Goal: Task Accomplishment & Management: Use online tool/utility

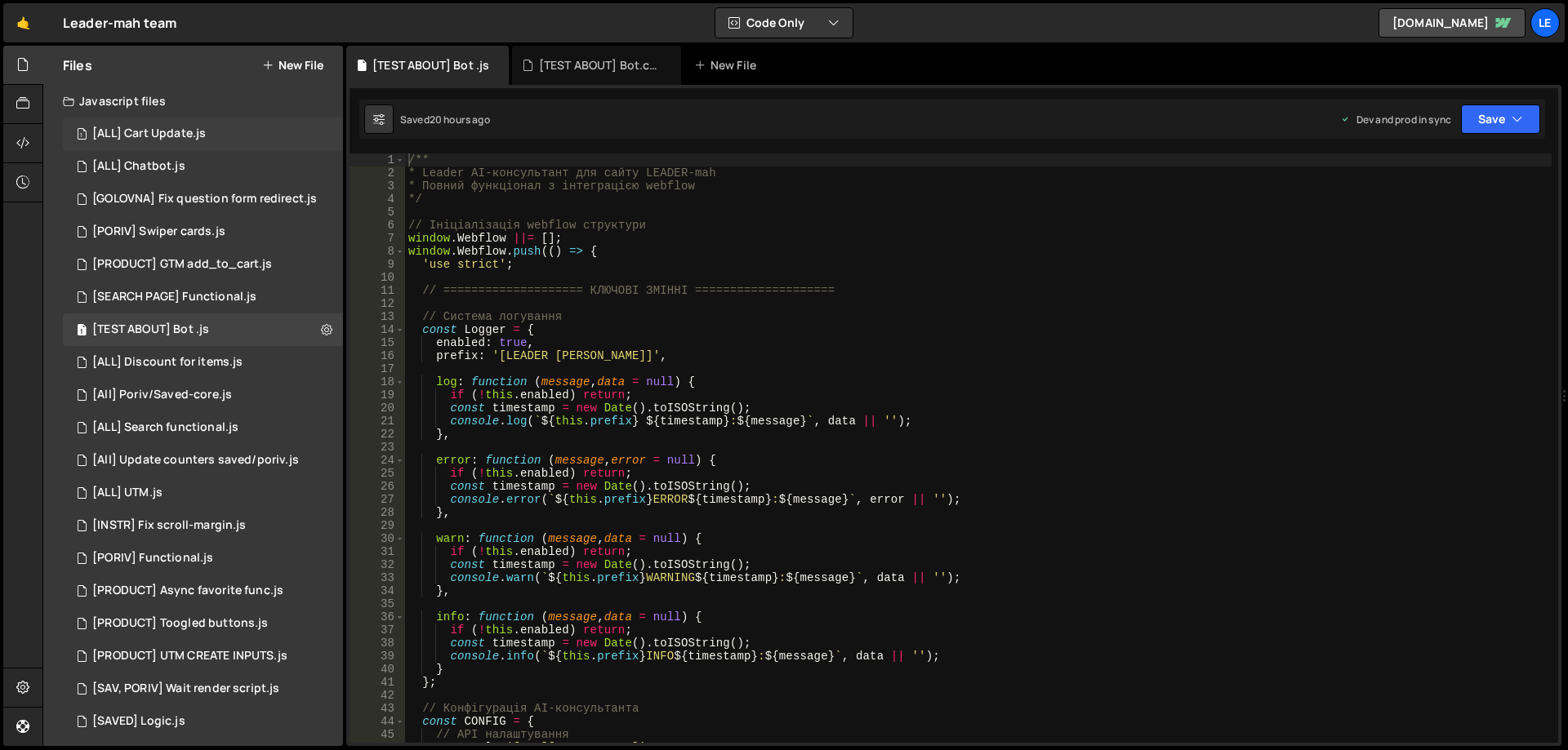
click at [181, 136] on div "[ALL] Cart Update.js" at bounding box center [149, 133] width 114 height 14
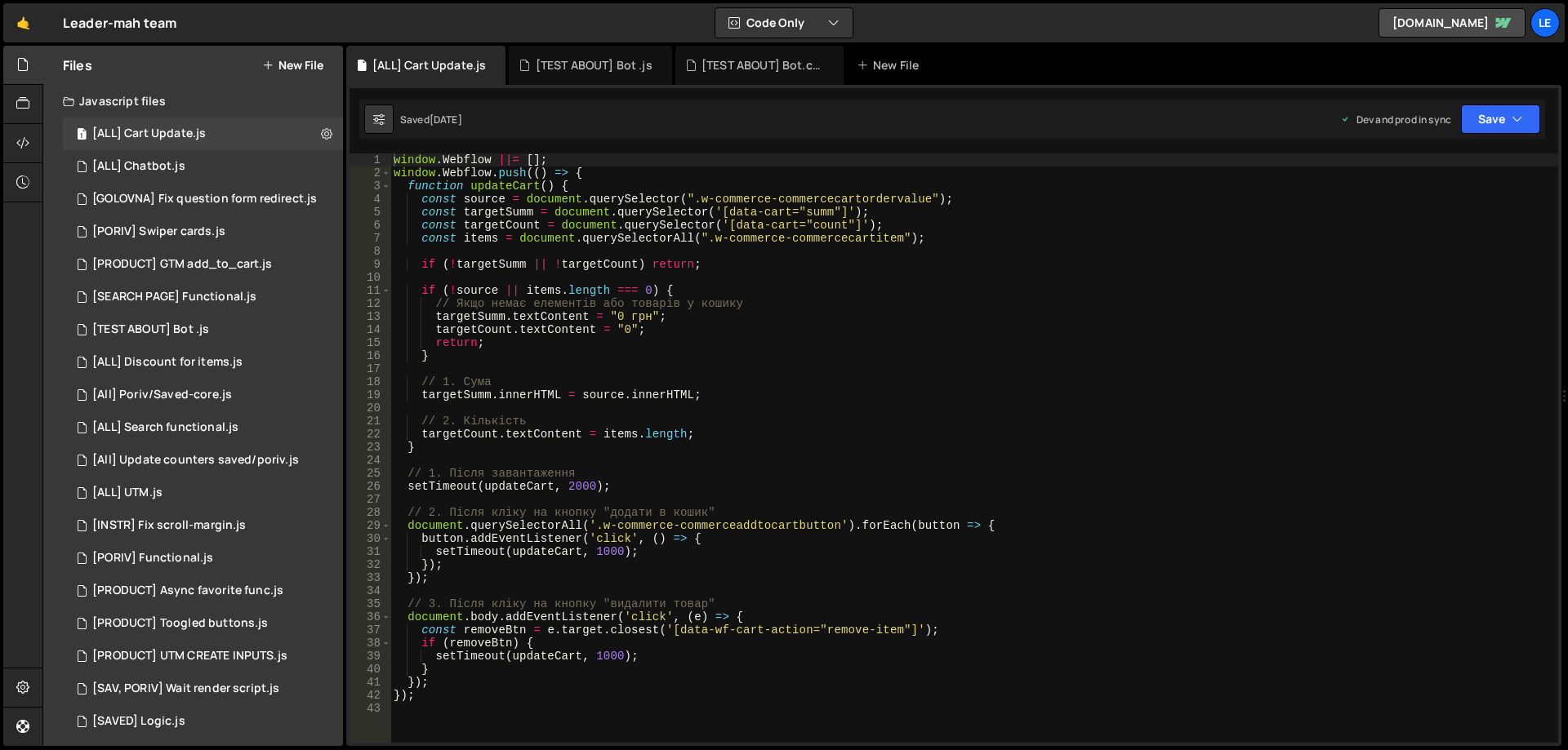
type textarea "if (!targetSumm || !targetCount) return;"
click at [707, 258] on div "window . Webflow ||= [ ] ; window . Webflow . push (( ) => { function updateCar…" at bounding box center [974, 461] width 1168 height 616
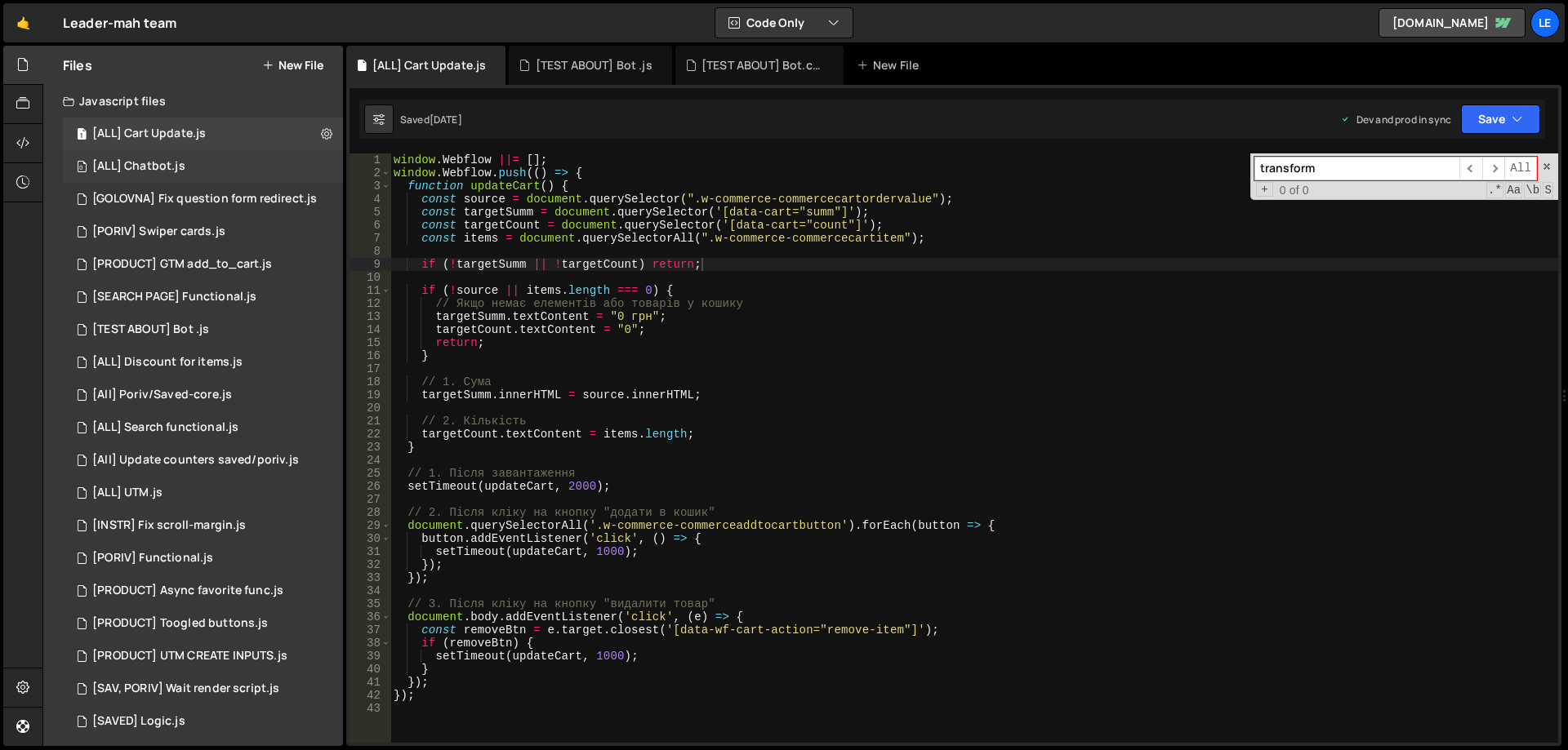
type input "transform"
click at [204, 170] on div "0 [ALL] Chatbot.js 0" at bounding box center [203, 167] width 280 height 32
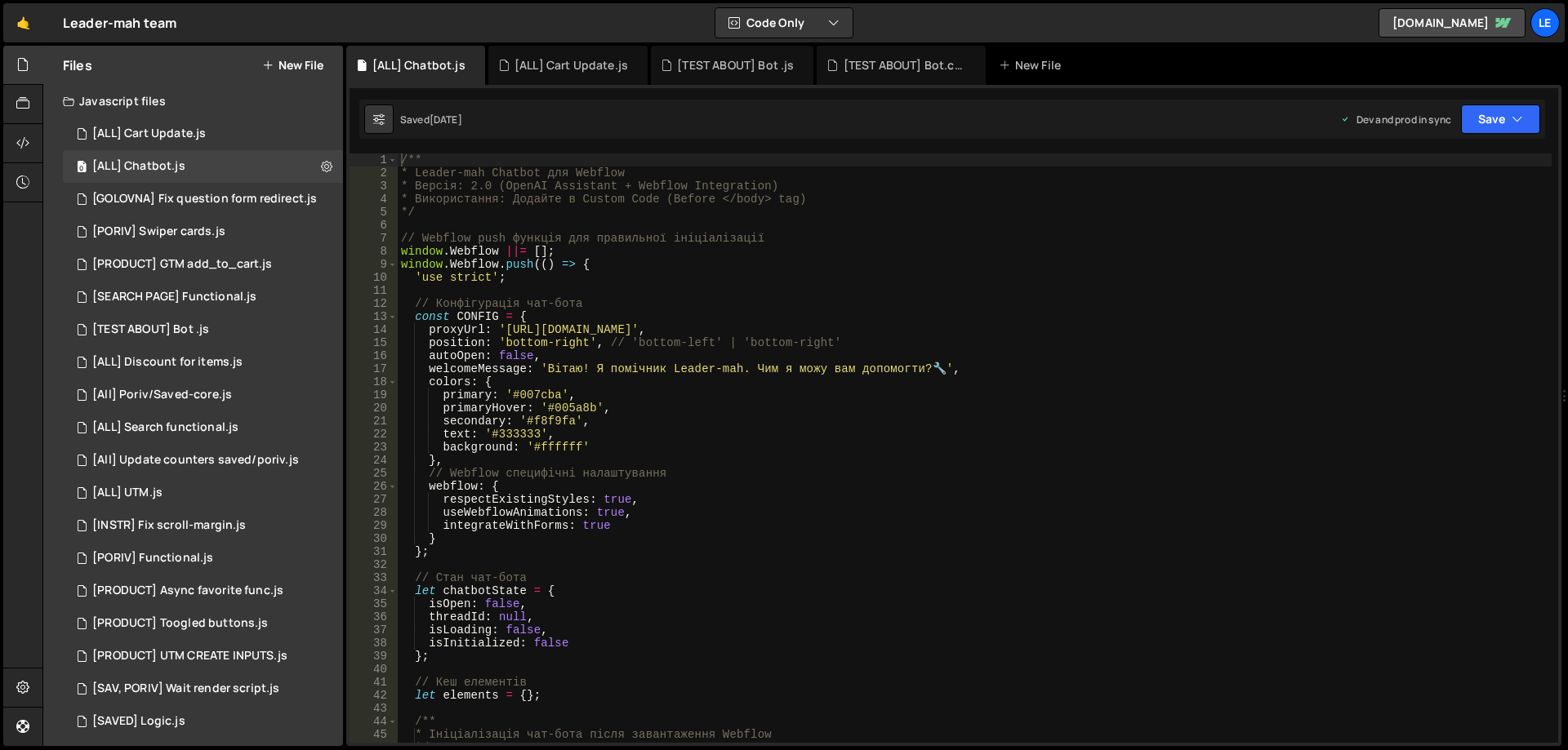
type textarea "window.Webflow.push(() => {"
drag, startPoint x: 689, startPoint y: 264, endPoint x: 681, endPoint y: 262, distance: 8.2
click at [682, 263] on div "/** * Leader-mah Chatbot для Webflow * Версія: 2.0 (OpenAI Assistant + Webflow …" at bounding box center [975, 461] width 1154 height 616
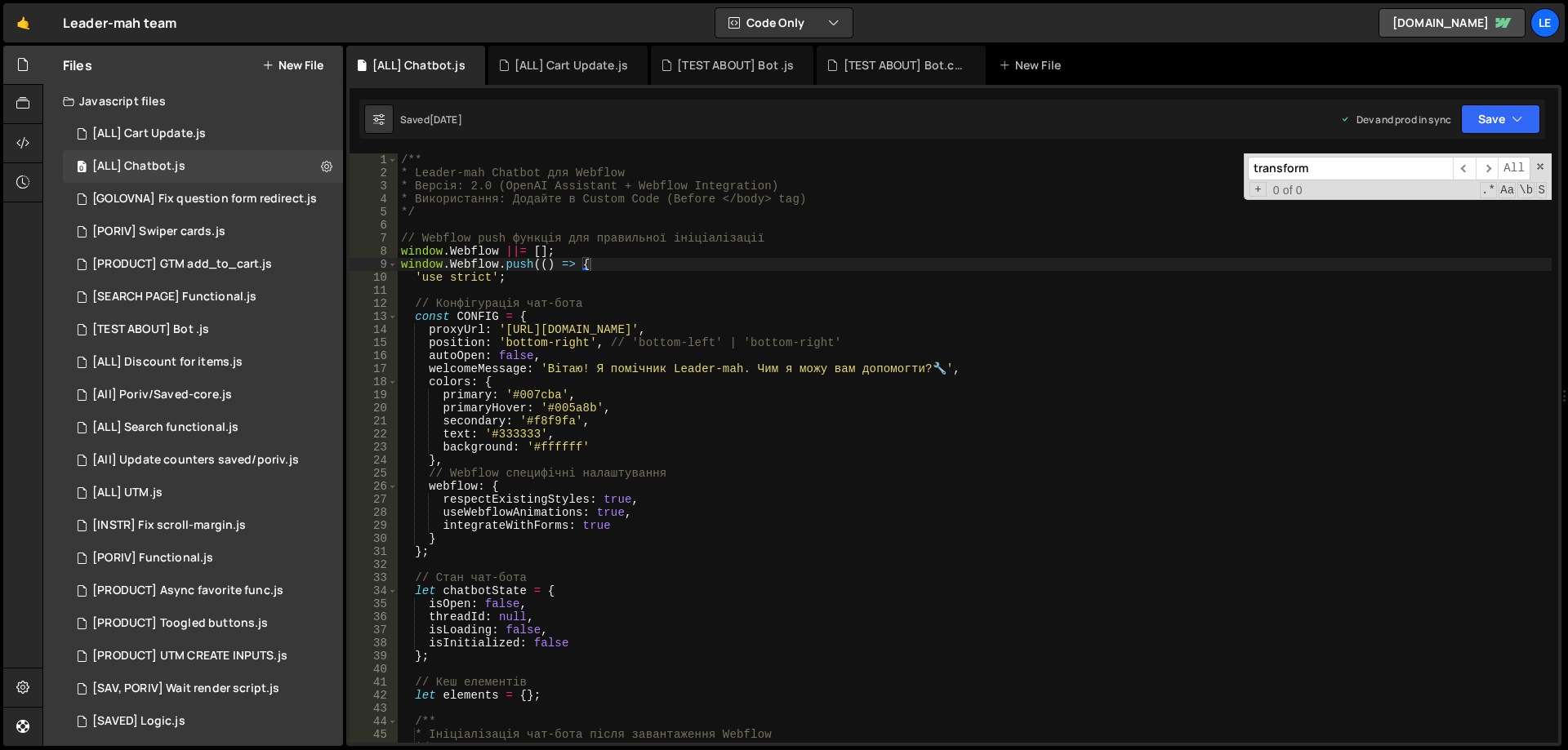
scroll to position [1064, 0]
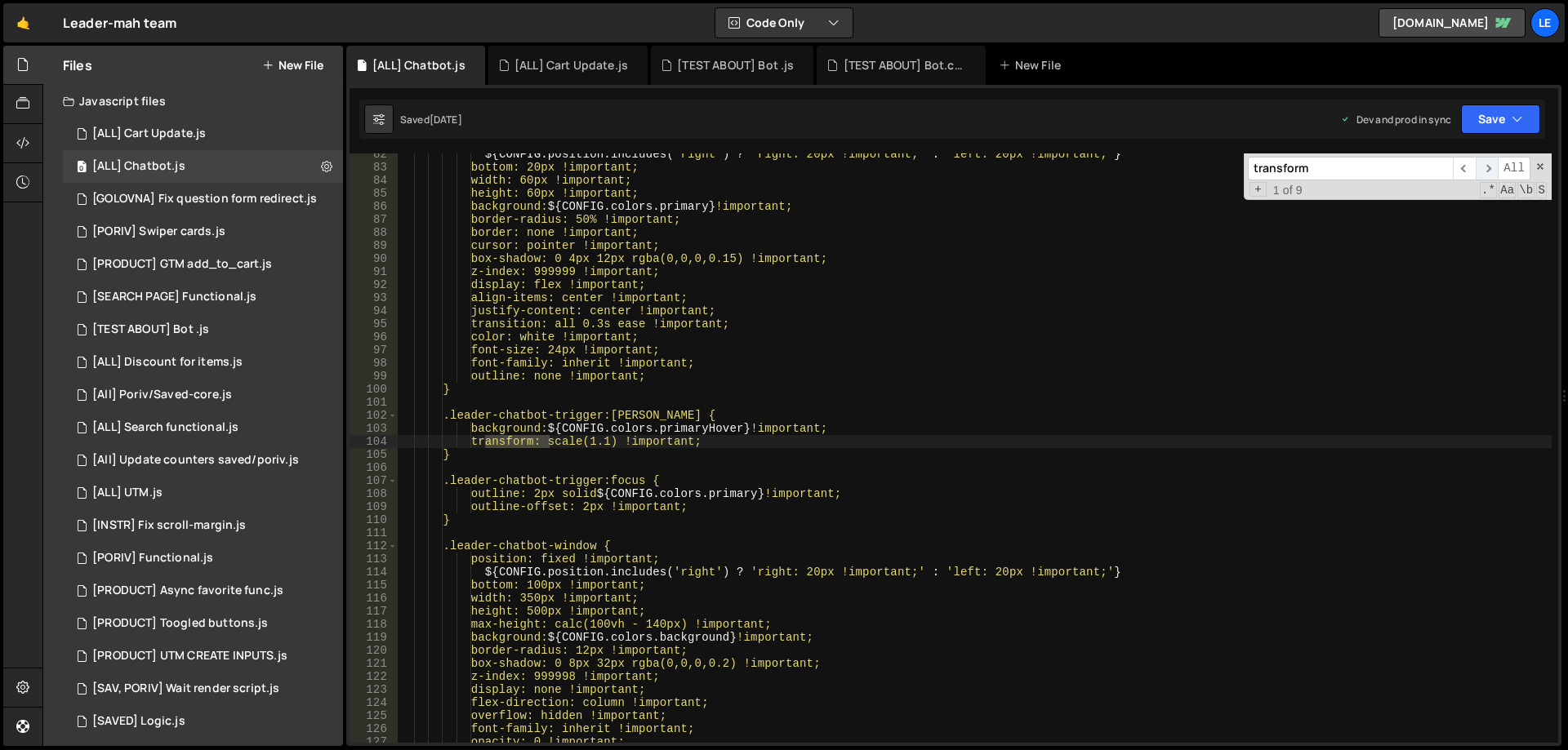
type input "transform"
click at [1489, 169] on span "​" at bounding box center [1487, 169] width 23 height 23
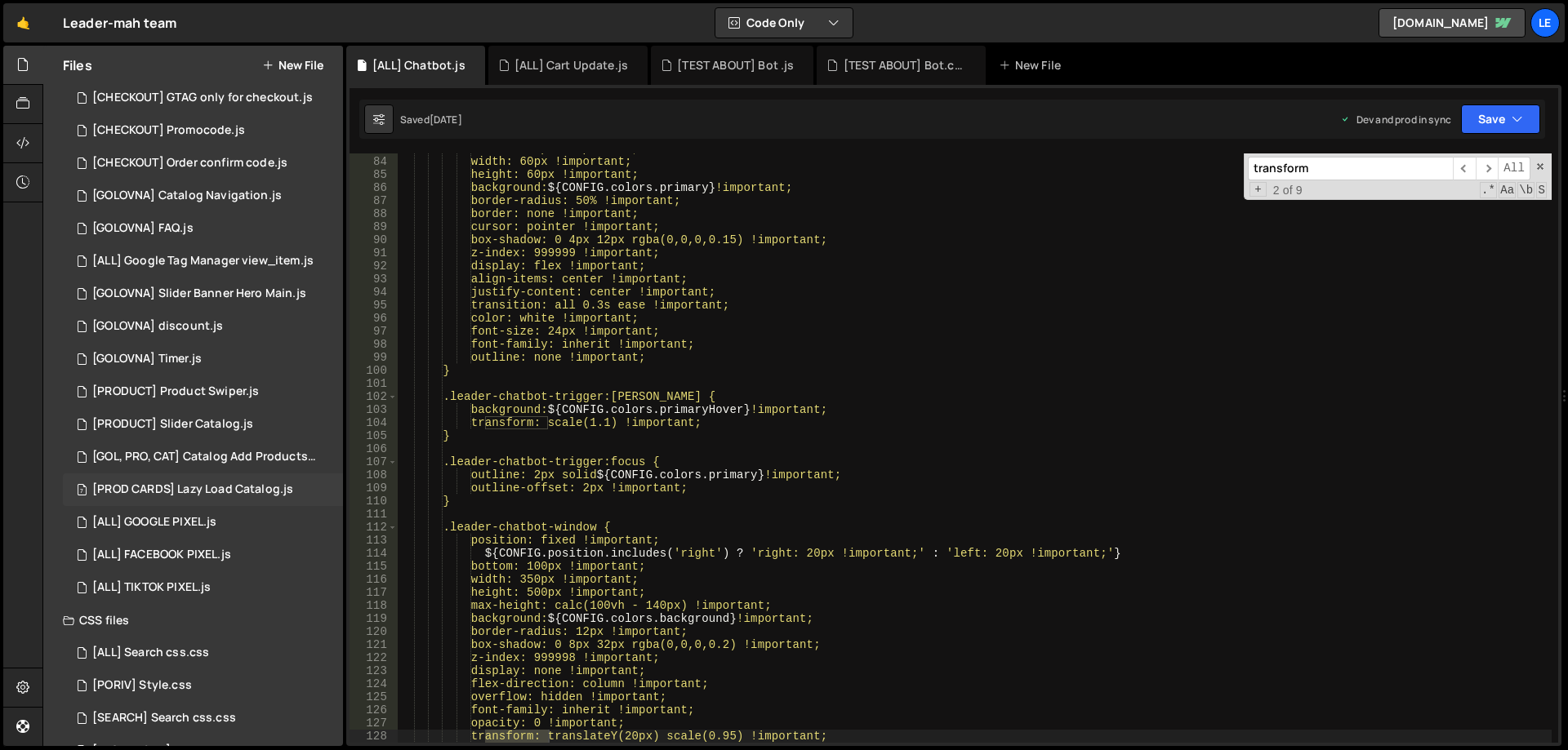
scroll to position [857, 0]
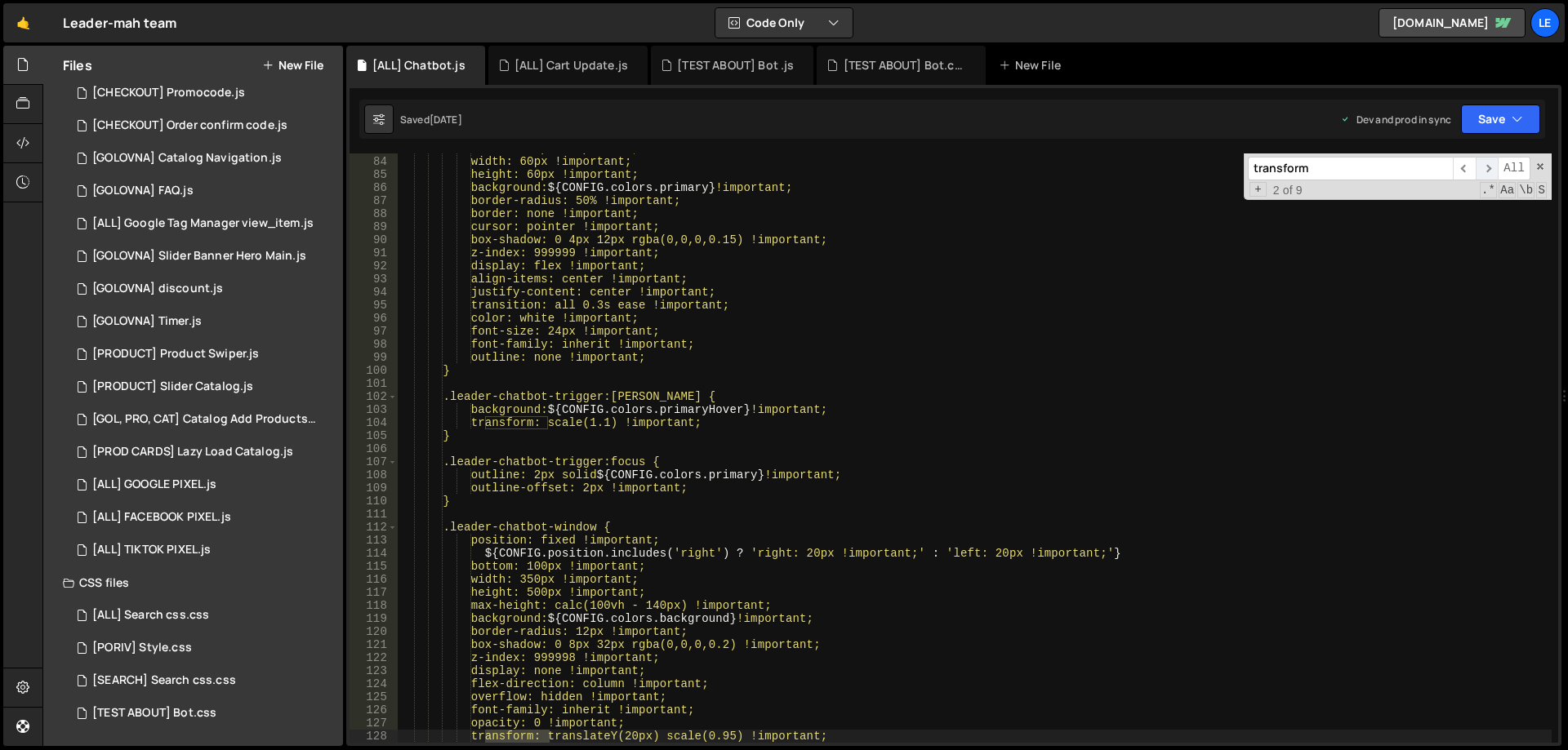
click at [1485, 169] on span "​" at bounding box center [1487, 169] width 23 height 23
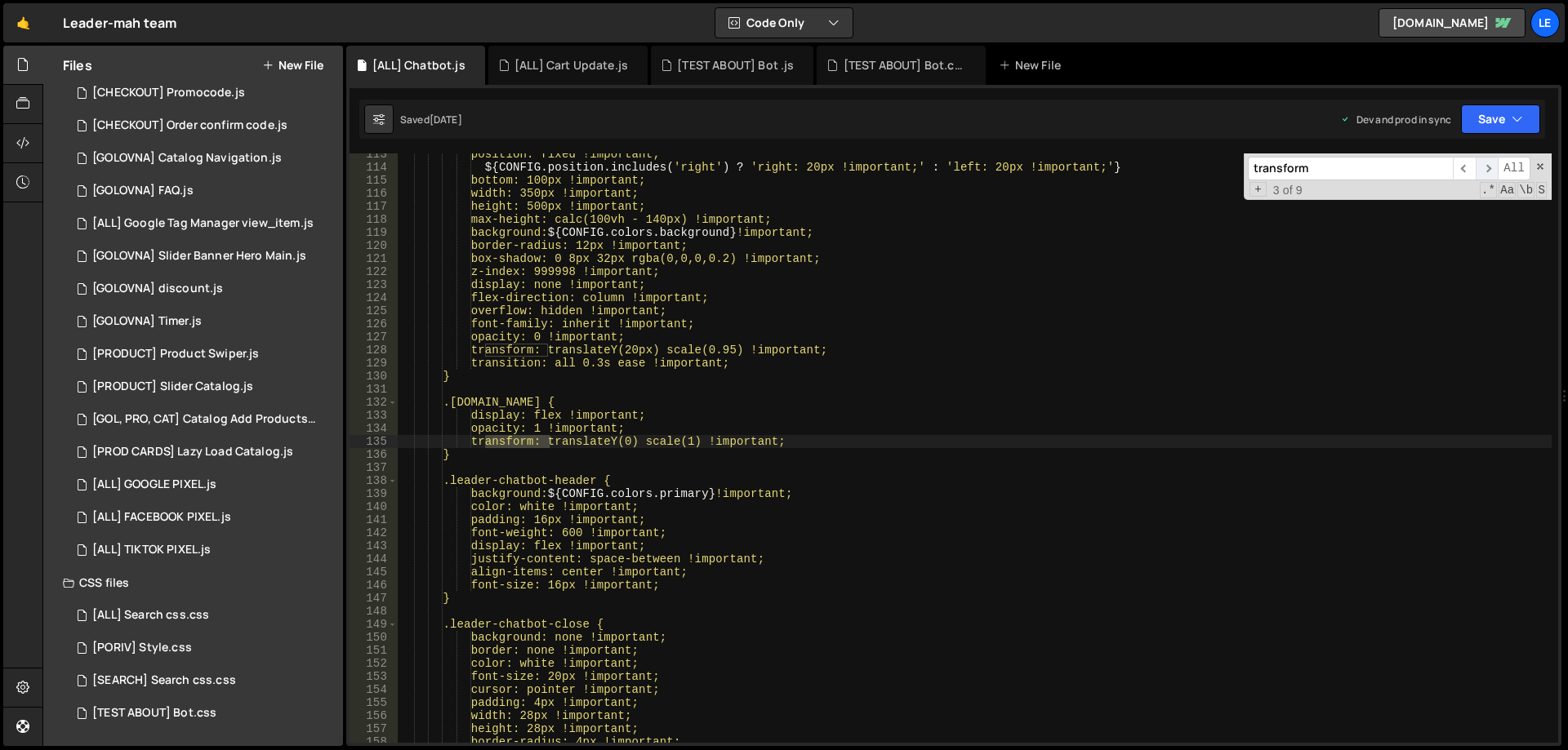
scroll to position [1469, 0]
click at [1485, 169] on span "​" at bounding box center [1487, 169] width 23 height 23
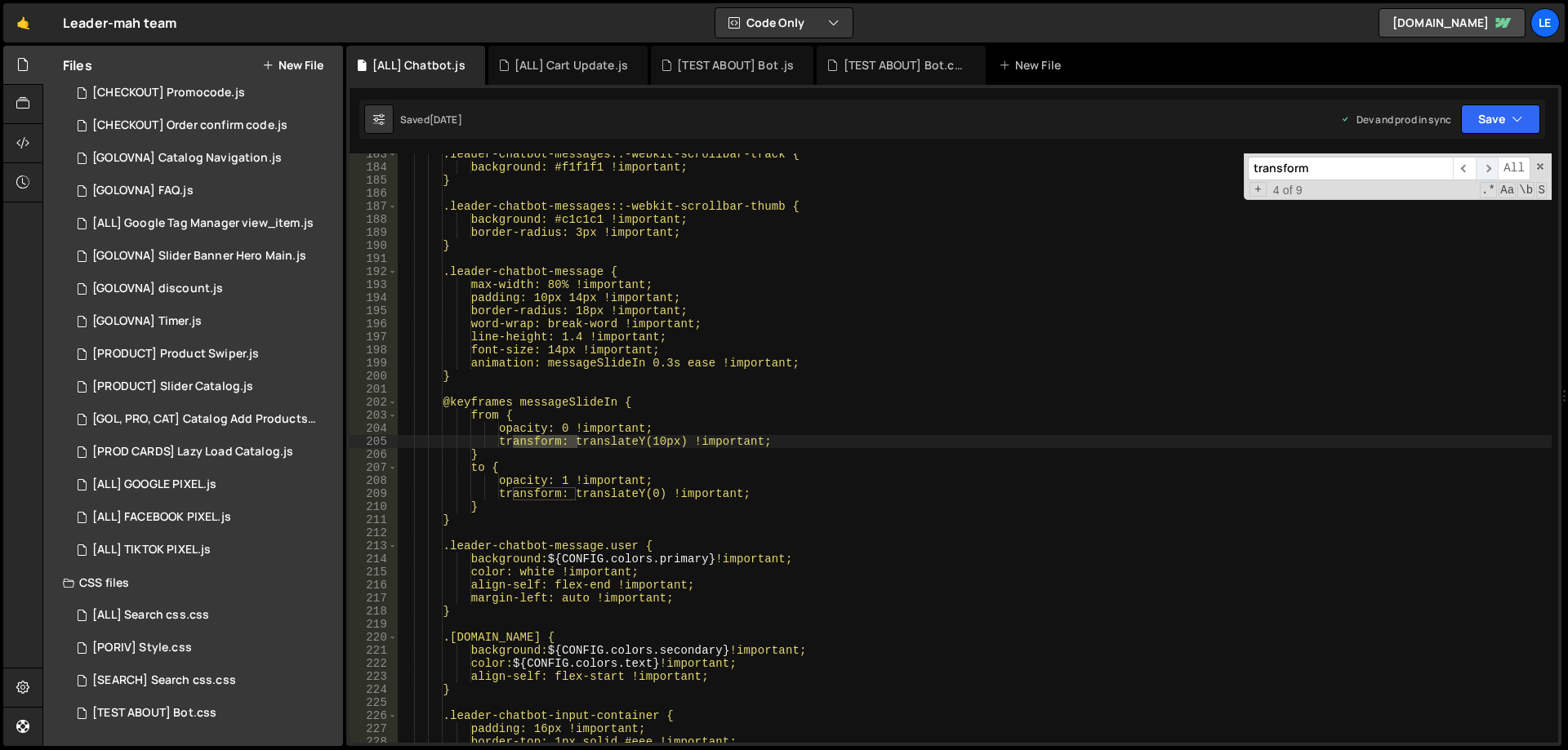
click at [1485, 169] on span "​" at bounding box center [1487, 169] width 23 height 23
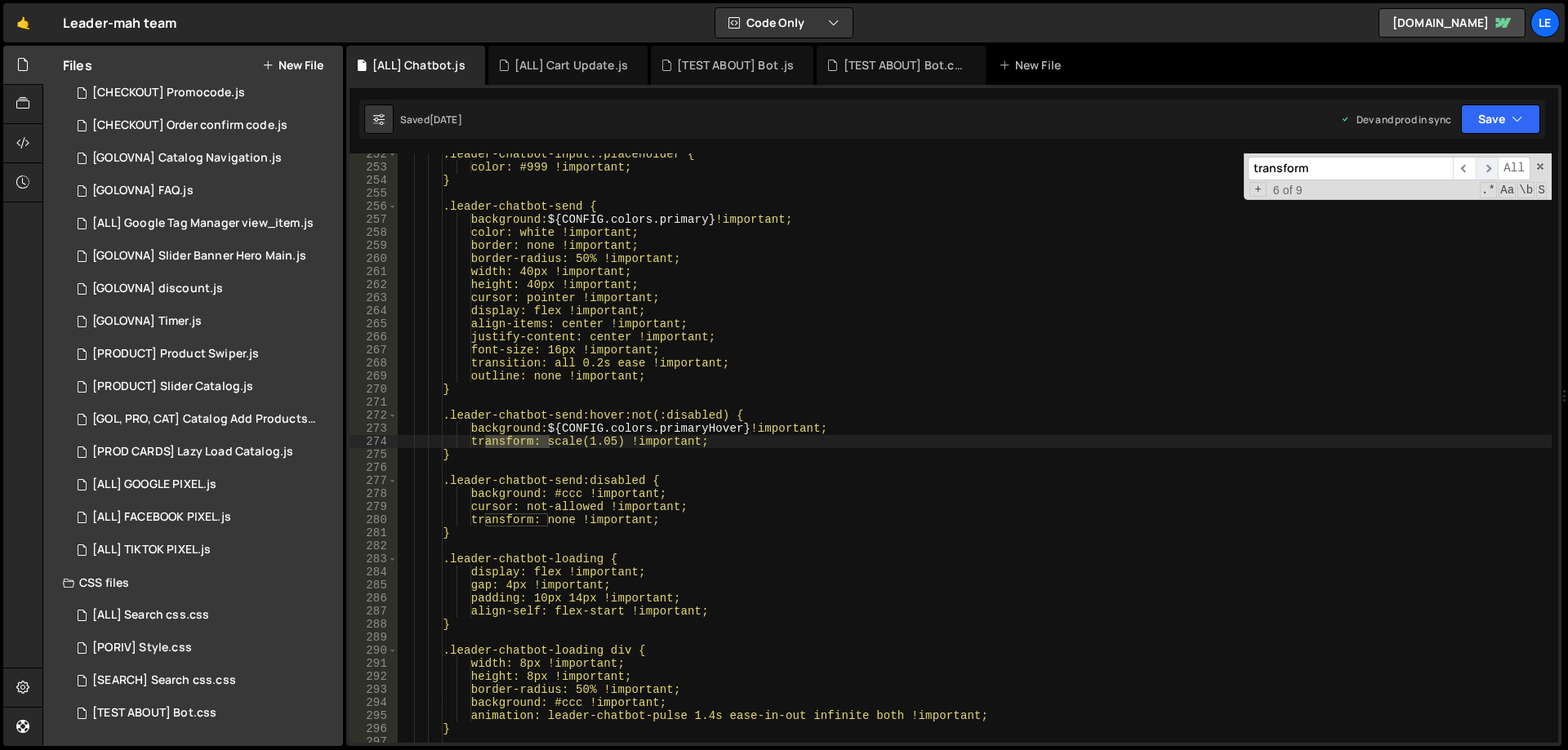
click at [1485, 169] on span "​" at bounding box center [1487, 169] width 23 height 23
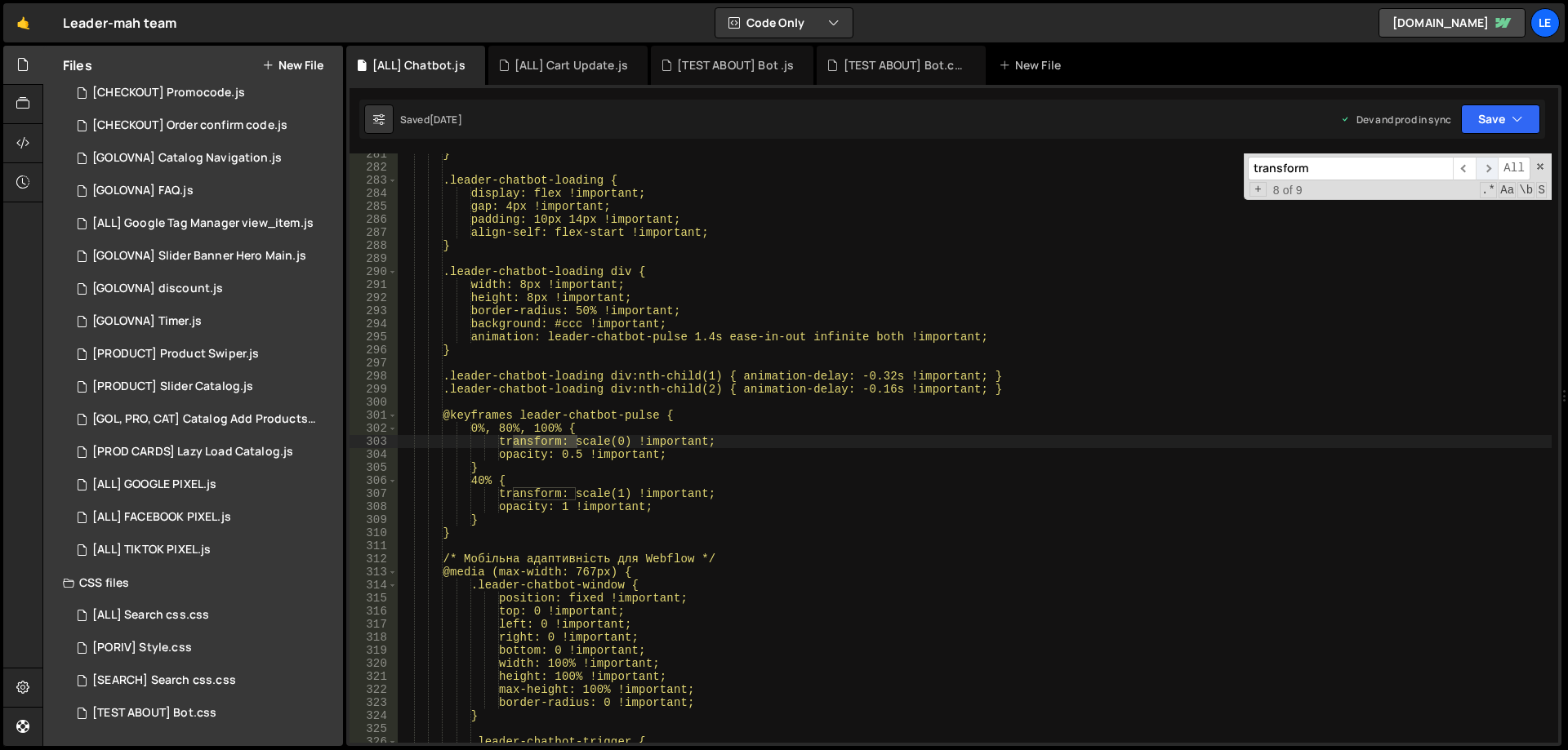
click at [1485, 169] on span "​" at bounding box center [1487, 169] width 23 height 23
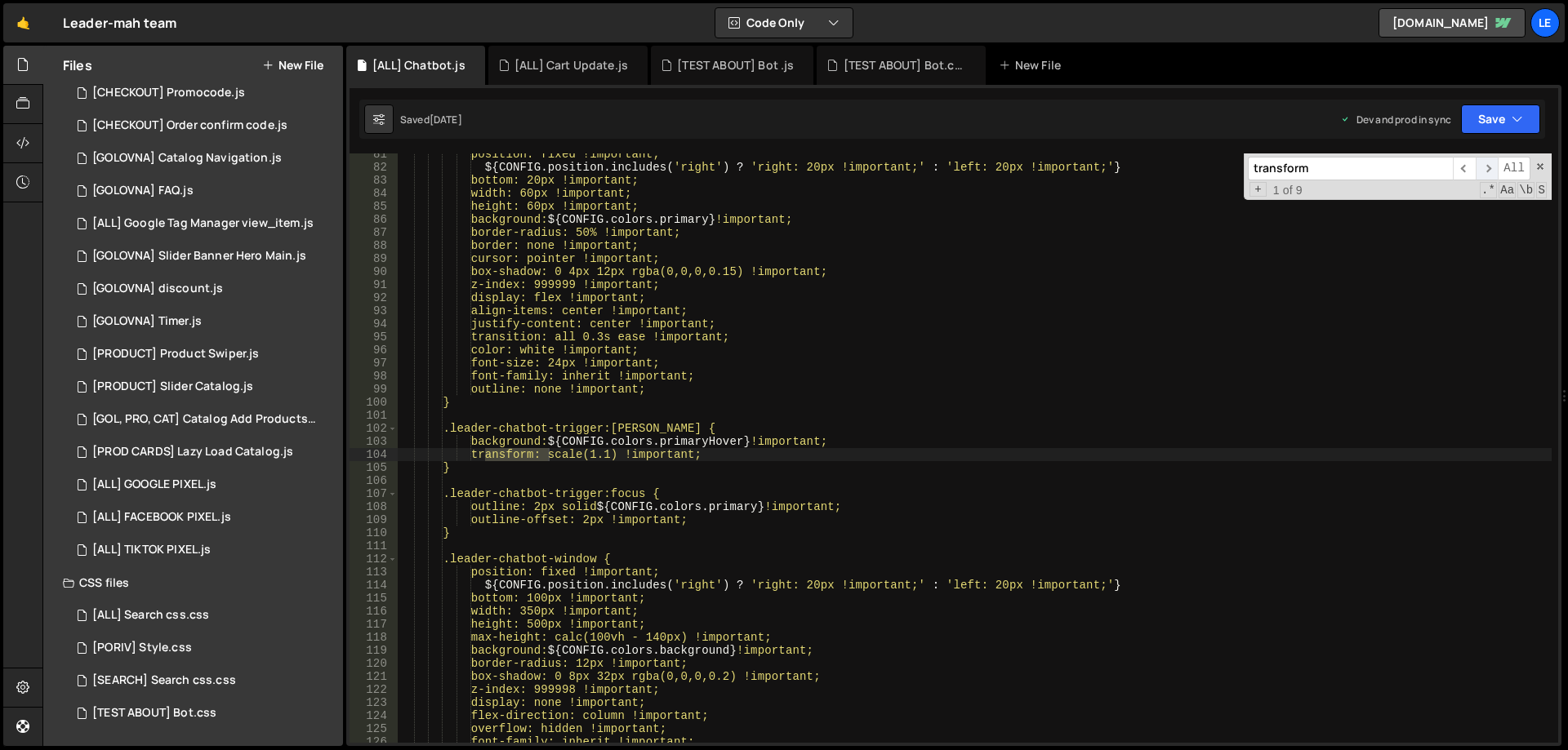
click at [1485, 169] on span "​" at bounding box center [1487, 169] width 23 height 23
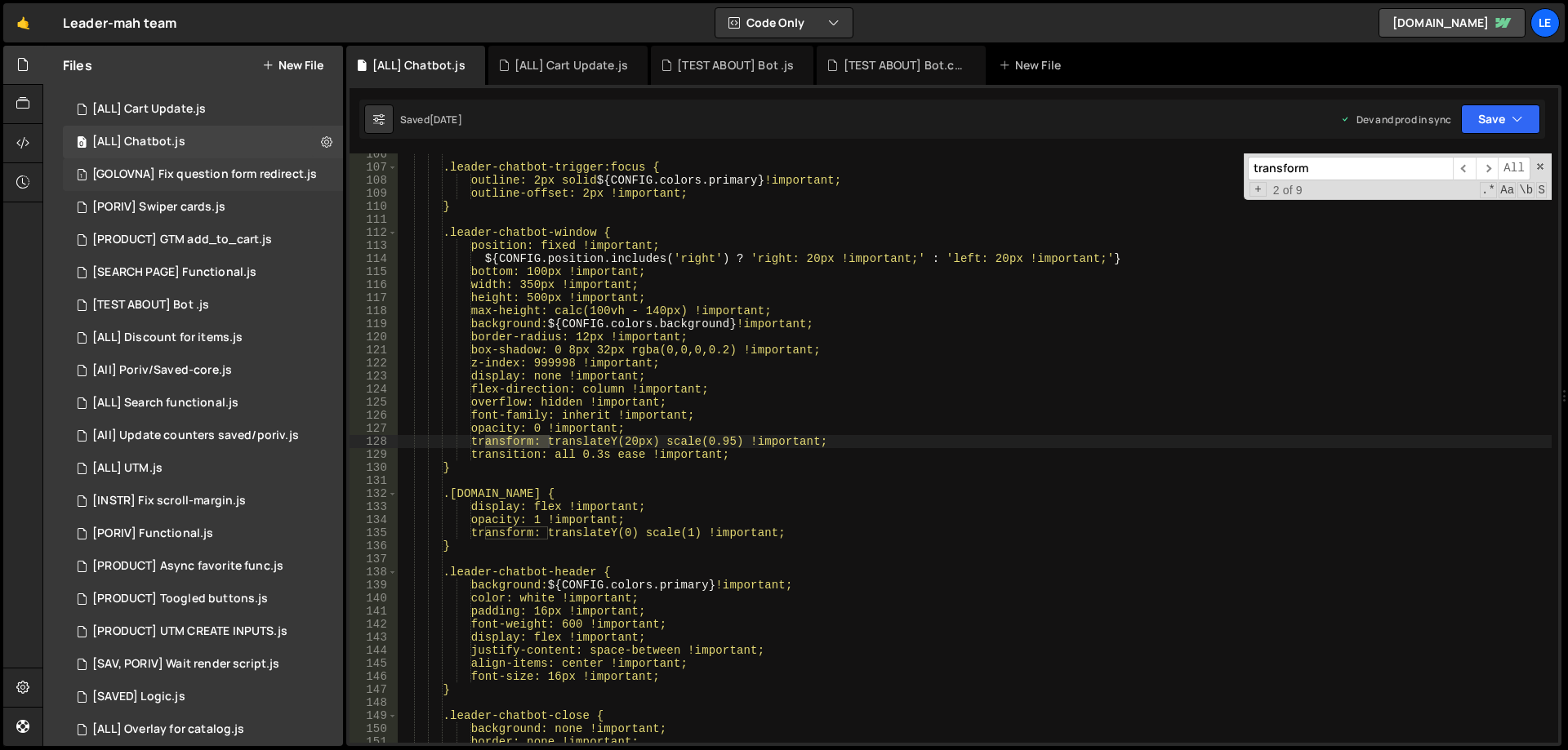
scroll to position [0, 0]
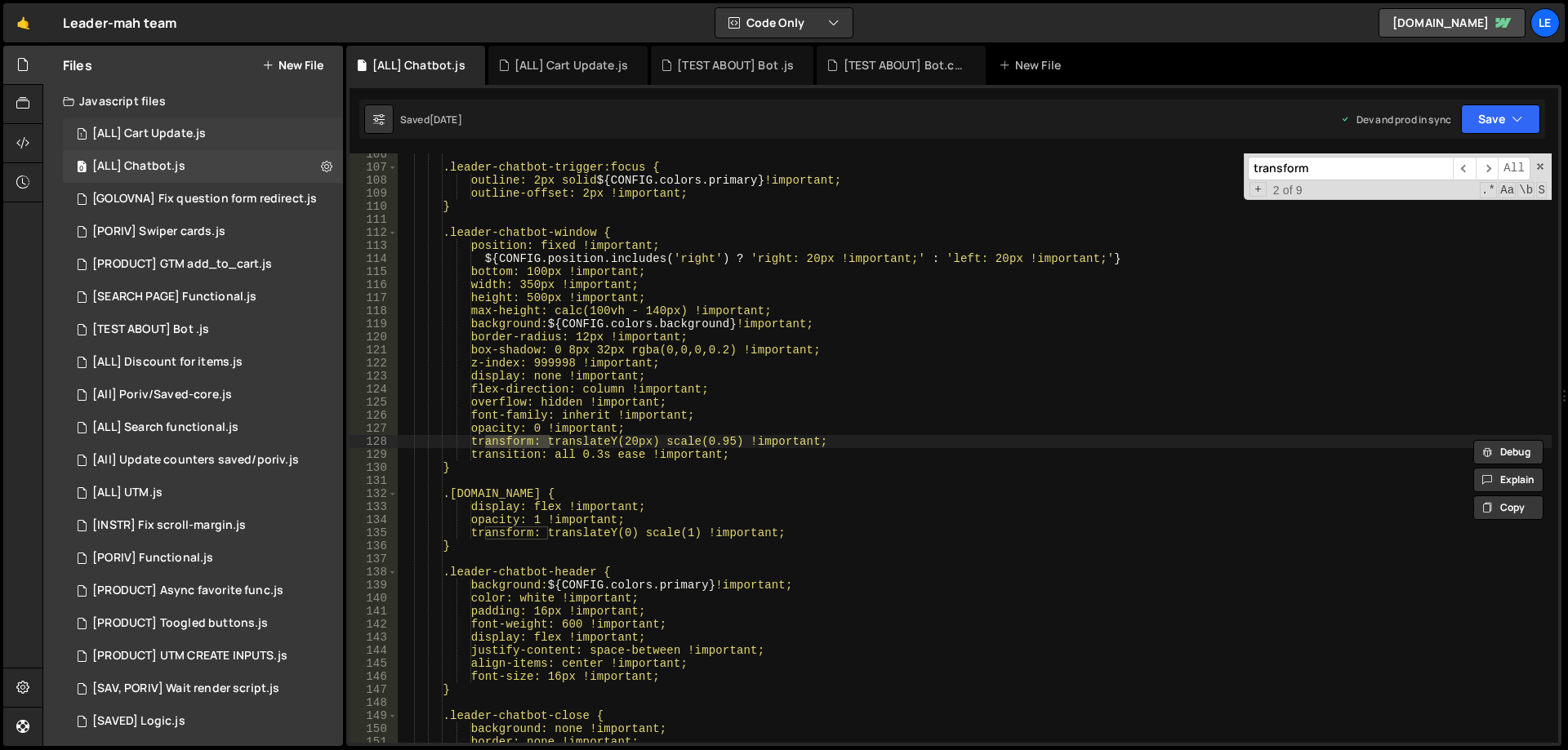
click at [220, 141] on div "1 [ALL] Cart Update.js 0" at bounding box center [203, 133] width 280 height 32
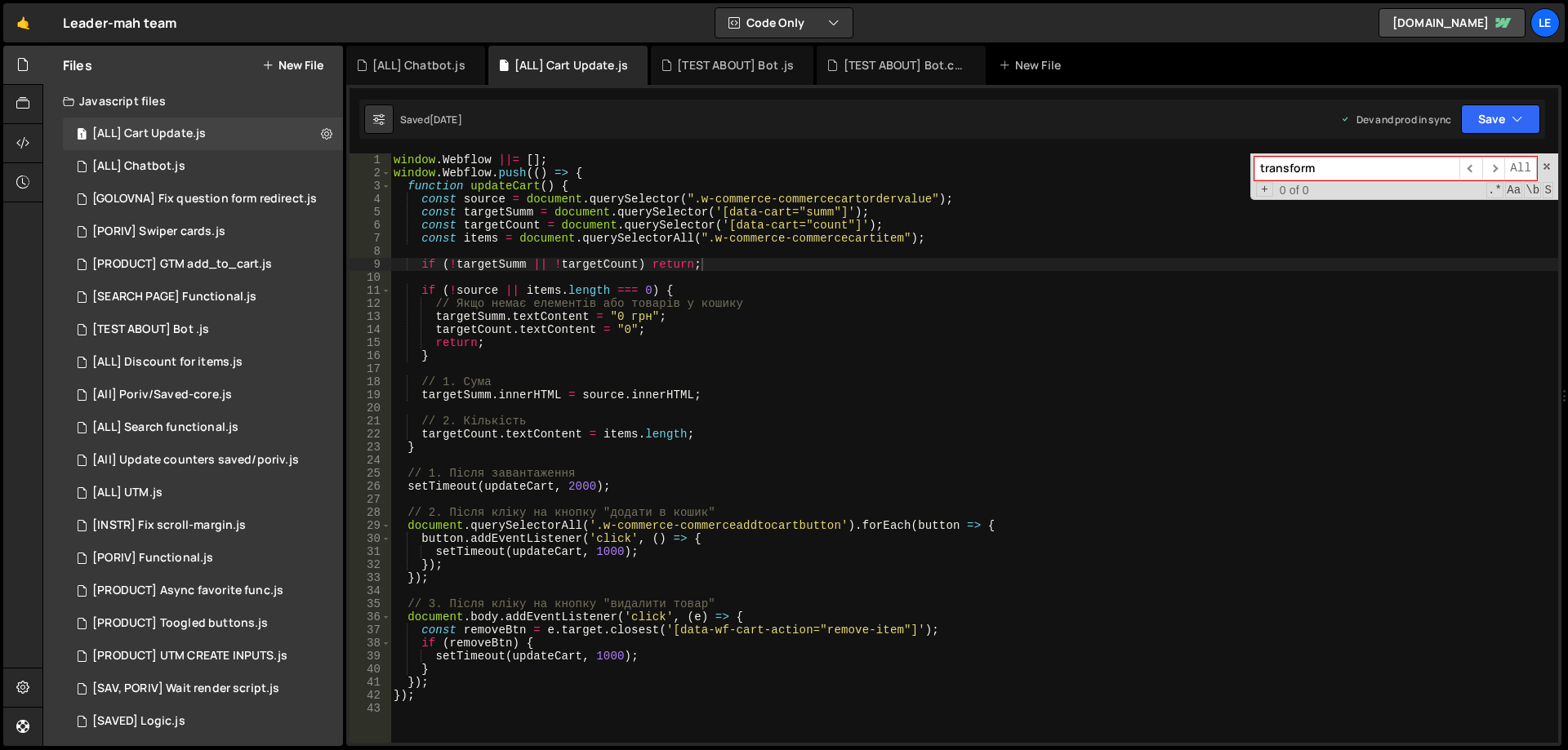
type textarea "window.Webflow.push(() => {"
click at [610, 175] on div "window . Webflow ||= [ ] ; window . Webflow . push (( ) => { function updateCar…" at bounding box center [974, 461] width 1168 height 616
paste textarea "observer.observe(el, { attributes: true, attributeFilter: ['style'] });"
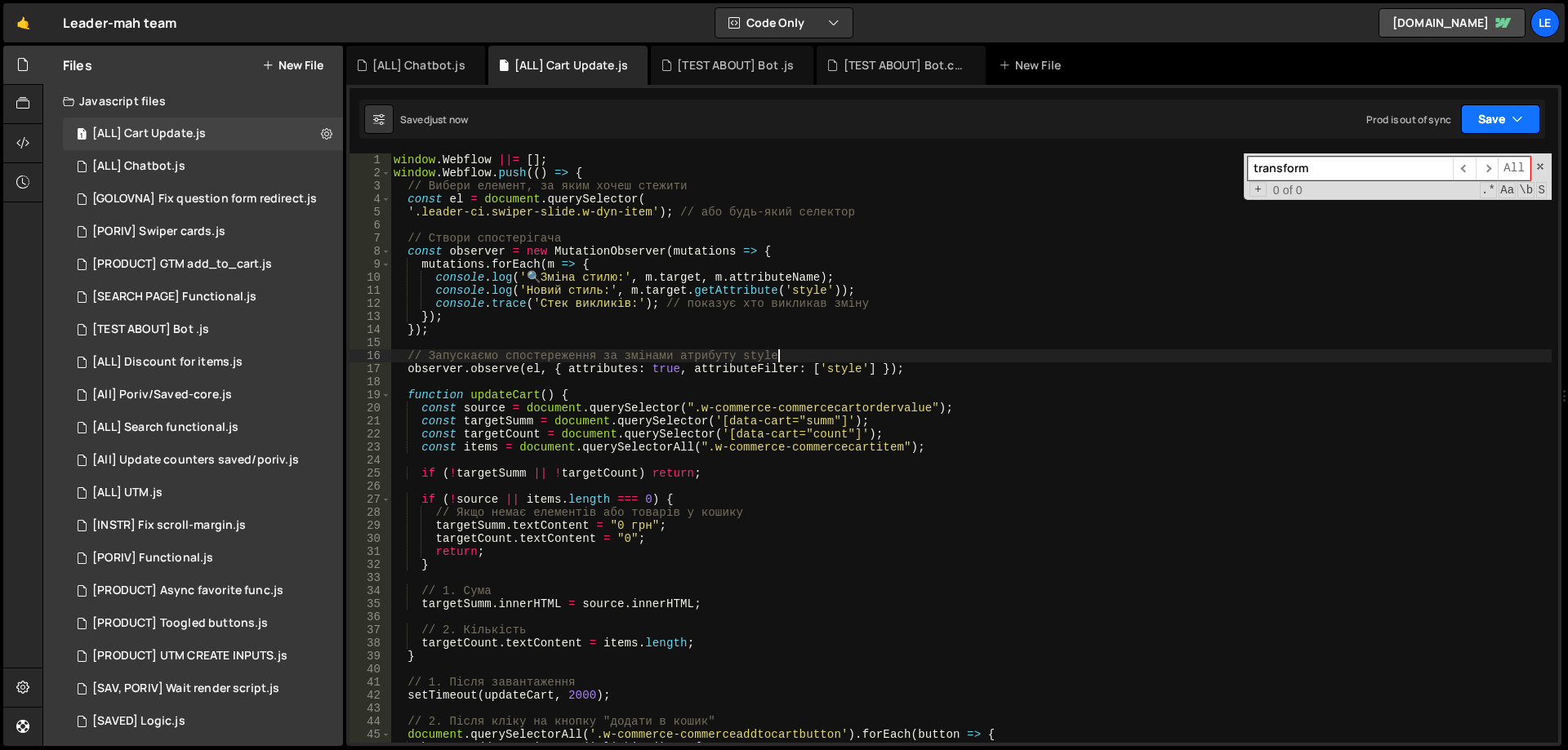
click at [1504, 130] on button "Save" at bounding box center [1501, 119] width 79 height 30
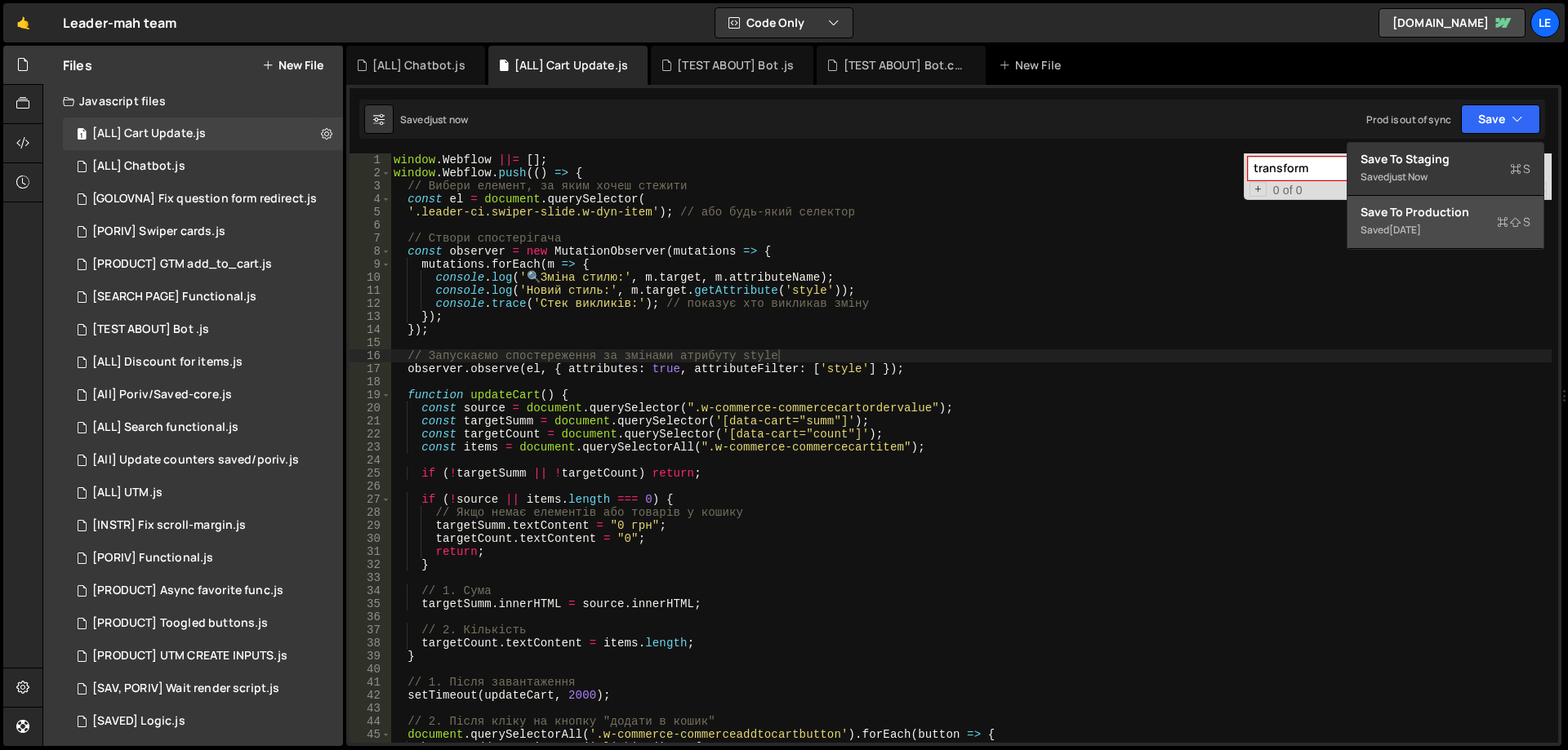
click at [1398, 217] on div "Save to Production S" at bounding box center [1445, 212] width 170 height 16
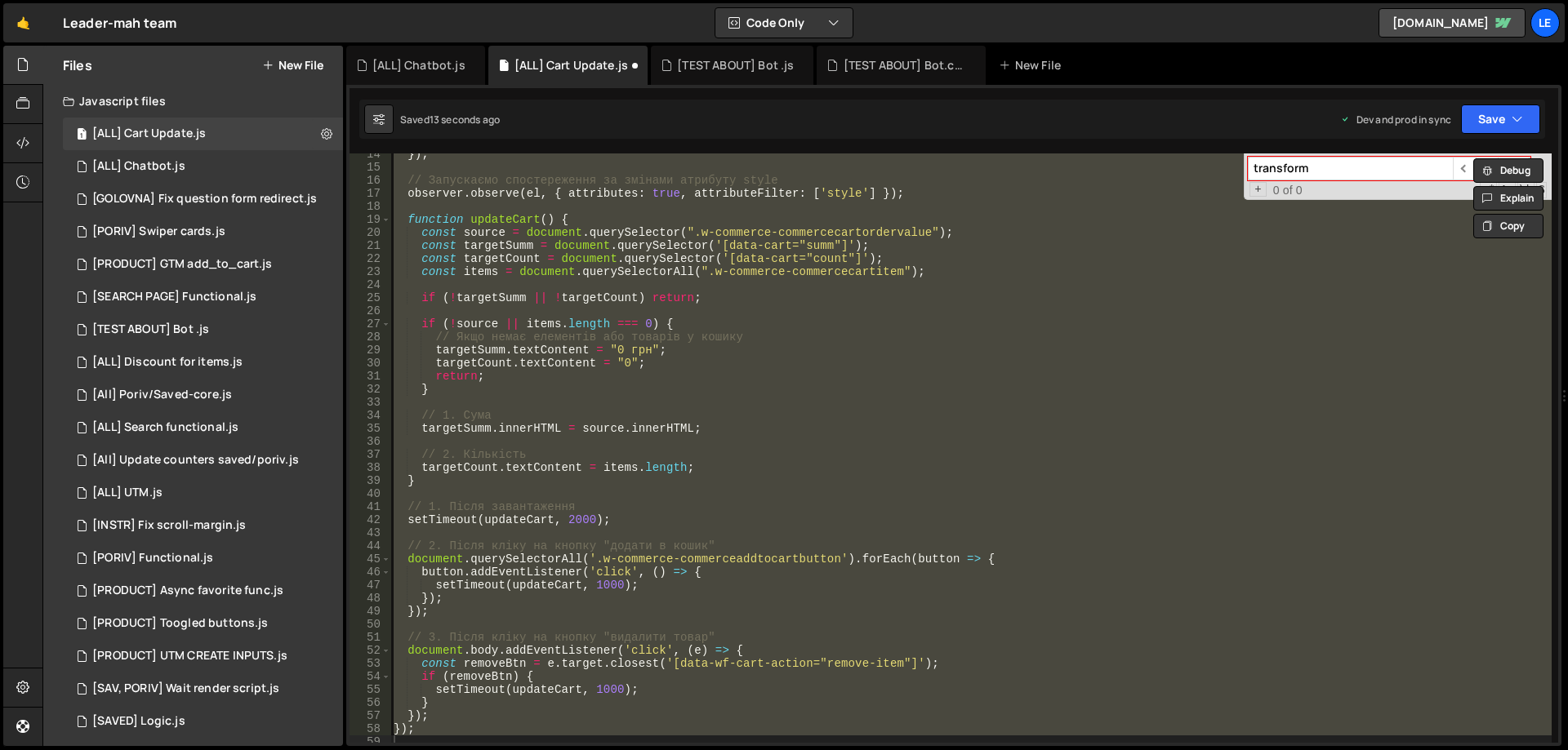
scroll to position [29, 0]
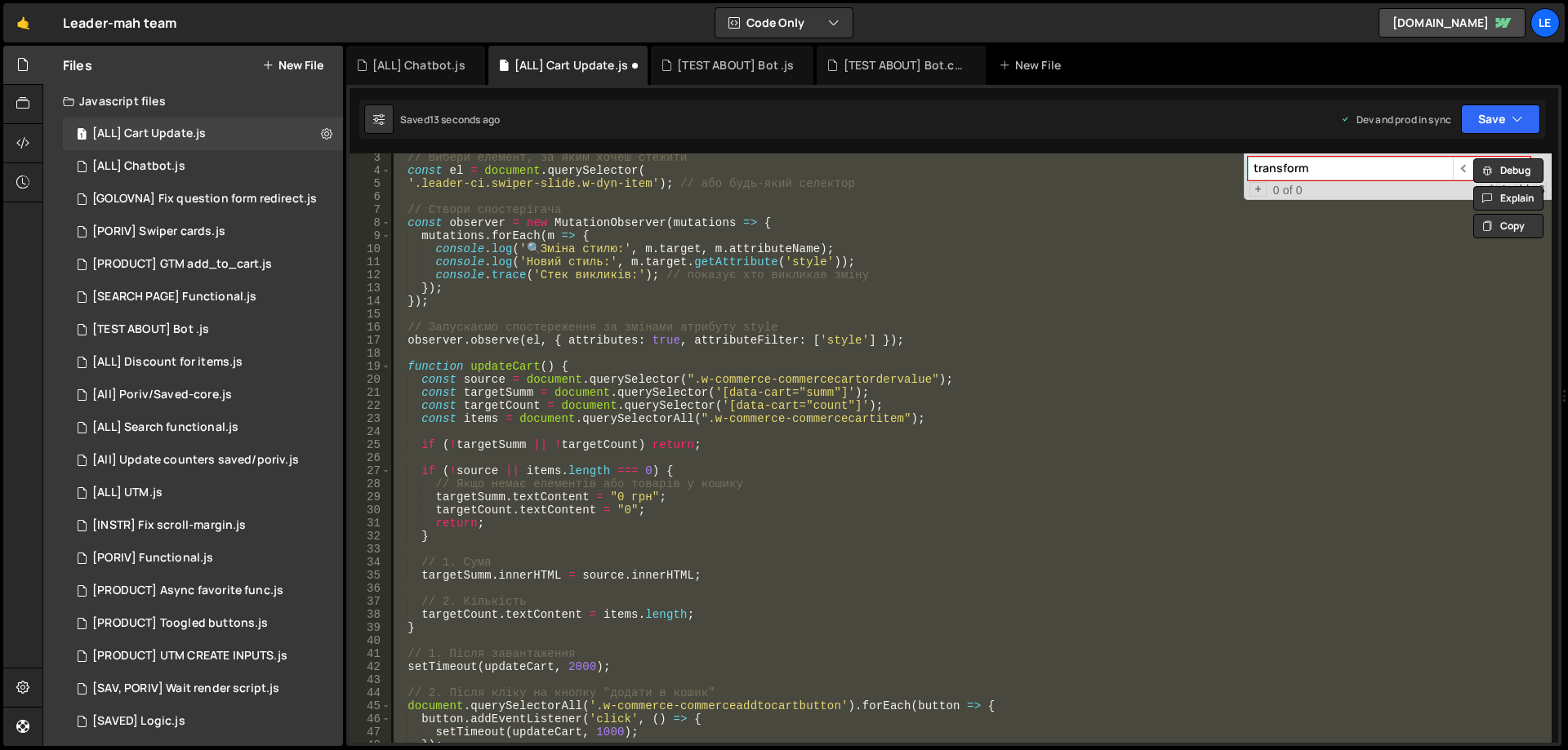
click at [613, 286] on div "// Вибери елемент, за яким хочеш стежити const el = document . querySelector ( …" at bounding box center [971, 448] width 1161 height 590
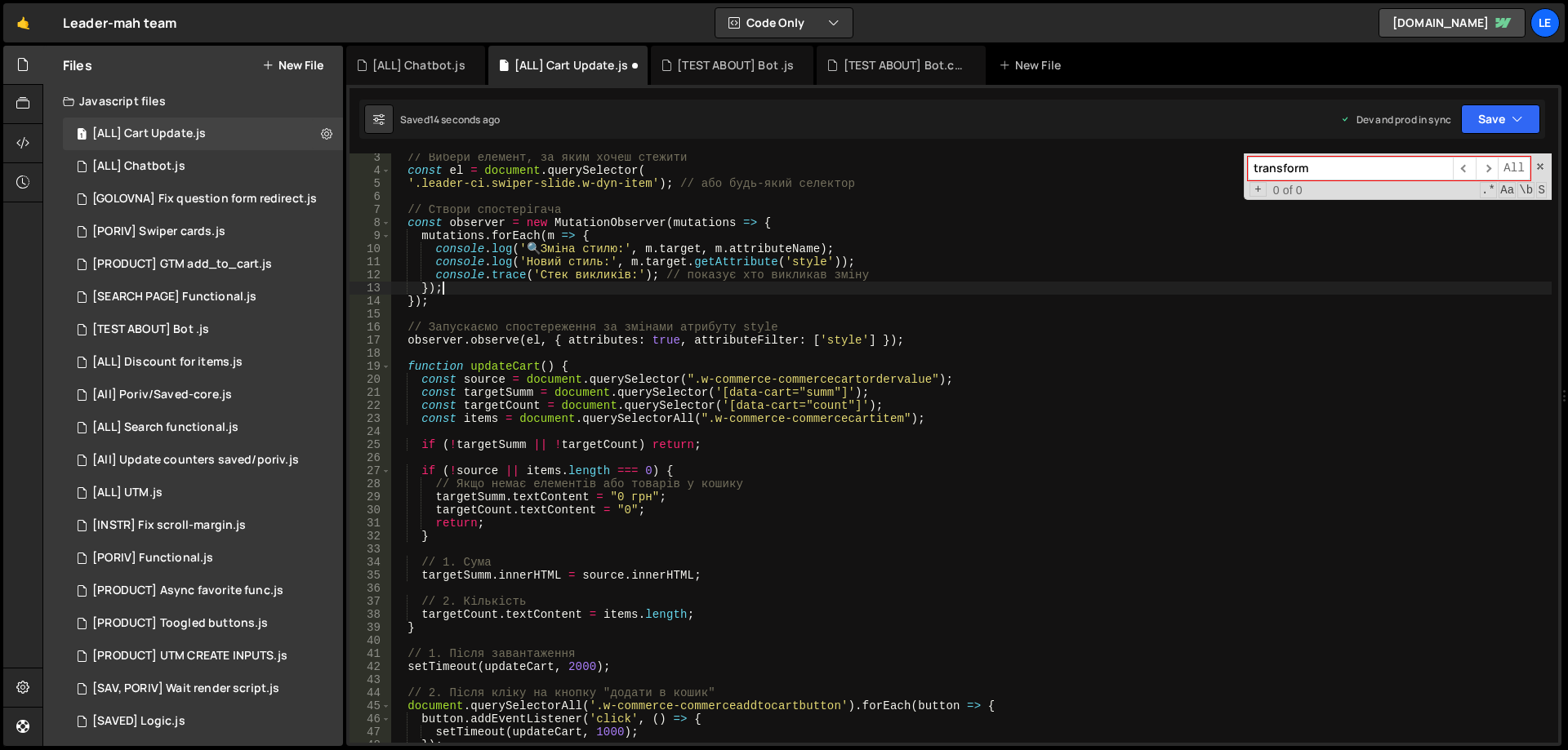
scroll to position [0, 0]
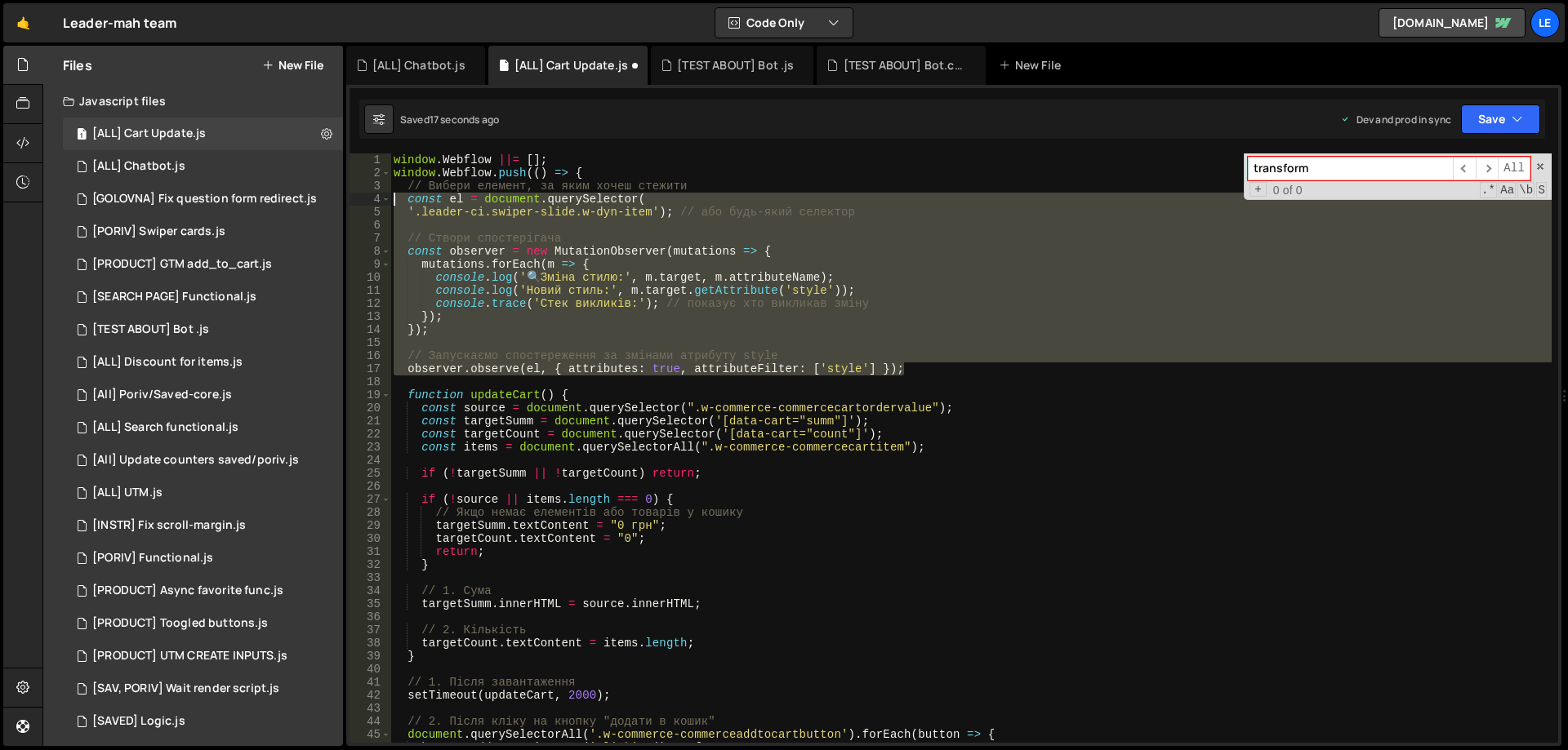
drag, startPoint x: 776, startPoint y: 361, endPoint x: 371, endPoint y: 195, distance: 437.7
click at [371, 195] on div "}); 1 2 3 4 5 6 7 8 9 10 11 12 13 14 15 16 17 18 19 20 21 22 23 24 25 26 27 28 …" at bounding box center [954, 448] width 1209 height 590
type textarea "const el = document.querySelector( '.leader-ci.swiper-slide.w-dyn-item'); // аб…"
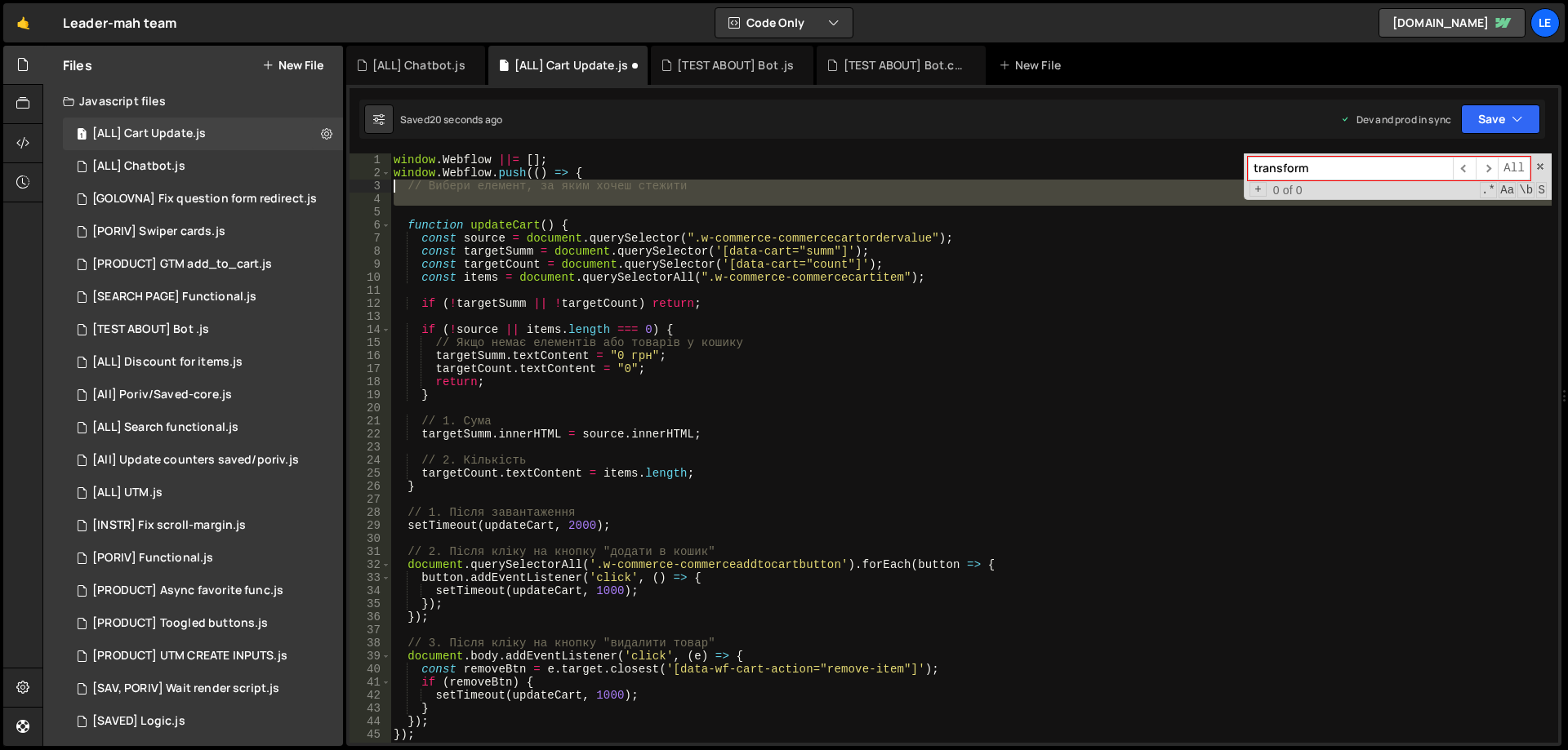
drag, startPoint x: 414, startPoint y: 202, endPoint x: 386, endPoint y: 187, distance: 31.8
click at [386, 187] on div "1 2 3 4 5 6 7 8 9 10 11 12 13 14 15 16 17 18 19 20 21 22 23 24 25 26 27 28 29 3…" at bounding box center [954, 448] width 1209 height 590
type textarea "// Вибери елемент, за яким хочеш стежити"
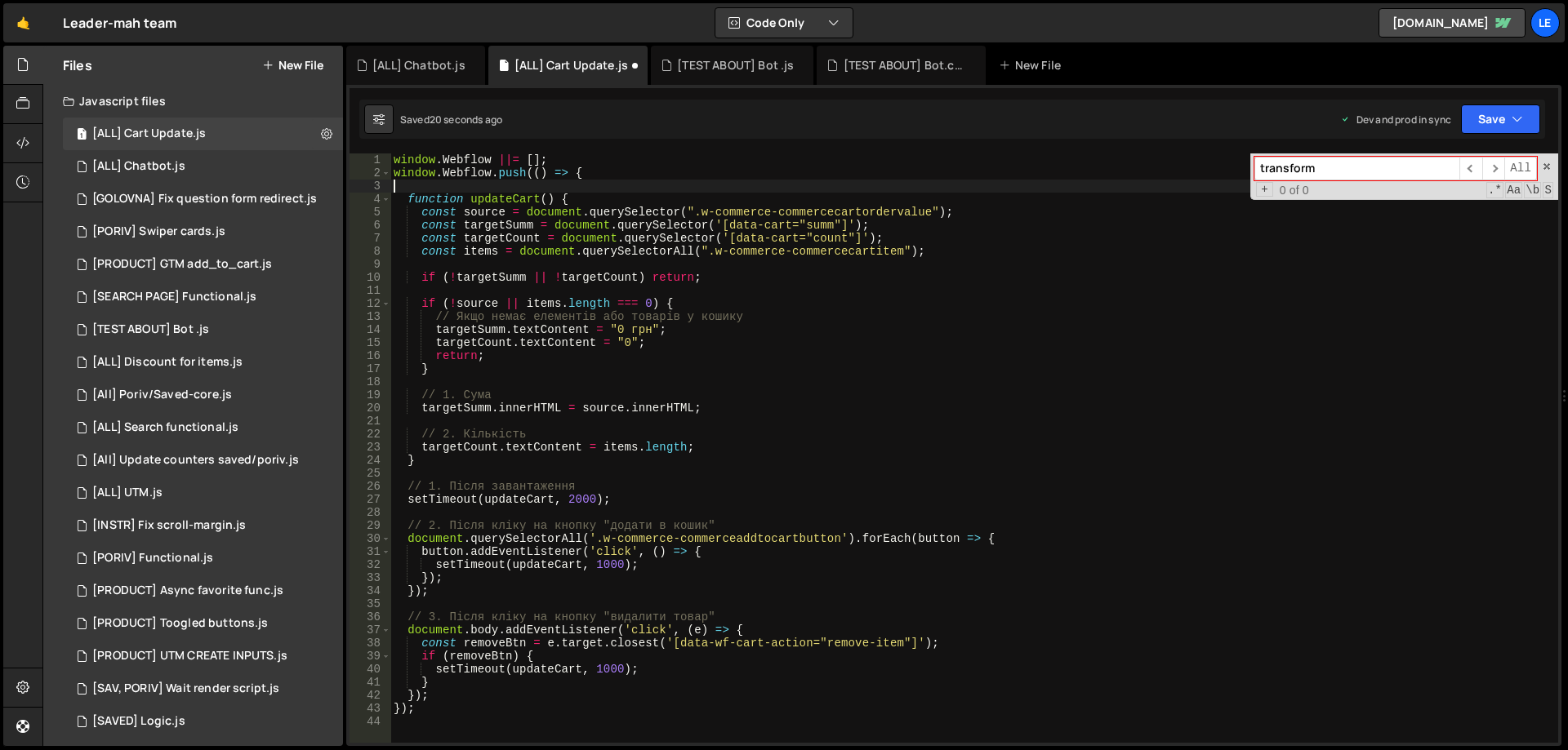
type textarea "function updateCart() {"
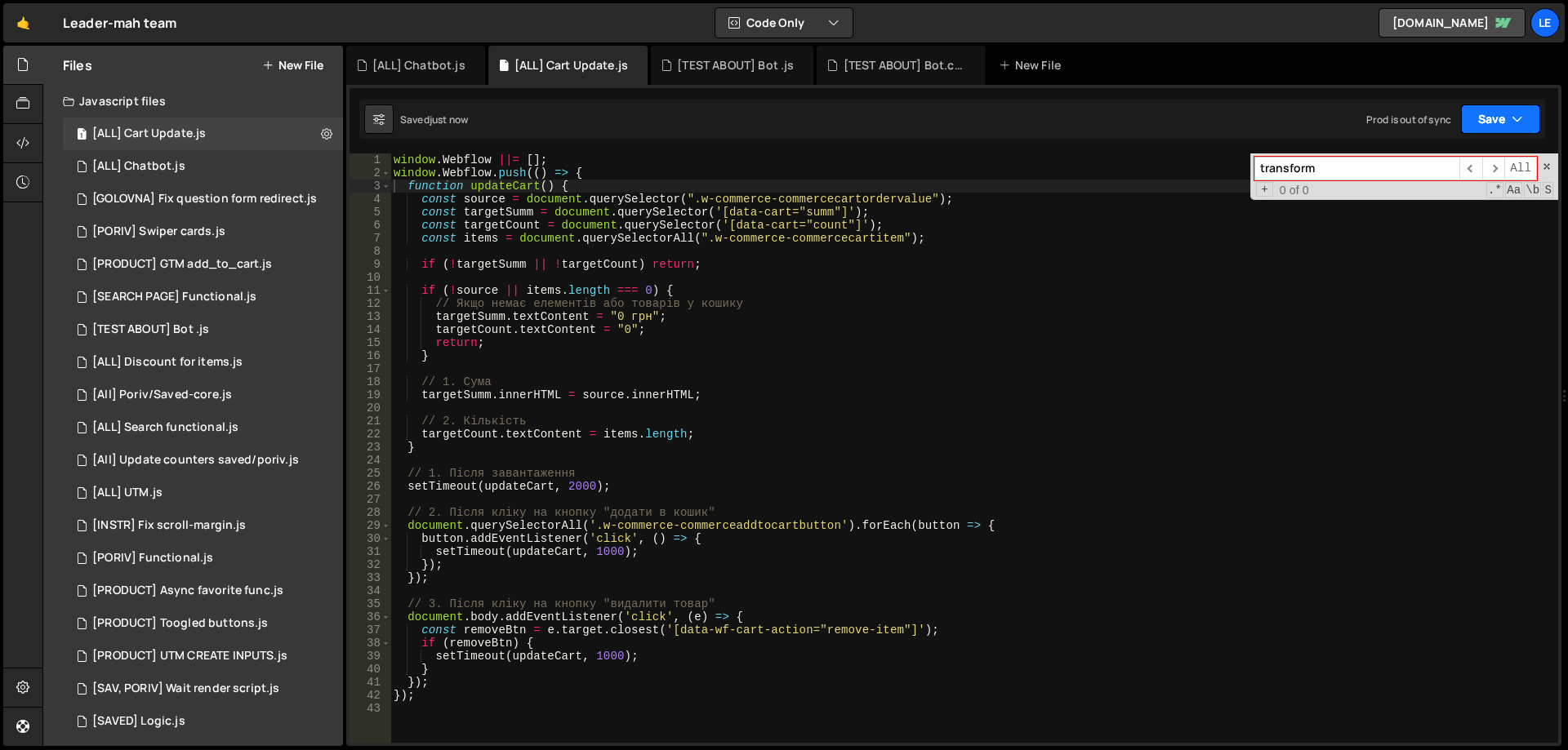
click at [1502, 112] on button "Save" at bounding box center [1501, 119] width 79 height 30
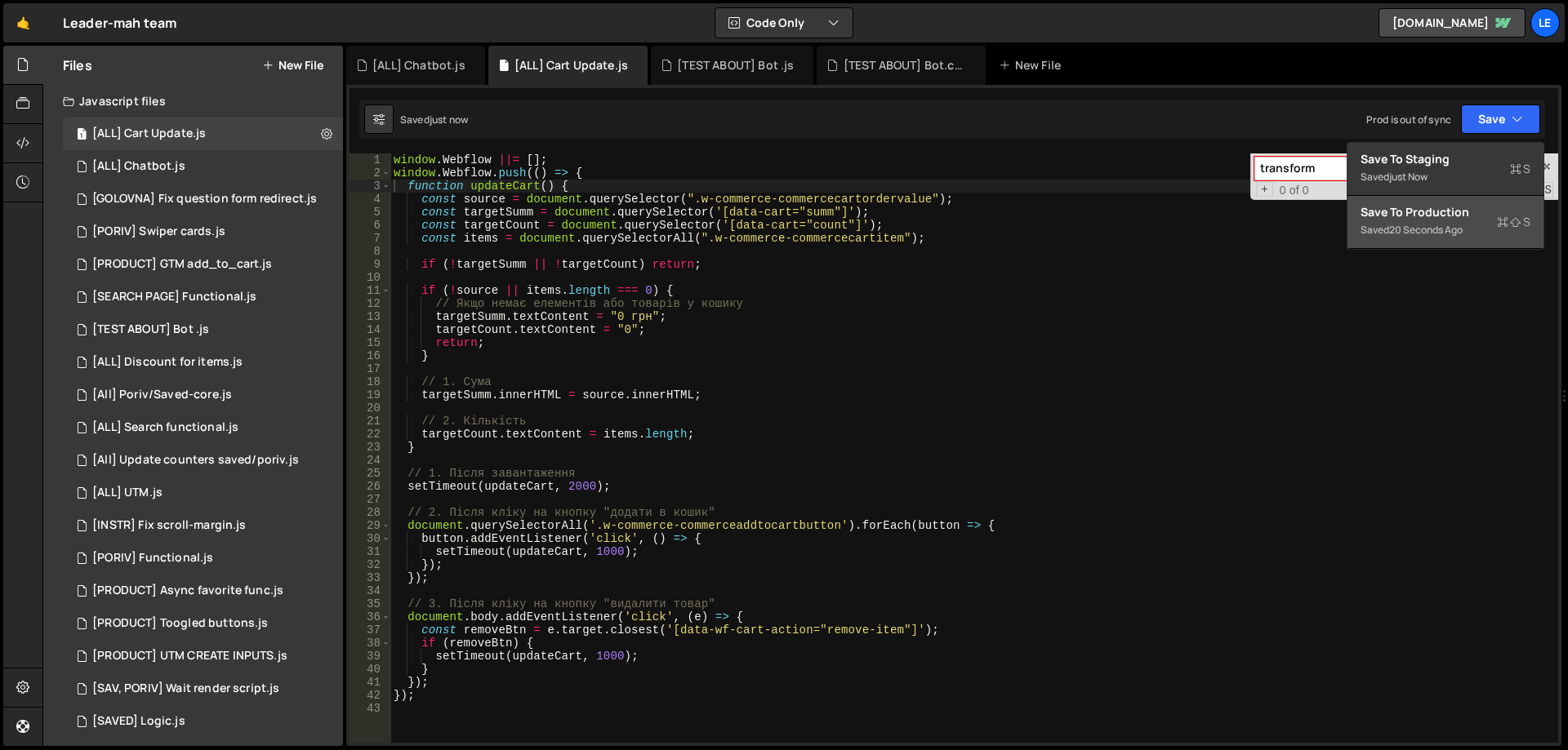
click at [1422, 215] on div "Save to Production S" at bounding box center [1445, 212] width 170 height 16
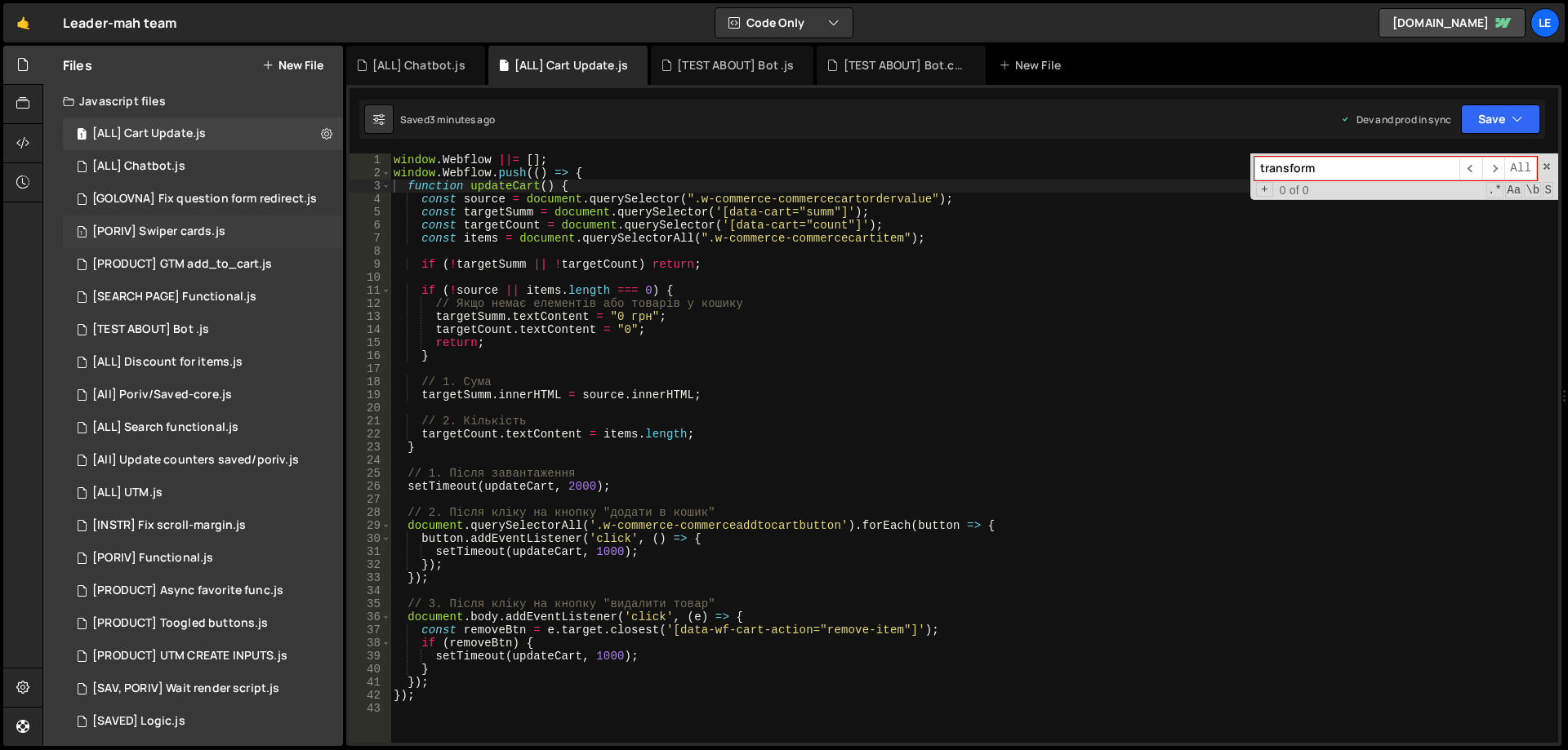
click at [256, 232] on div "1 [PORIV] Swiper cards.js 0" at bounding box center [203, 232] width 280 height 32
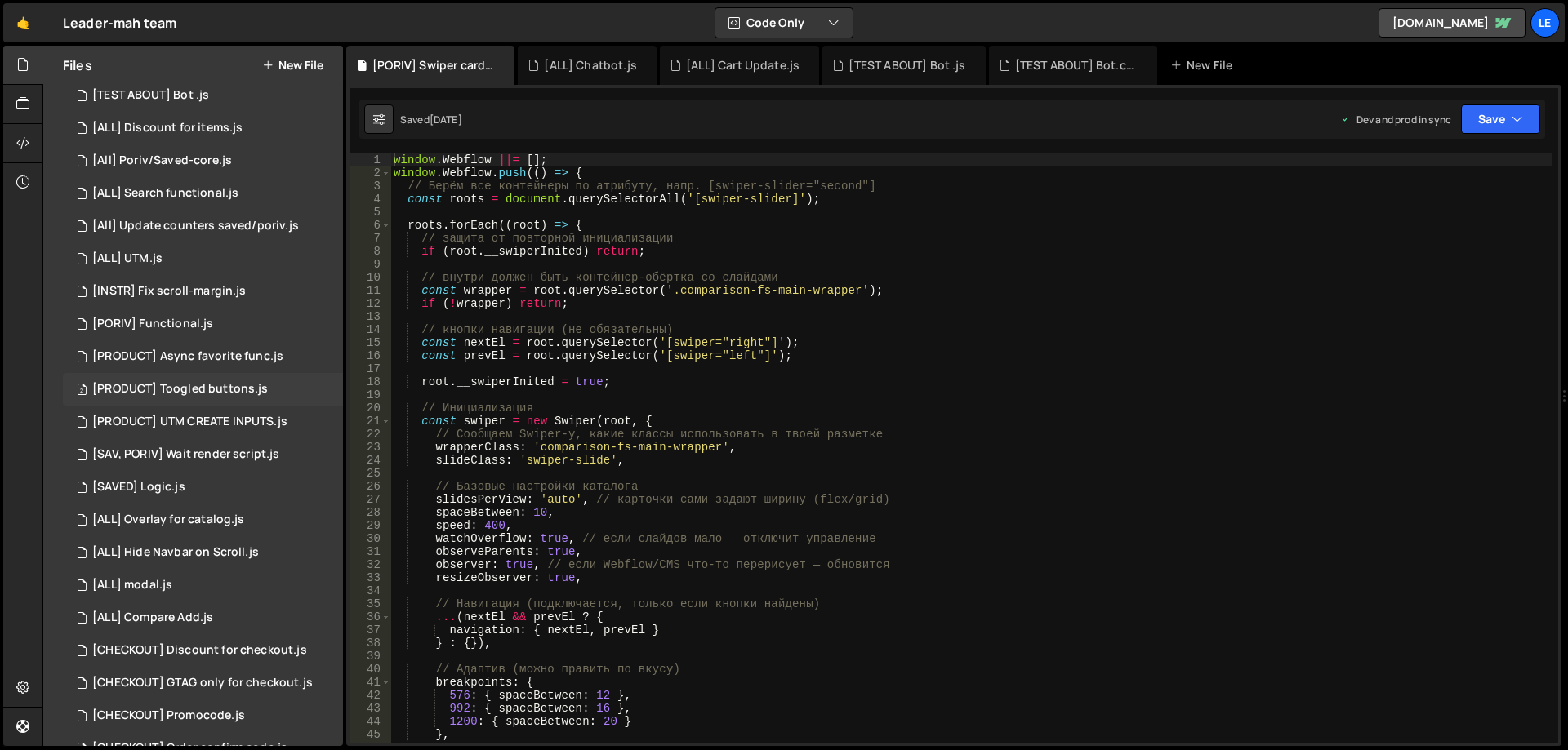
scroll to position [245, 0]
click at [249, 379] on div "[PRODUCT] Toogled buttons.js" at bounding box center [179, 379] width 176 height 14
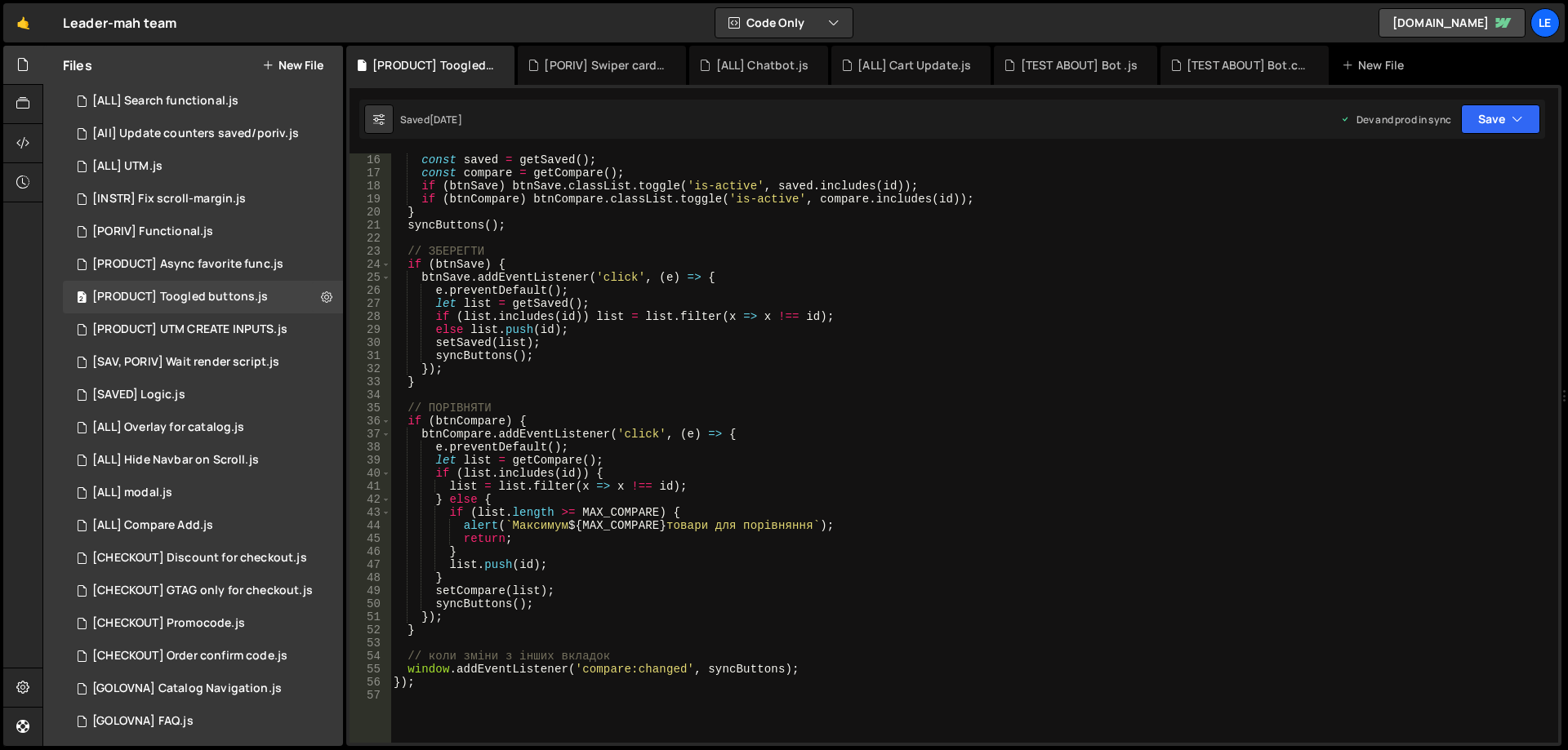
scroll to position [0, 0]
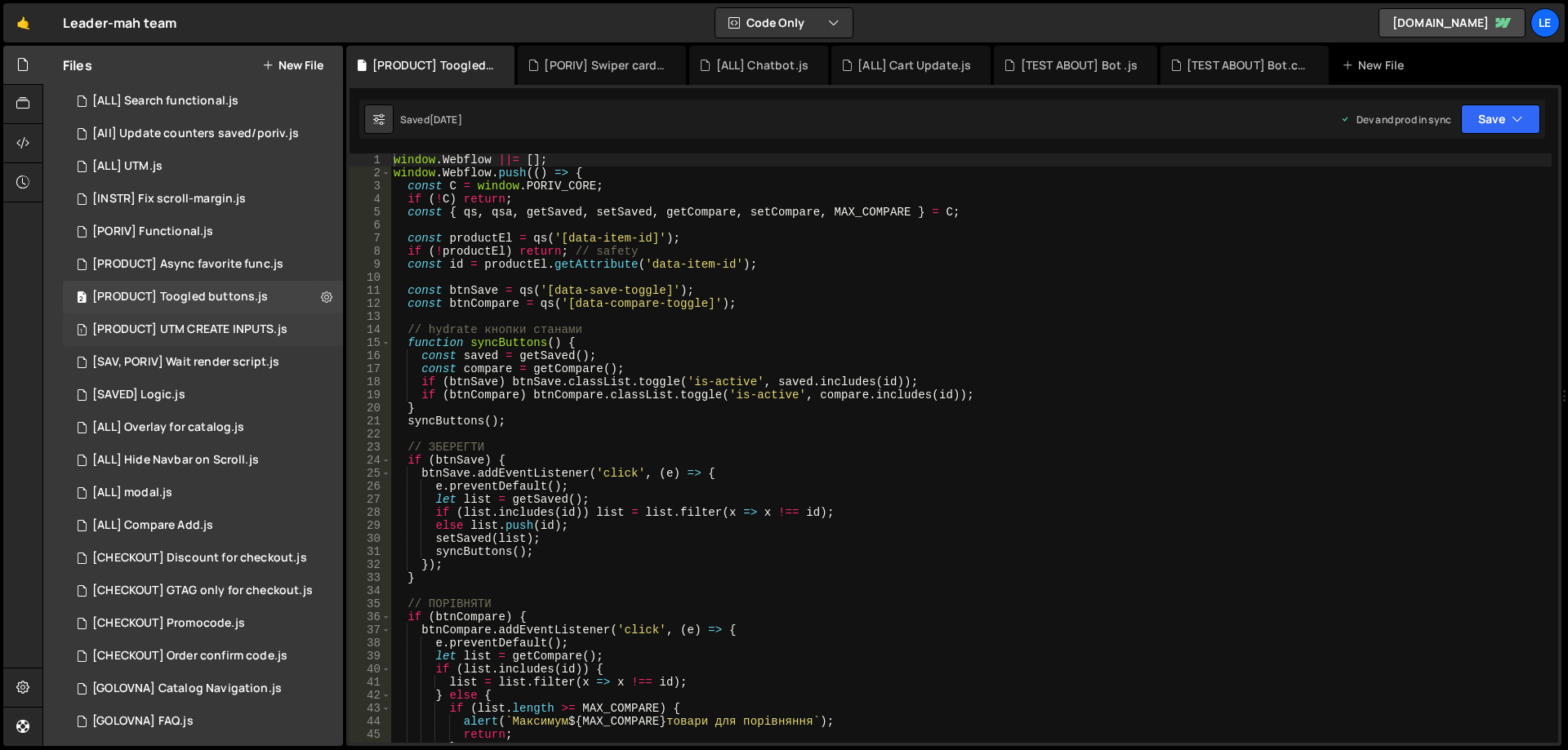
click at [240, 335] on div "[PRODUCT] UTM CREATE INPUTS.js" at bounding box center [189, 330] width 195 height 14
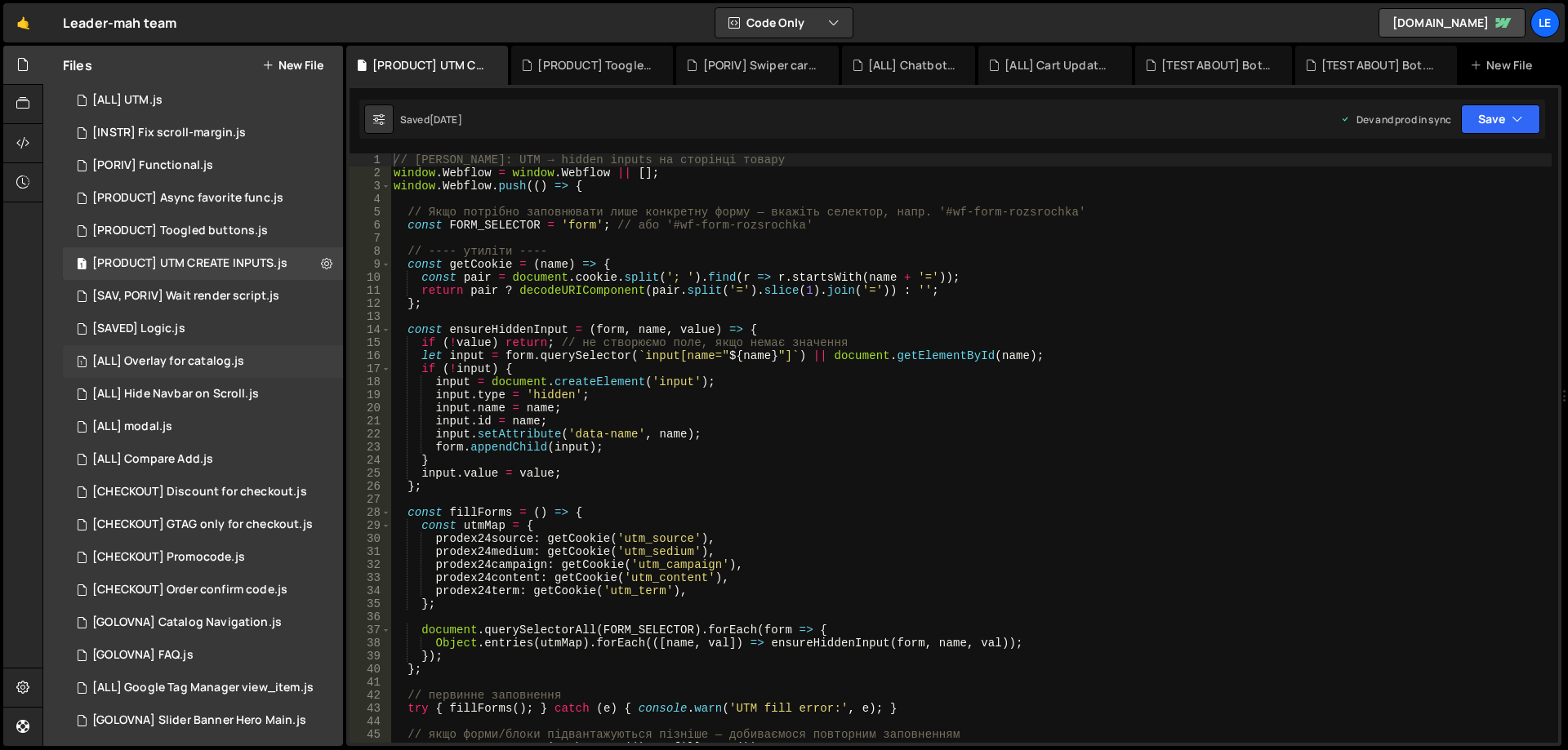
scroll to position [408, 0]
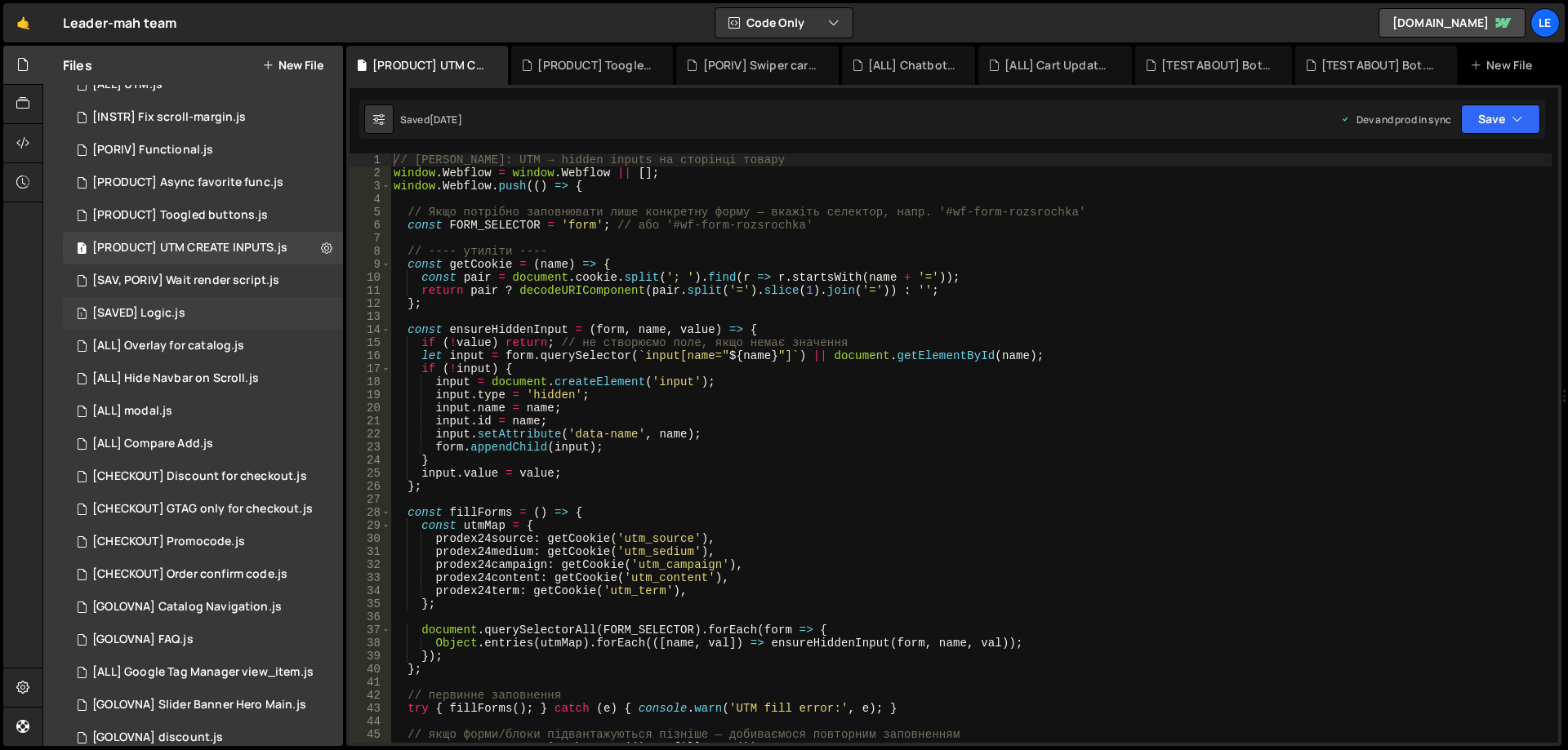
click at [242, 322] on div "1 [SAVED] Logic.js 0" at bounding box center [203, 314] width 280 height 32
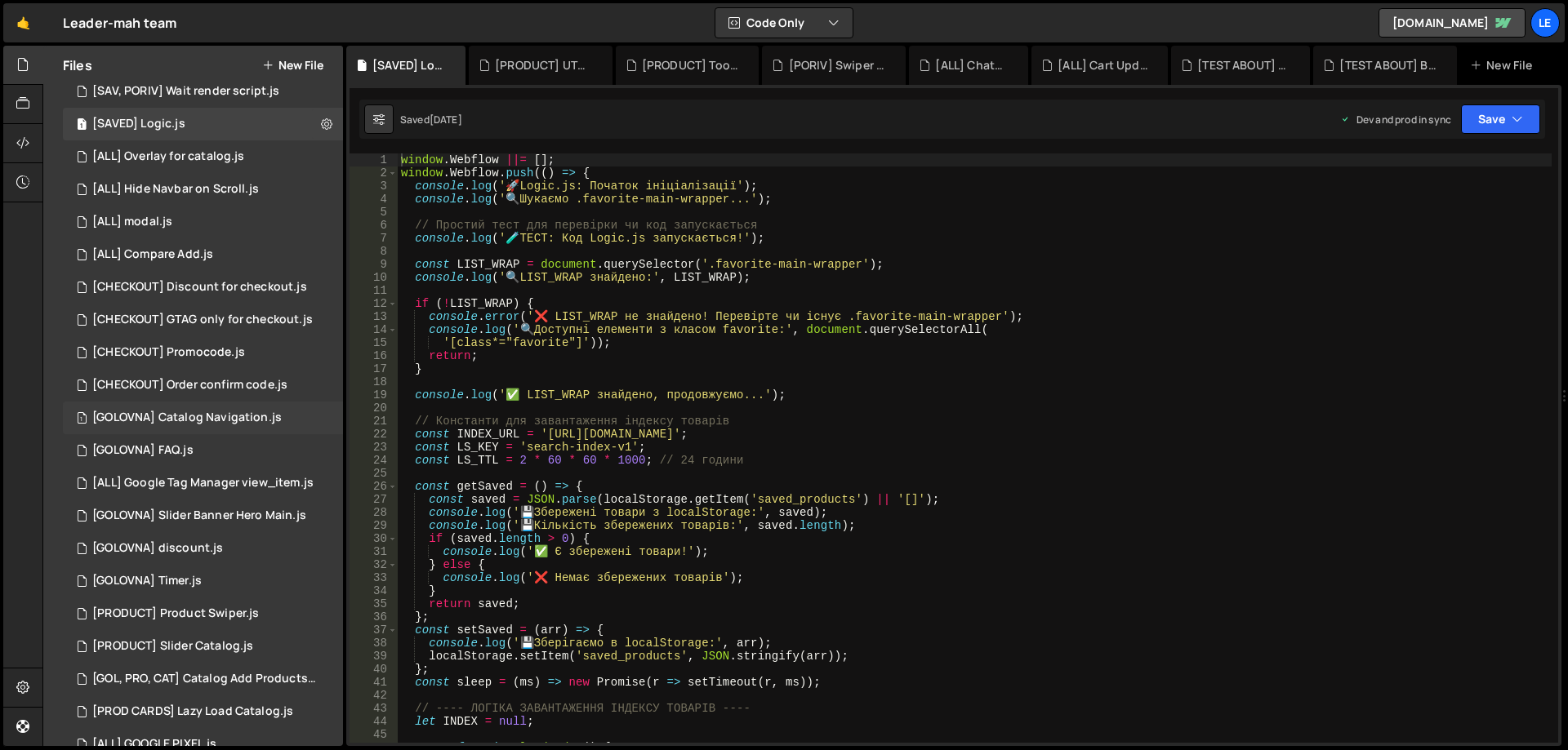
scroll to position [654, 0]
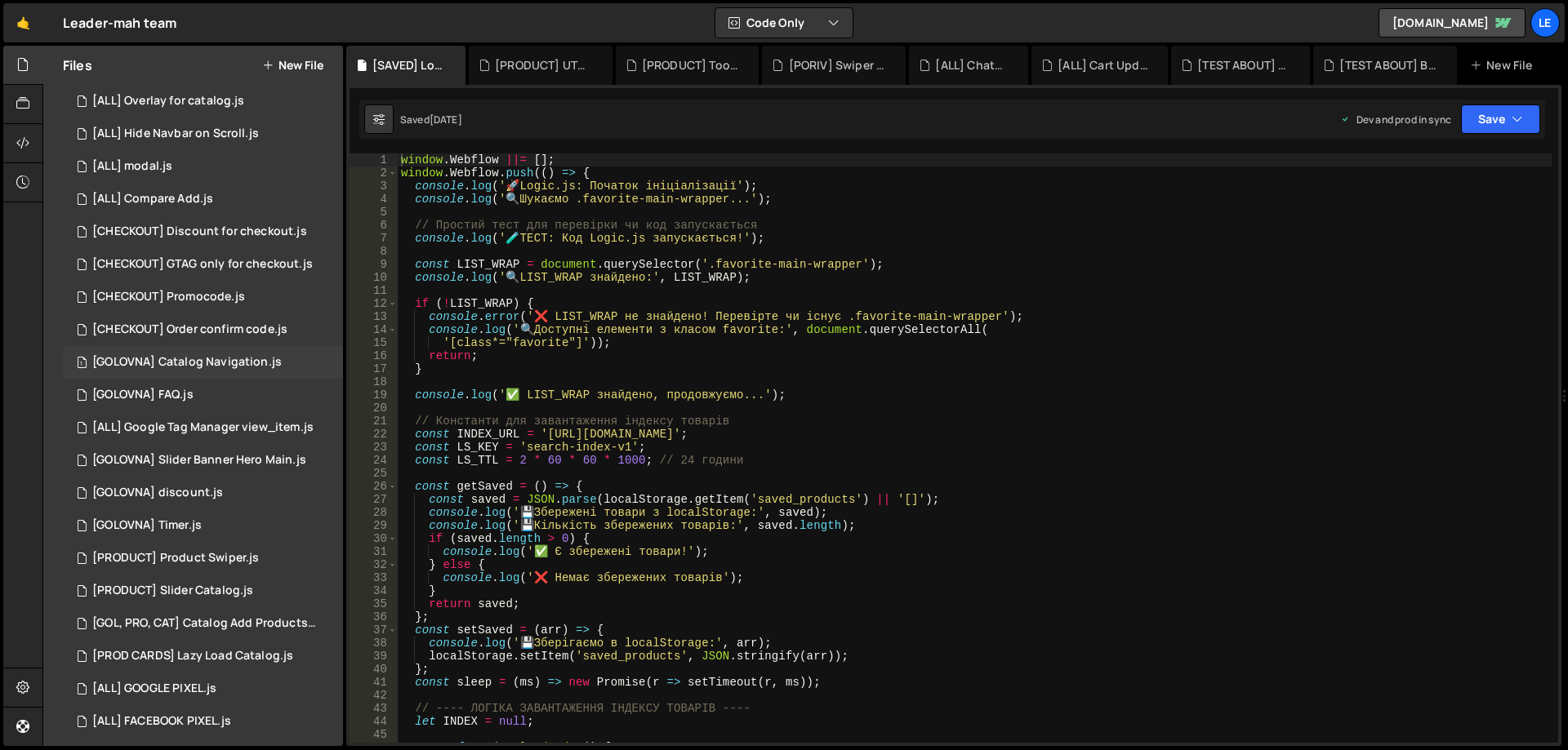
click at [243, 365] on div "[GOLOVNA] Catalog Navigation.js" at bounding box center [187, 362] width 189 height 14
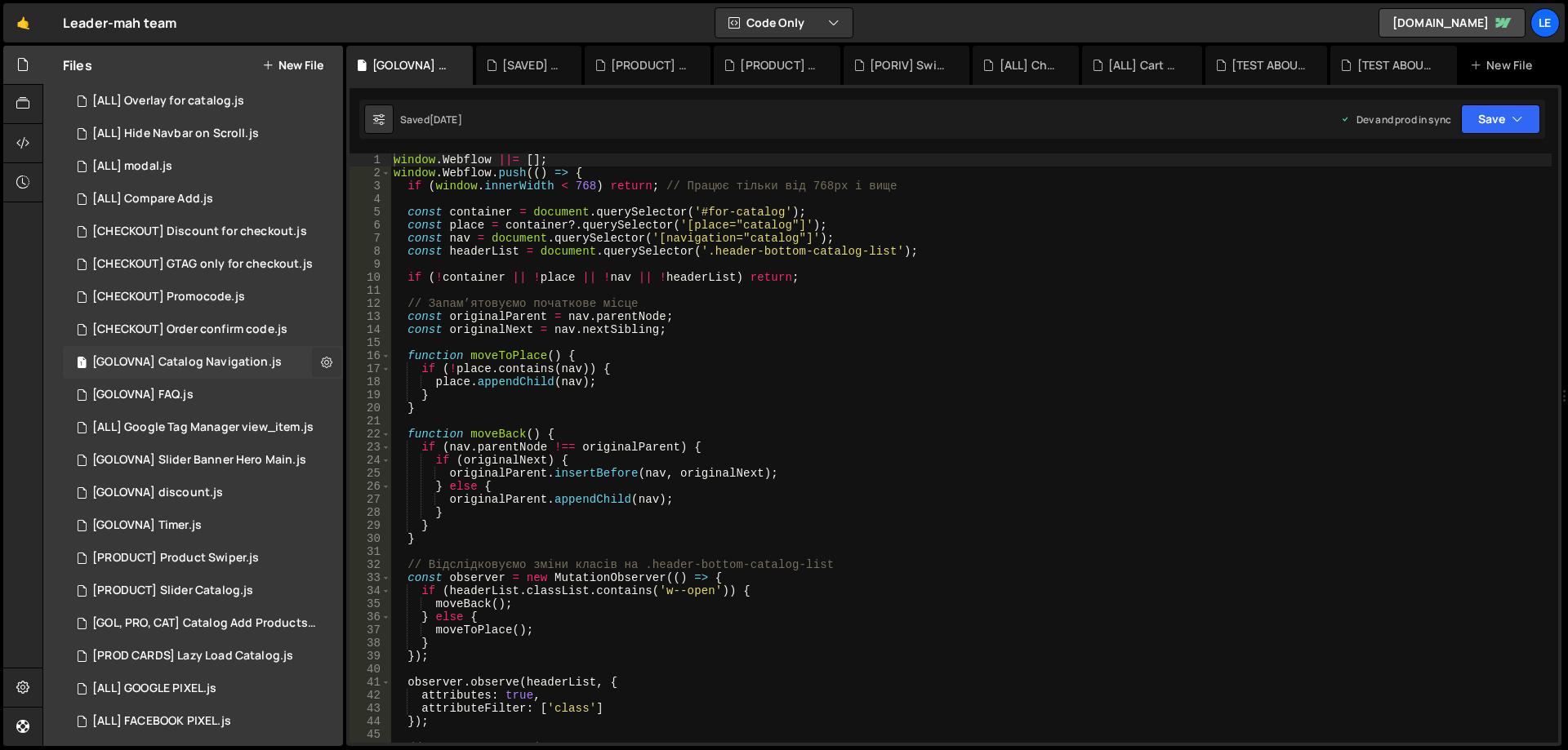
click at [321, 364] on icon at bounding box center [326, 361] width 12 height 15
type input "[GOLOVNA] Catalog Navigation"
radio input "true"
checkbox input "true"
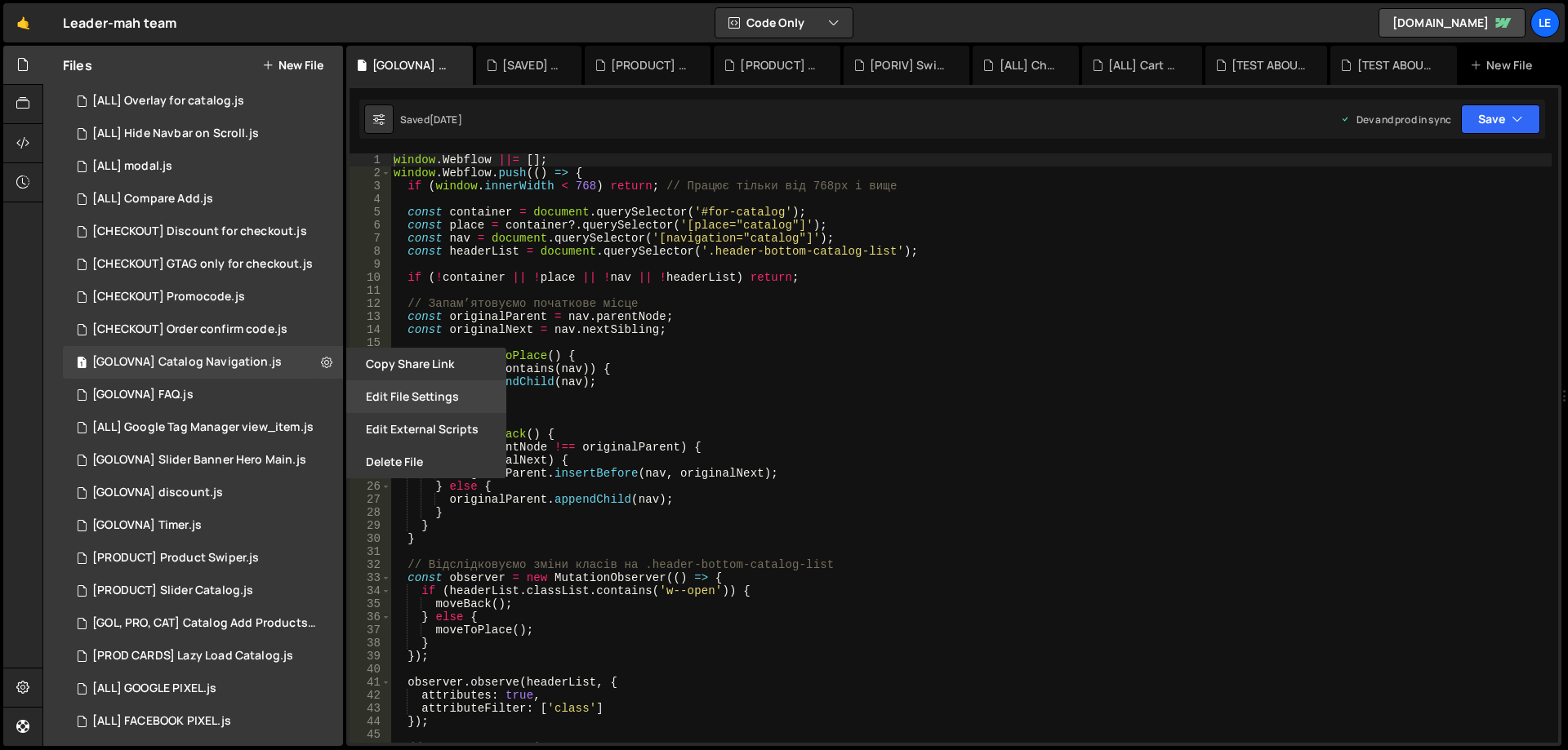
click at [429, 392] on button "Edit File Settings" at bounding box center [426, 397] width 160 height 32
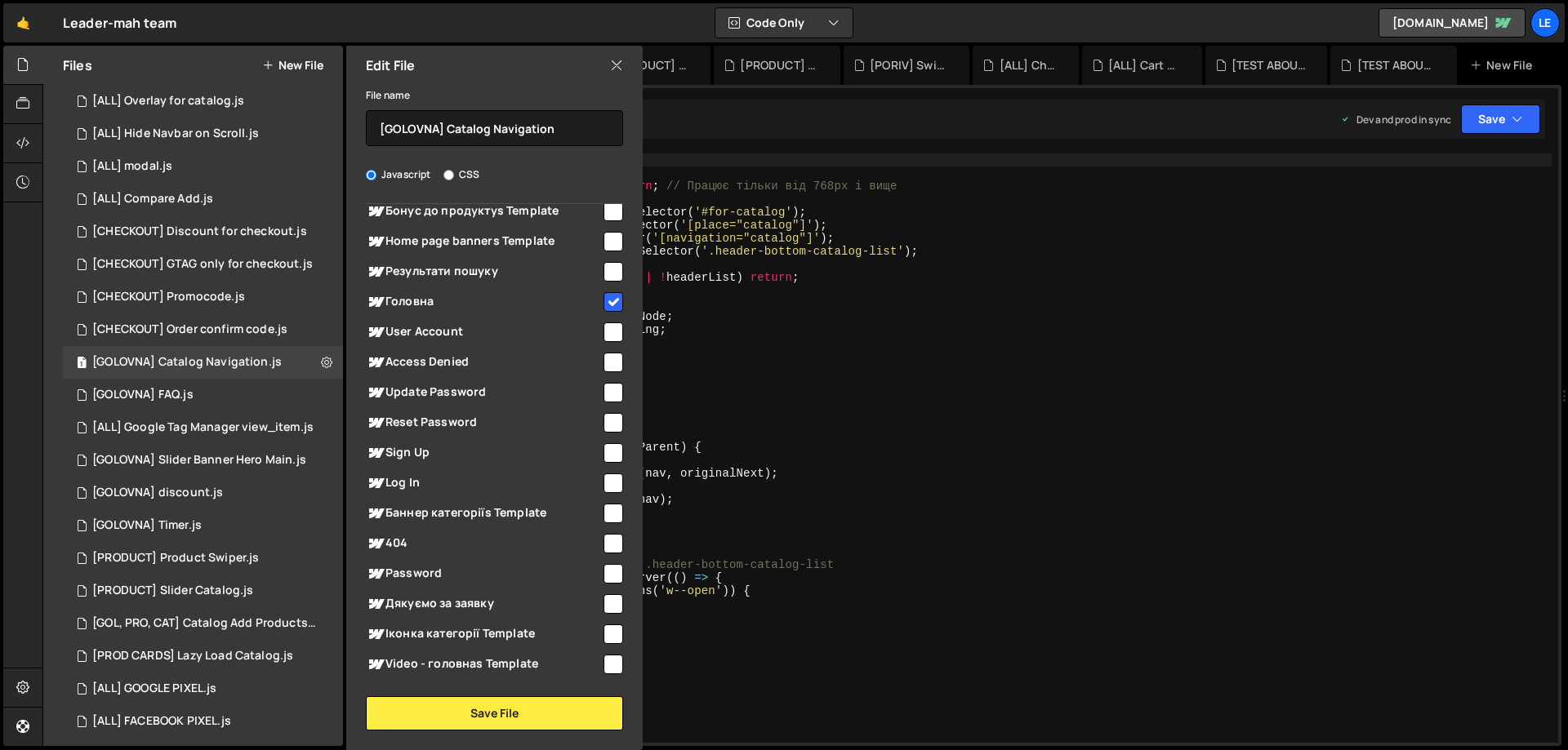
scroll to position [898, 0]
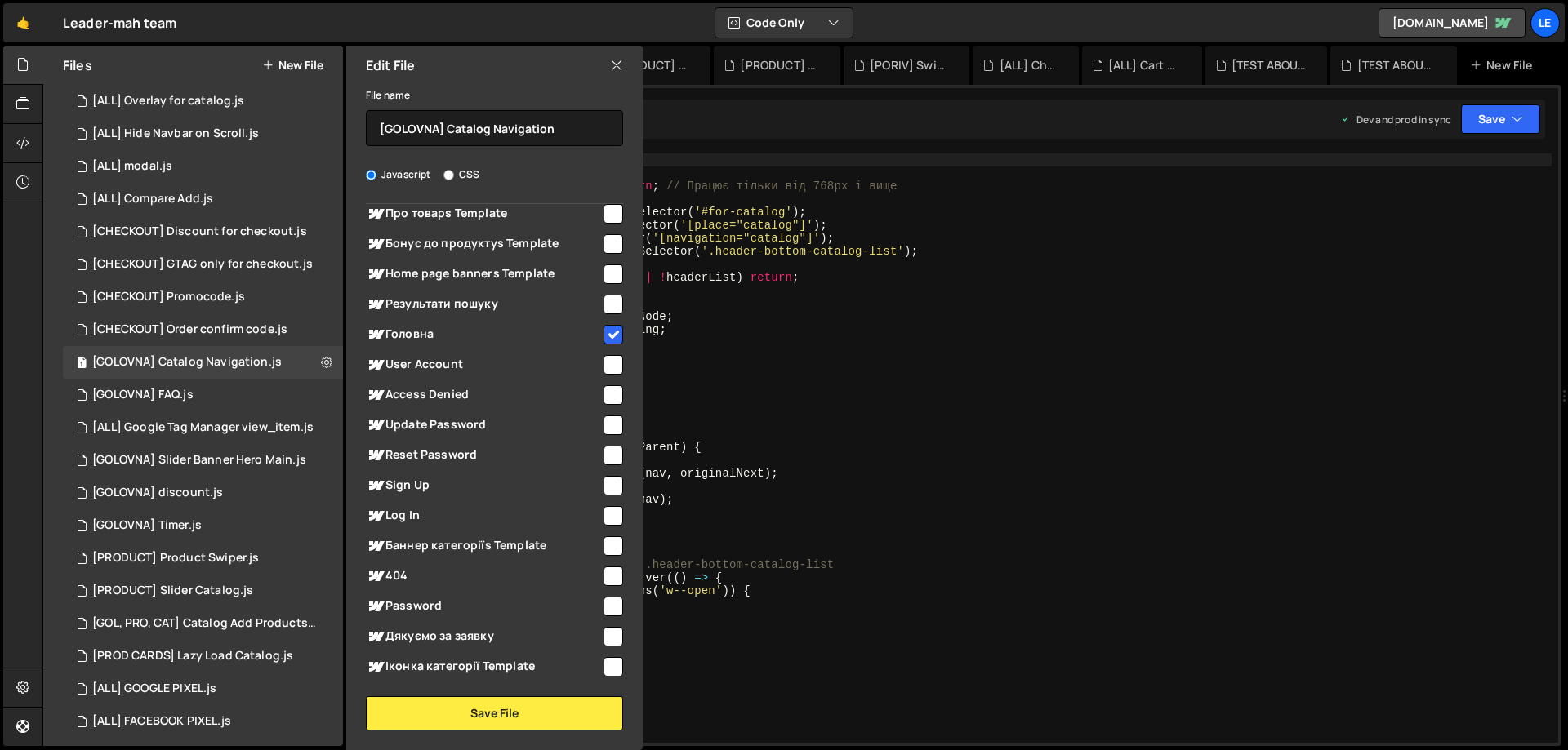
type textarea "}"
click at [802, 403] on div "window . Webflow ||= [ ] ; window . Webflow . push (( ) => { if ( window . inne…" at bounding box center [971, 461] width 1161 height 616
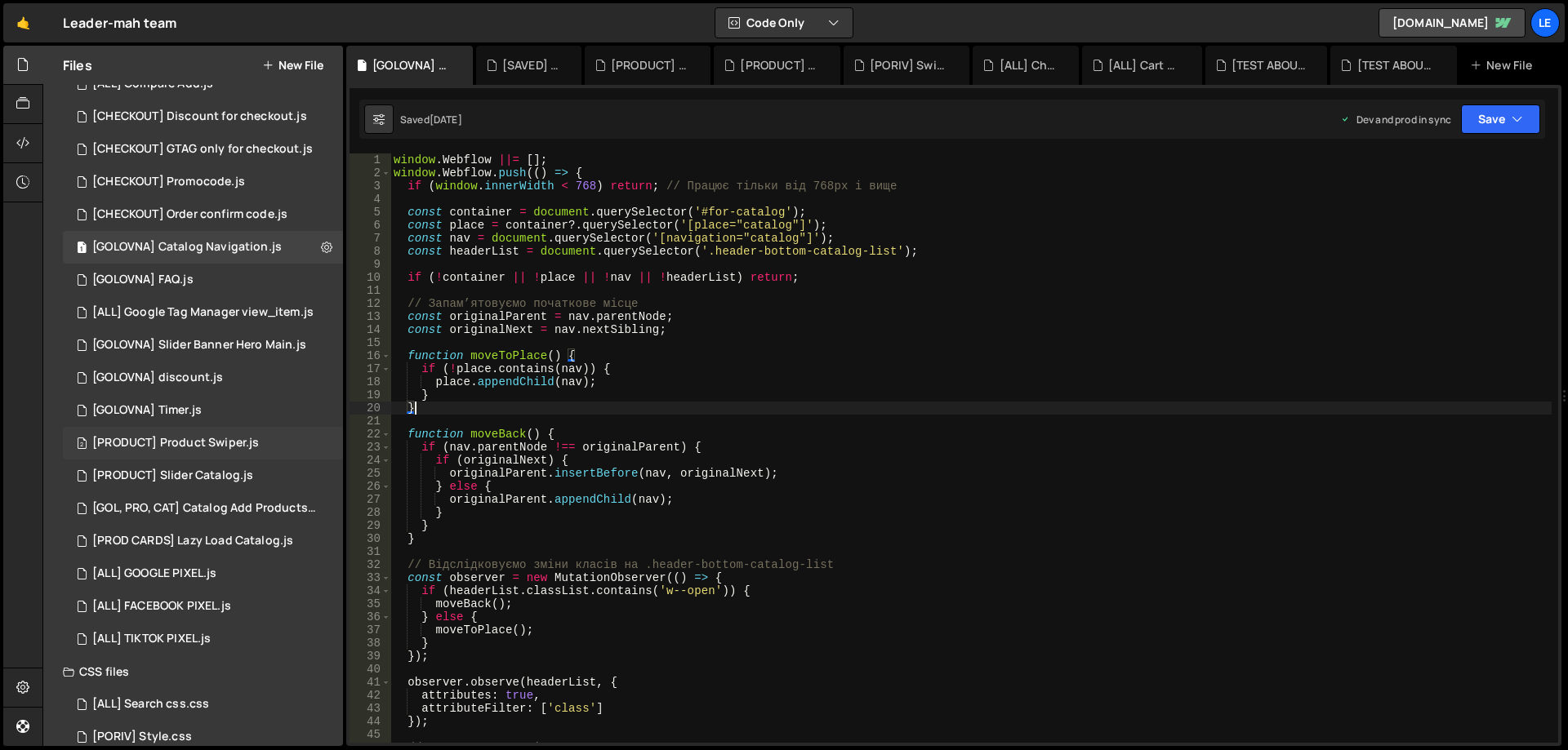
scroll to position [817, 0]
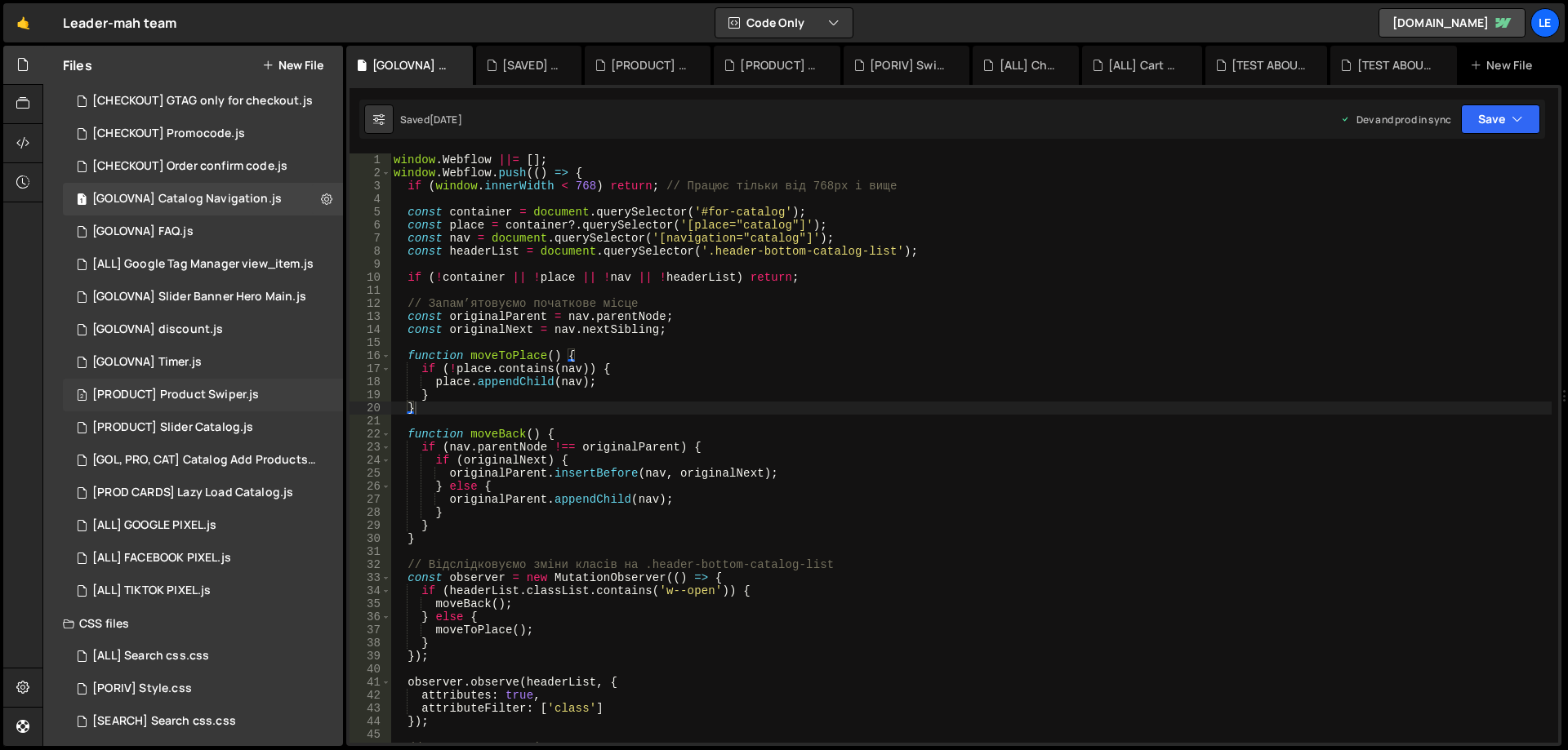
click at [257, 405] on div "2 [PRODUCT] Product Swiper.js 0" at bounding box center [203, 395] width 280 height 32
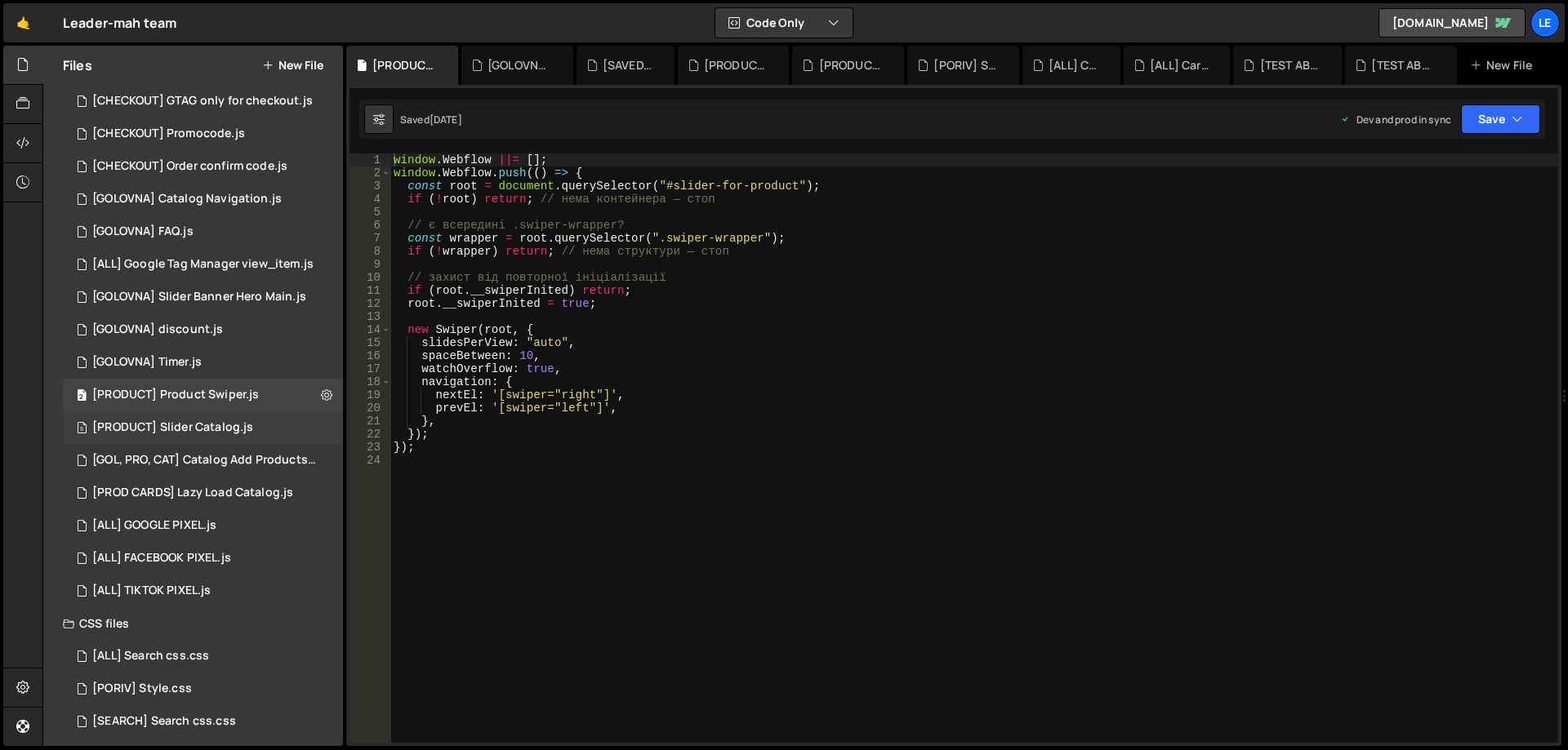
click at [245, 434] on div "[PRODUCT] Slider Catalog.js" at bounding box center [172, 428] width 160 height 14
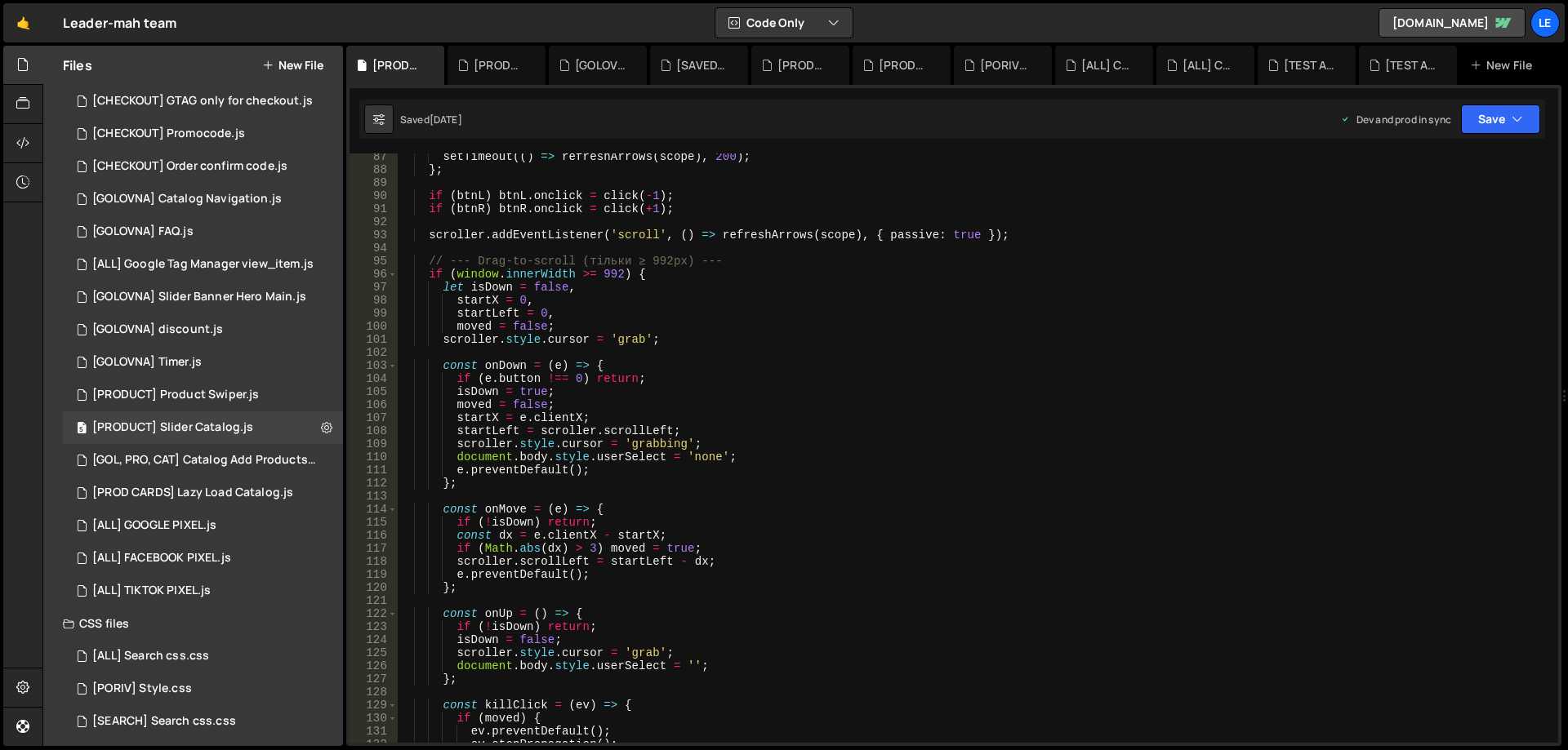
scroll to position [1274, 0]
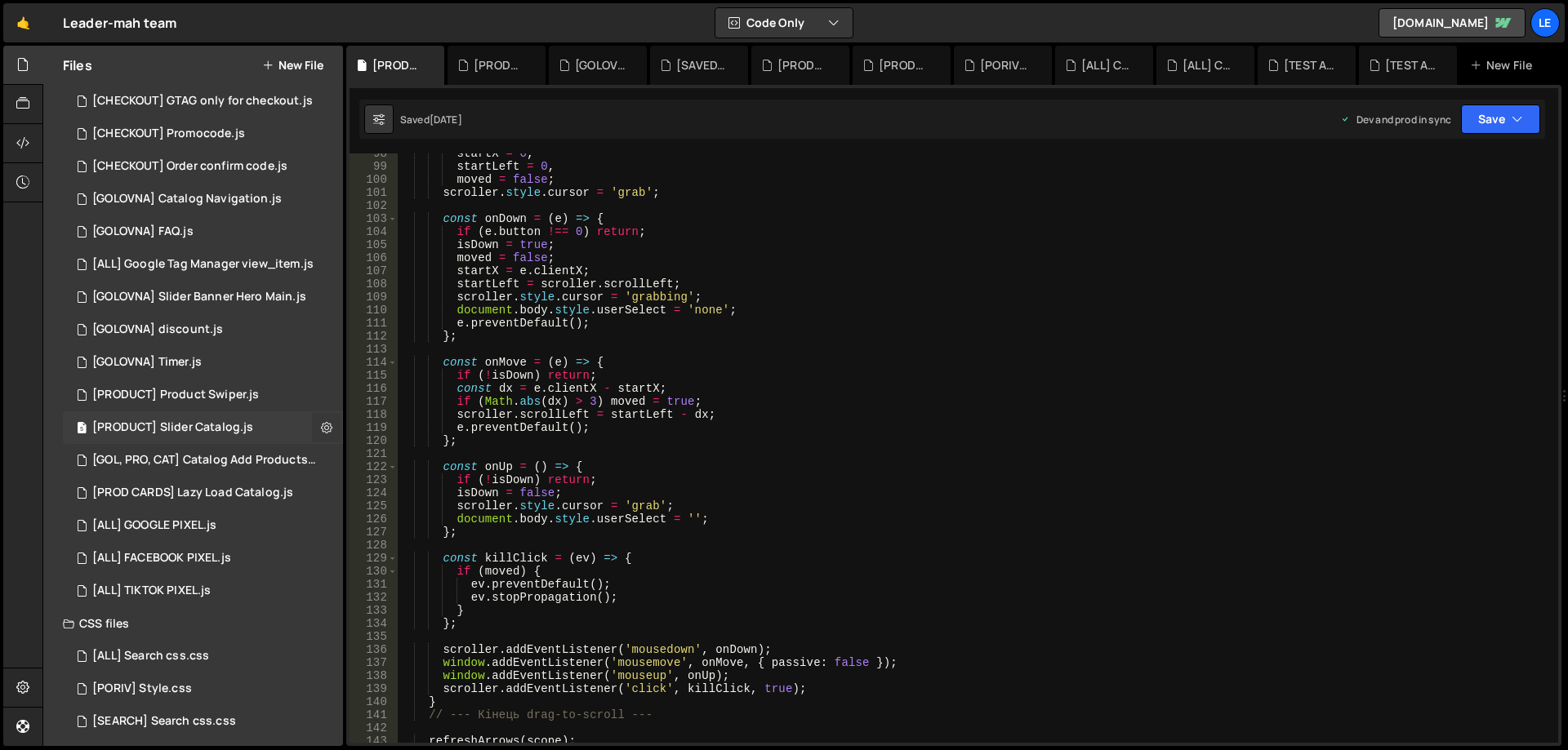
click at [321, 425] on icon at bounding box center [326, 427] width 12 height 15
type input "[PRODUCT] Slider Catalog"
radio input "true"
checkbox input "true"
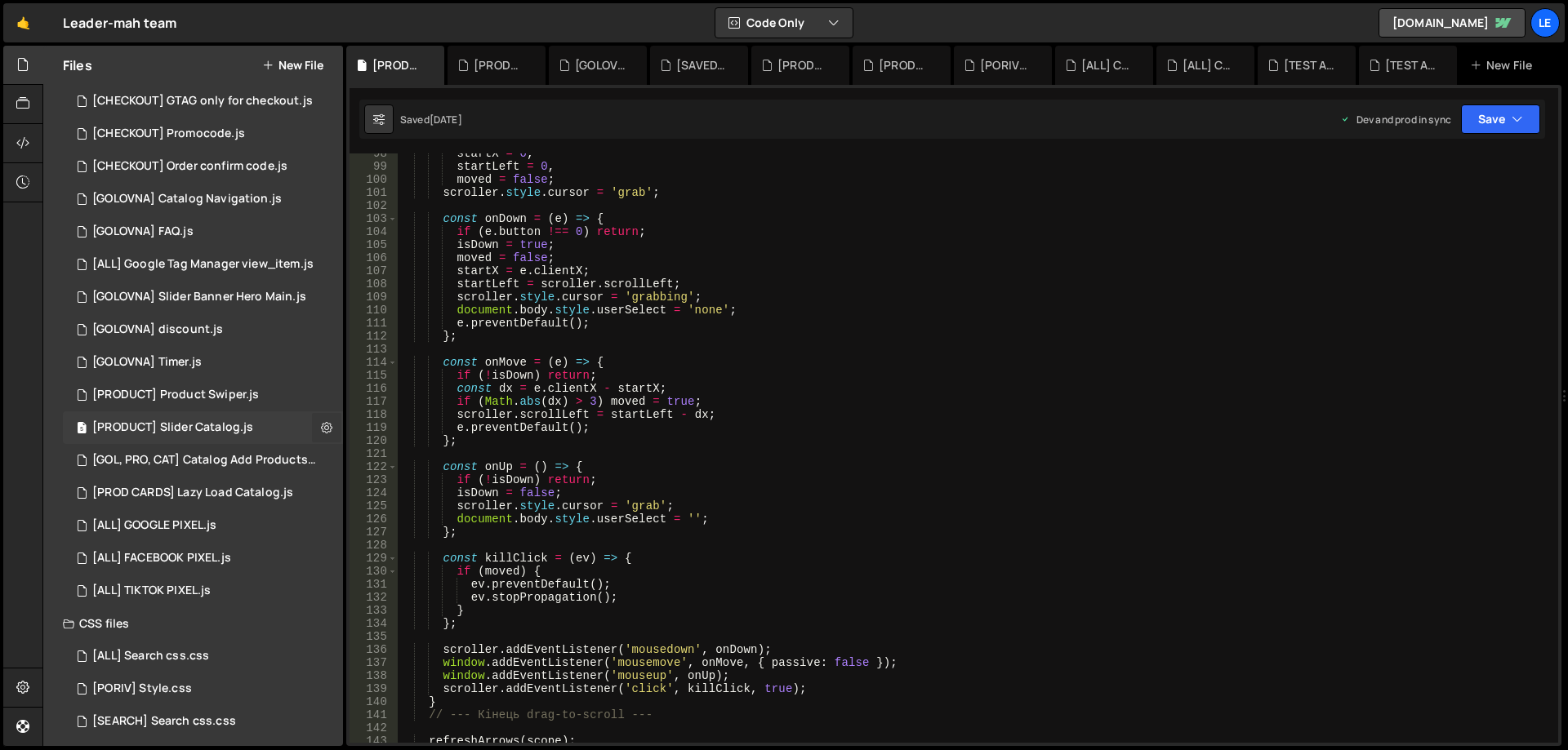
checkbox input "true"
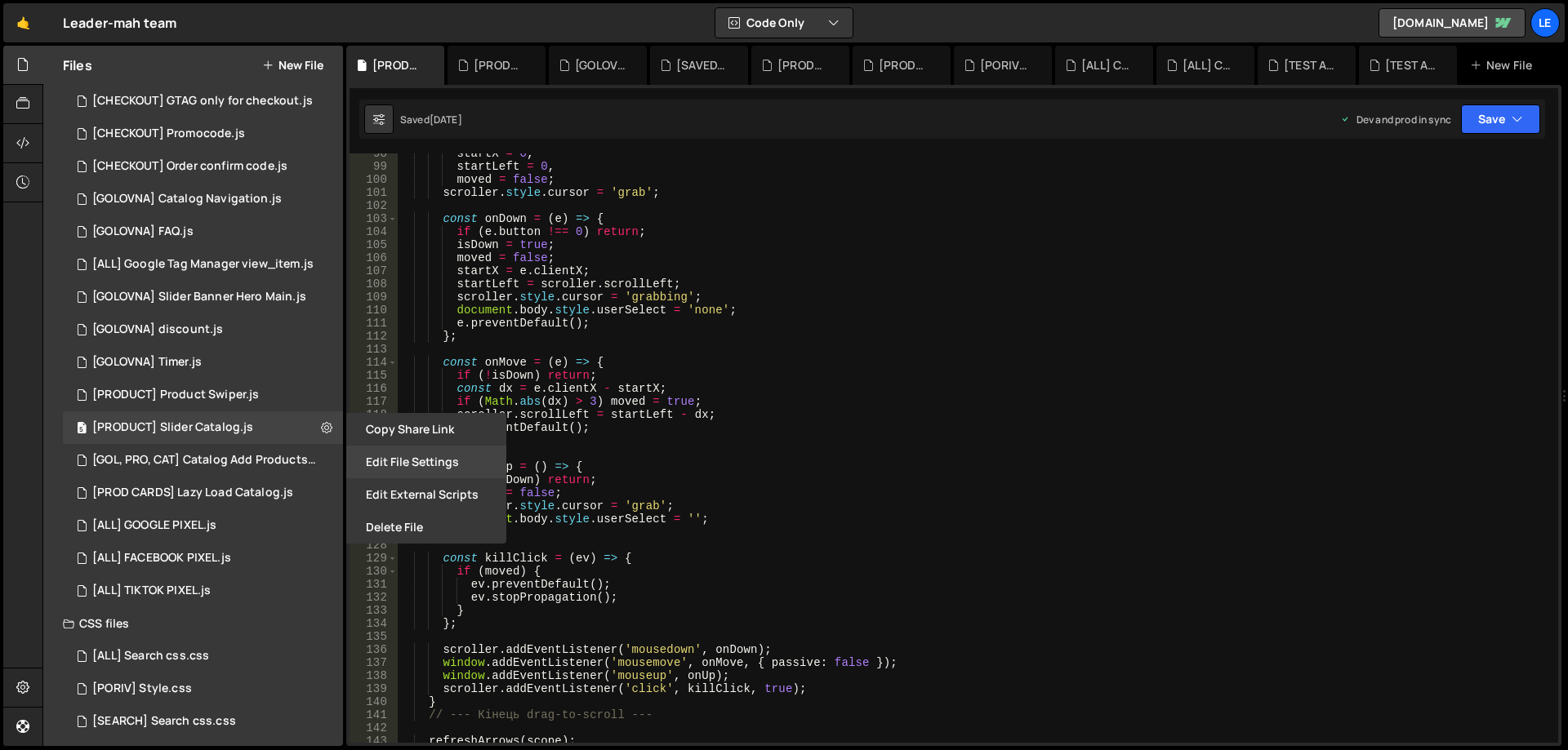
click at [384, 464] on button "Edit File Settings" at bounding box center [426, 462] width 160 height 32
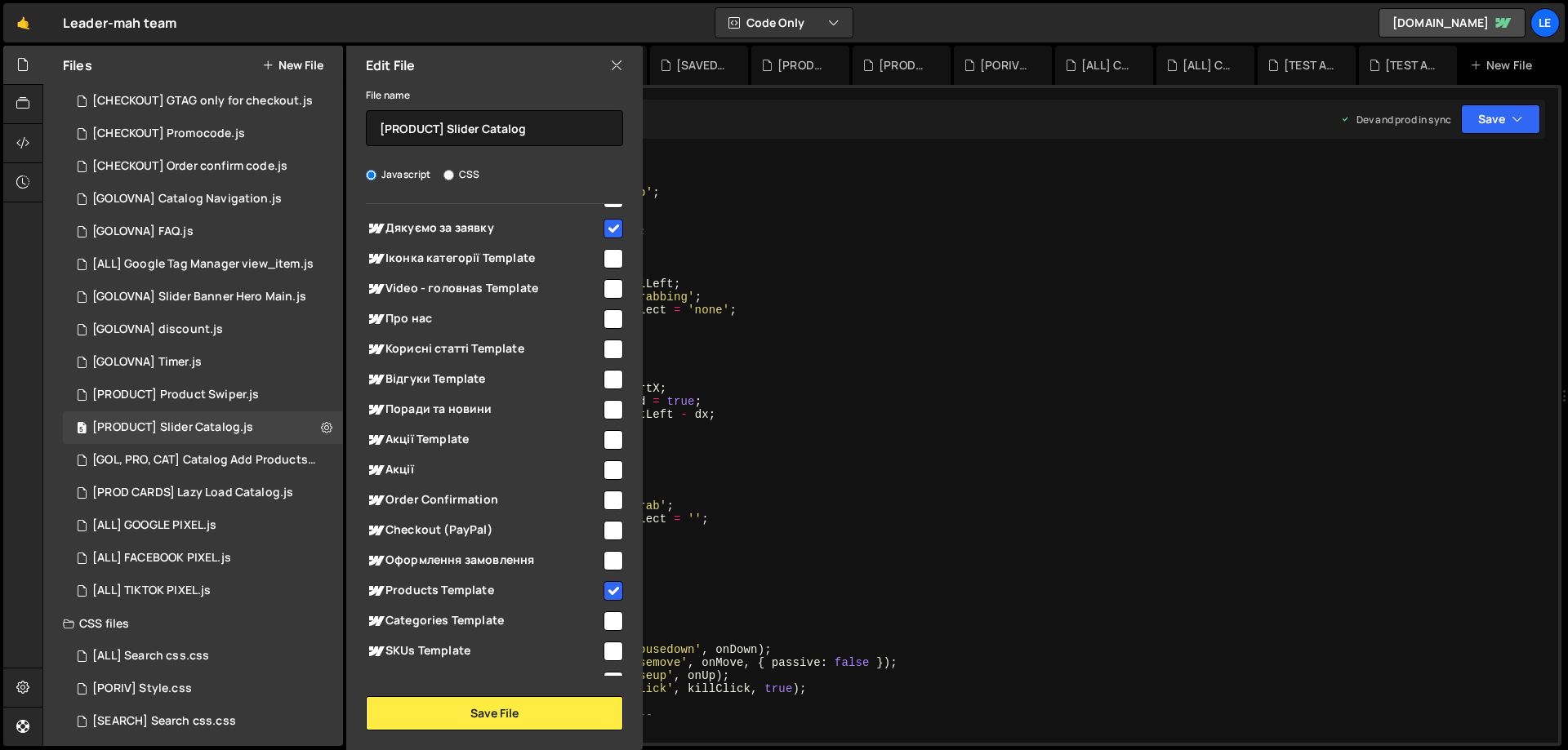
scroll to position [1381, 0]
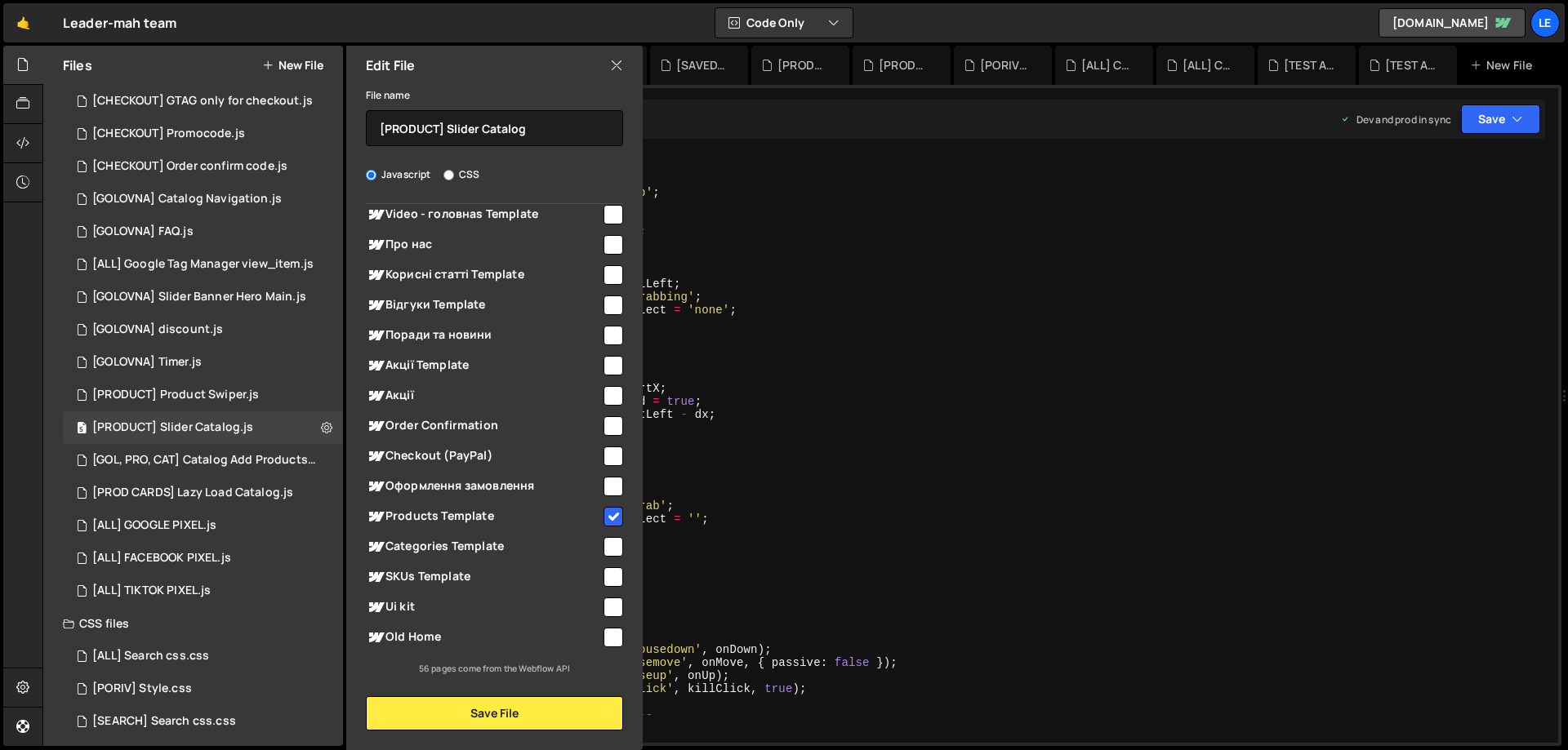
click at [768, 453] on div "startX = 0 , startLeft = 0 , moved = false ; scroller . style . cursor = 'grab'…" at bounding box center [975, 454] width 1154 height 616
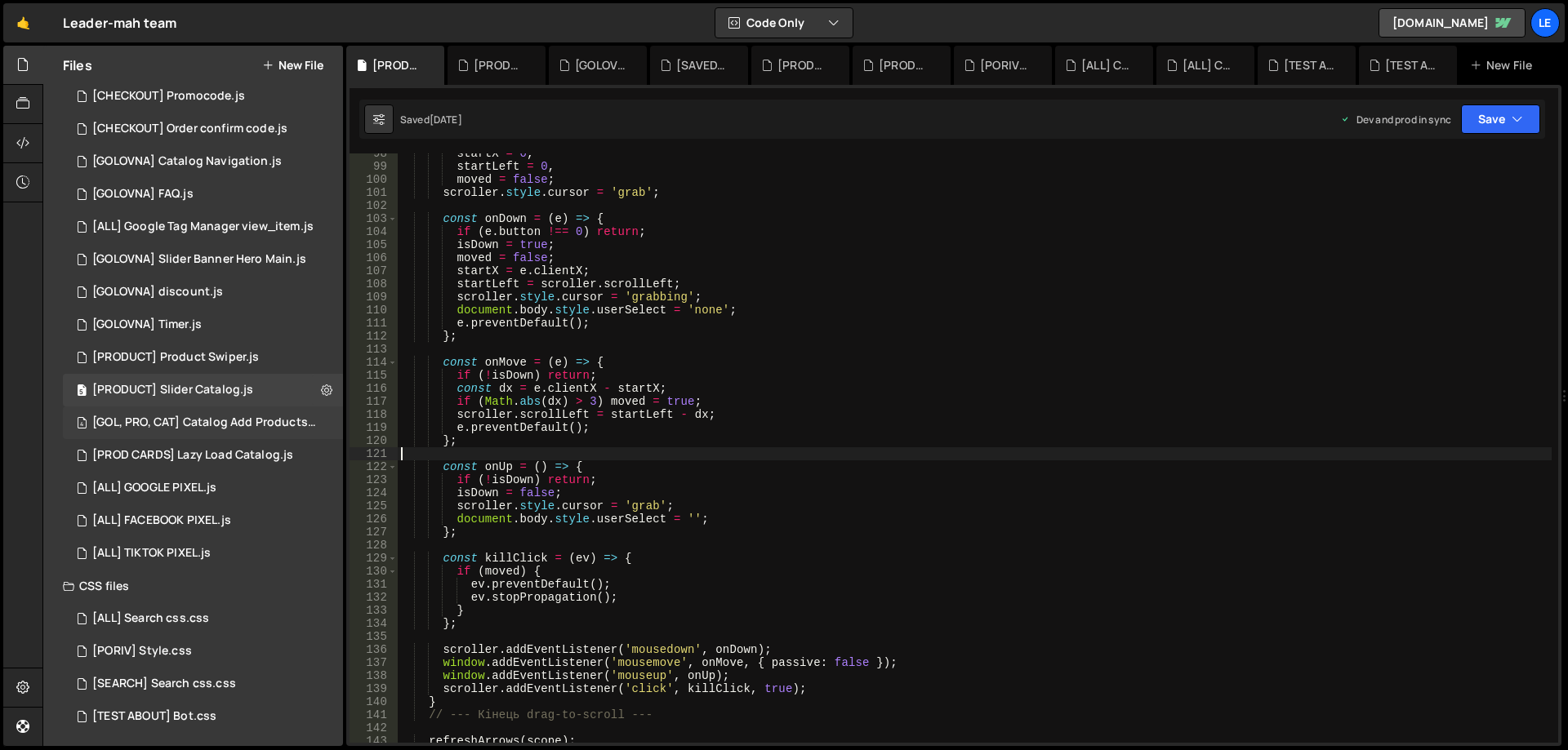
scroll to position [857, 0]
click at [249, 429] on div "4 [GOL, PRO, CAT] Catalog Add Products.js 0" at bounding box center [206, 419] width 286 height 32
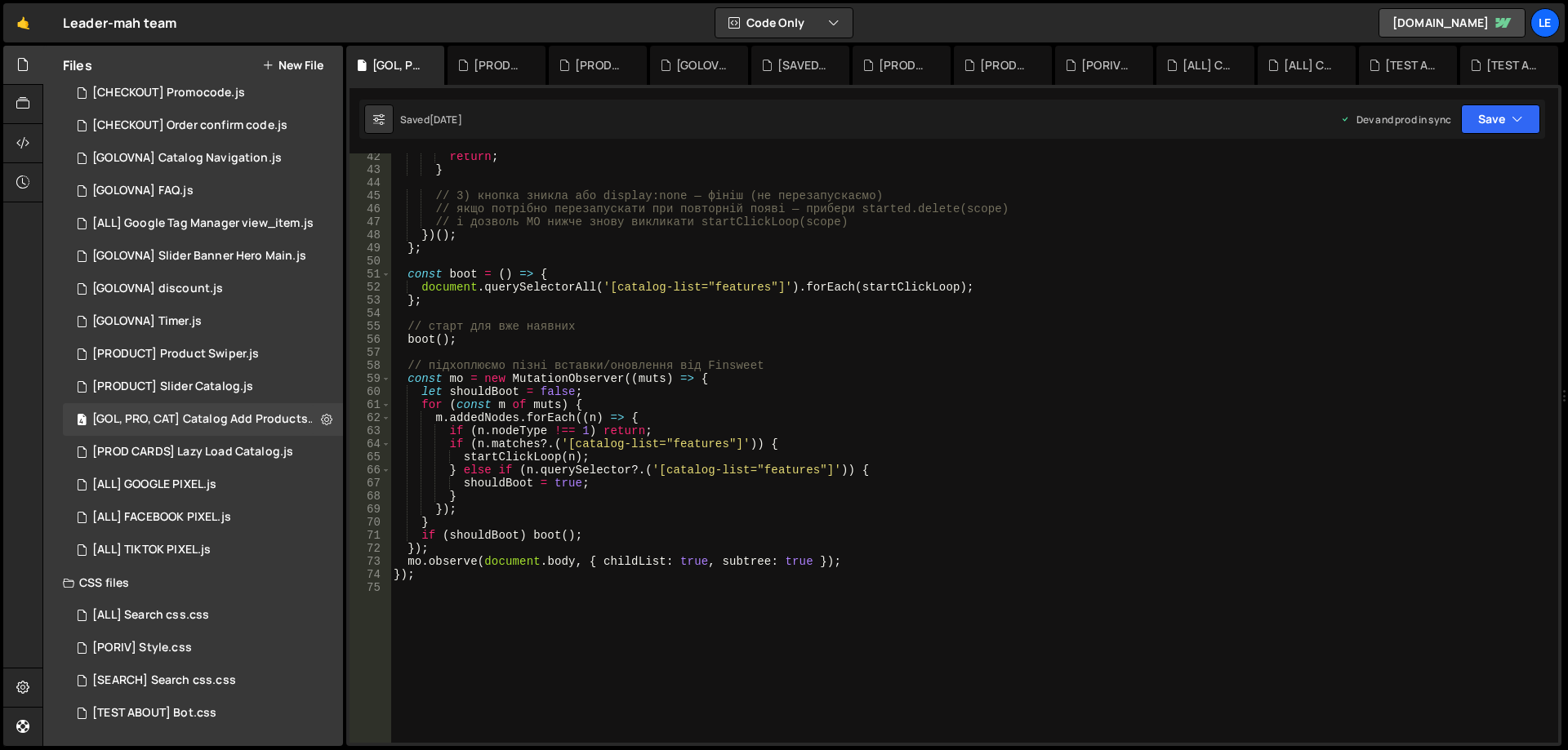
scroll to position [637, 0]
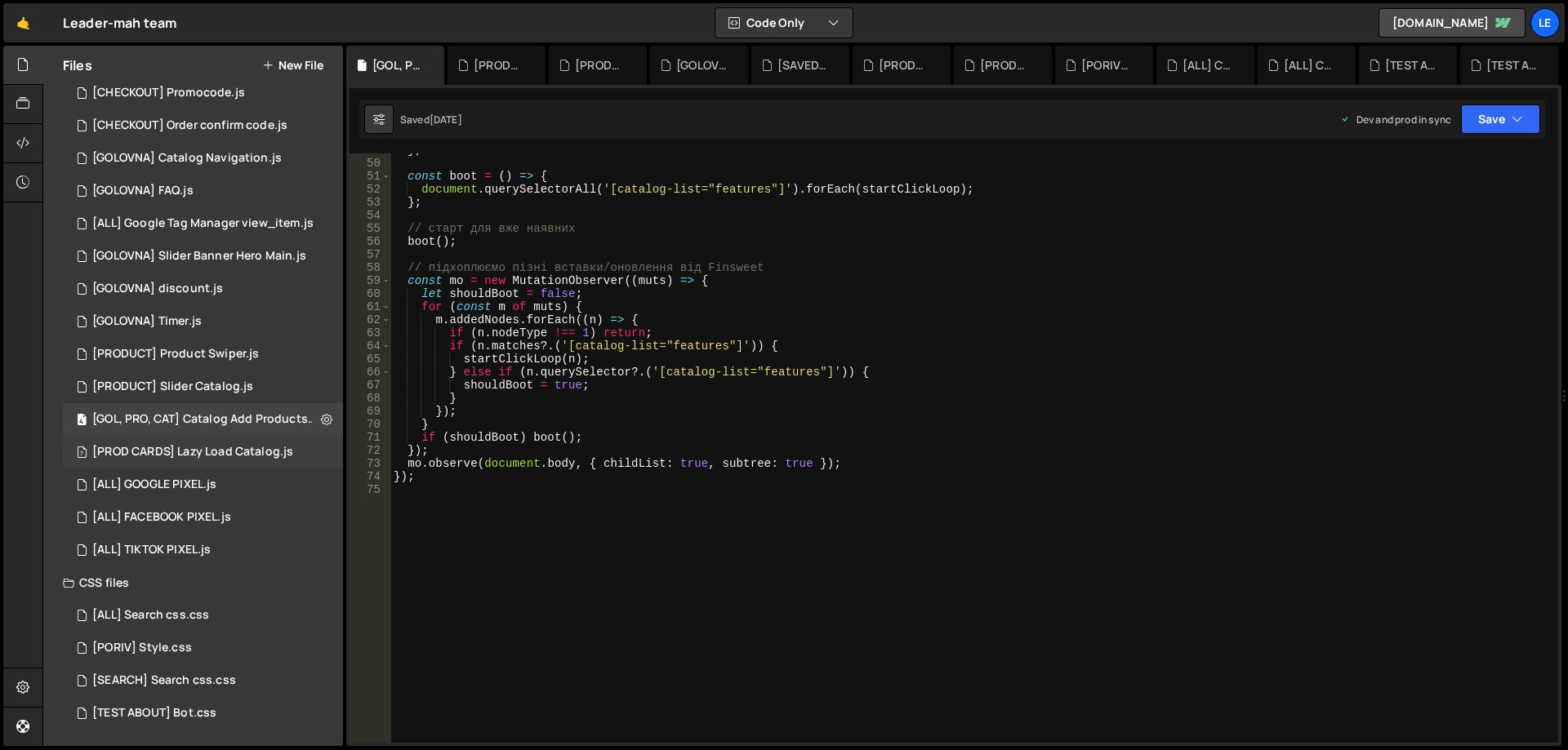
click at [260, 456] on div "[PROD CARDS] Lazy Load Catalog.js" at bounding box center [192, 453] width 201 height 14
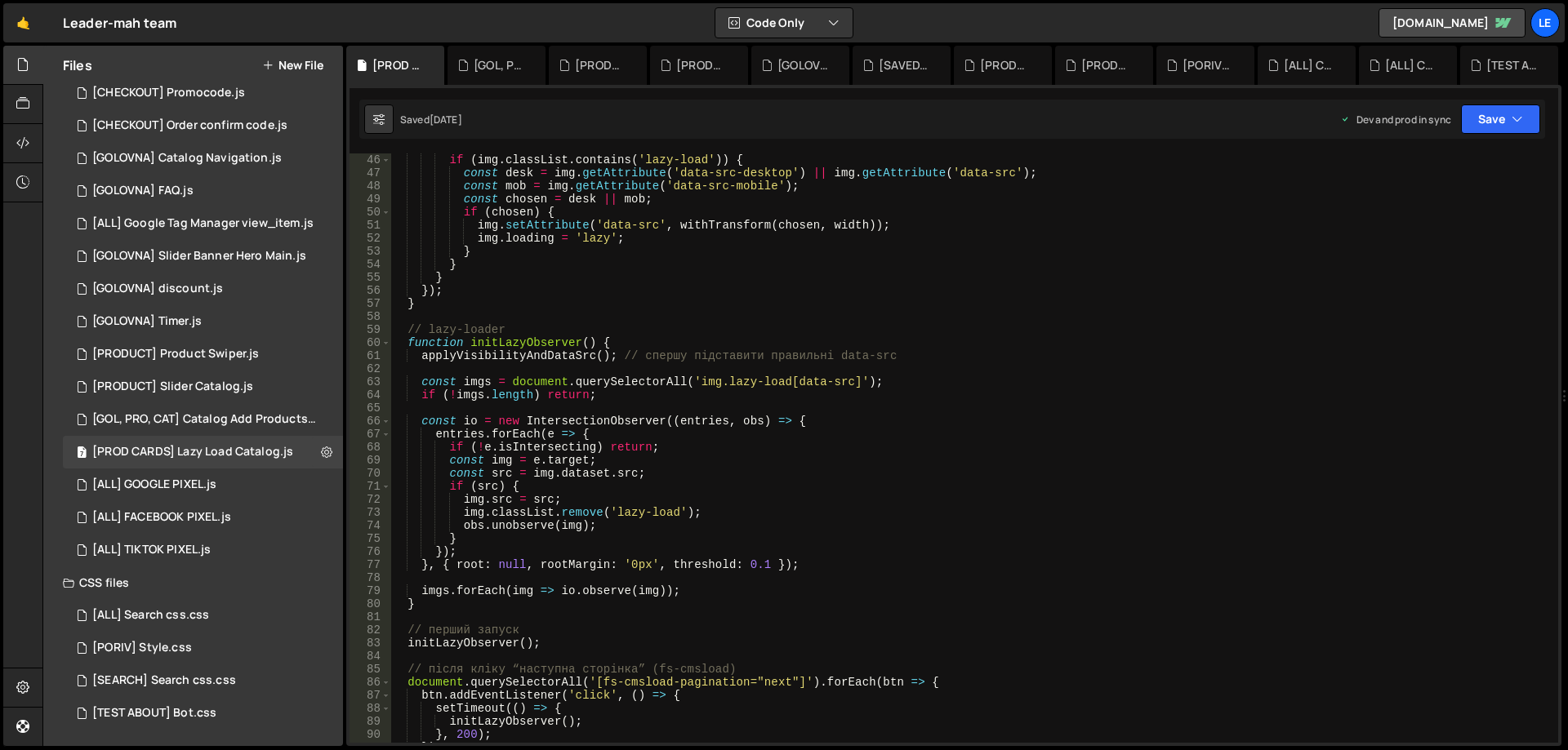
scroll to position [735, 0]
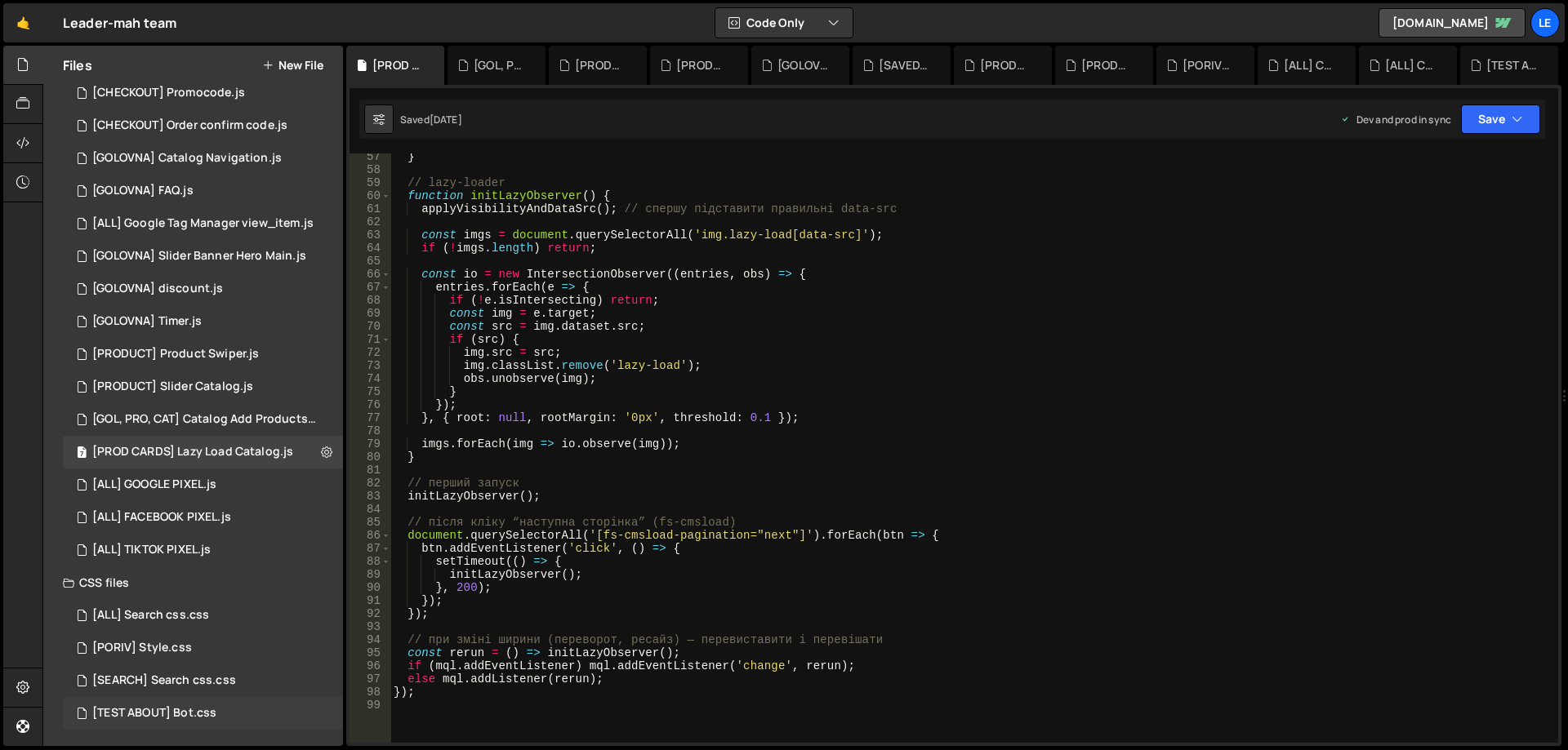
click at [316, 713] on div "[TEST ABOUT] Bot.css 0" at bounding box center [203, 714] width 280 height 32
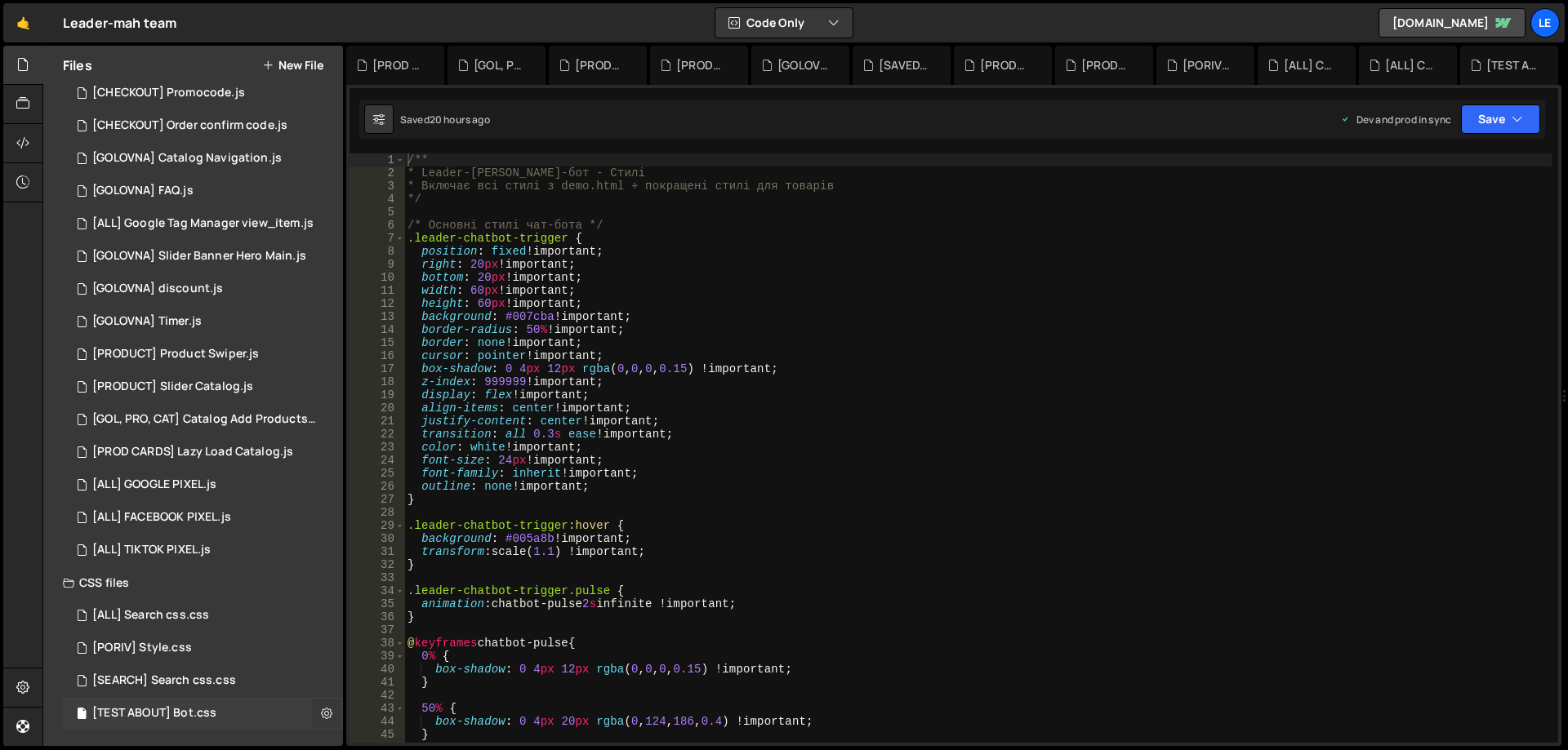
click at [321, 711] on icon at bounding box center [326, 713] width 12 height 15
type input "[TEST ABOUT] Bot"
radio input "false"
radio input "true"
checkbox input "true"
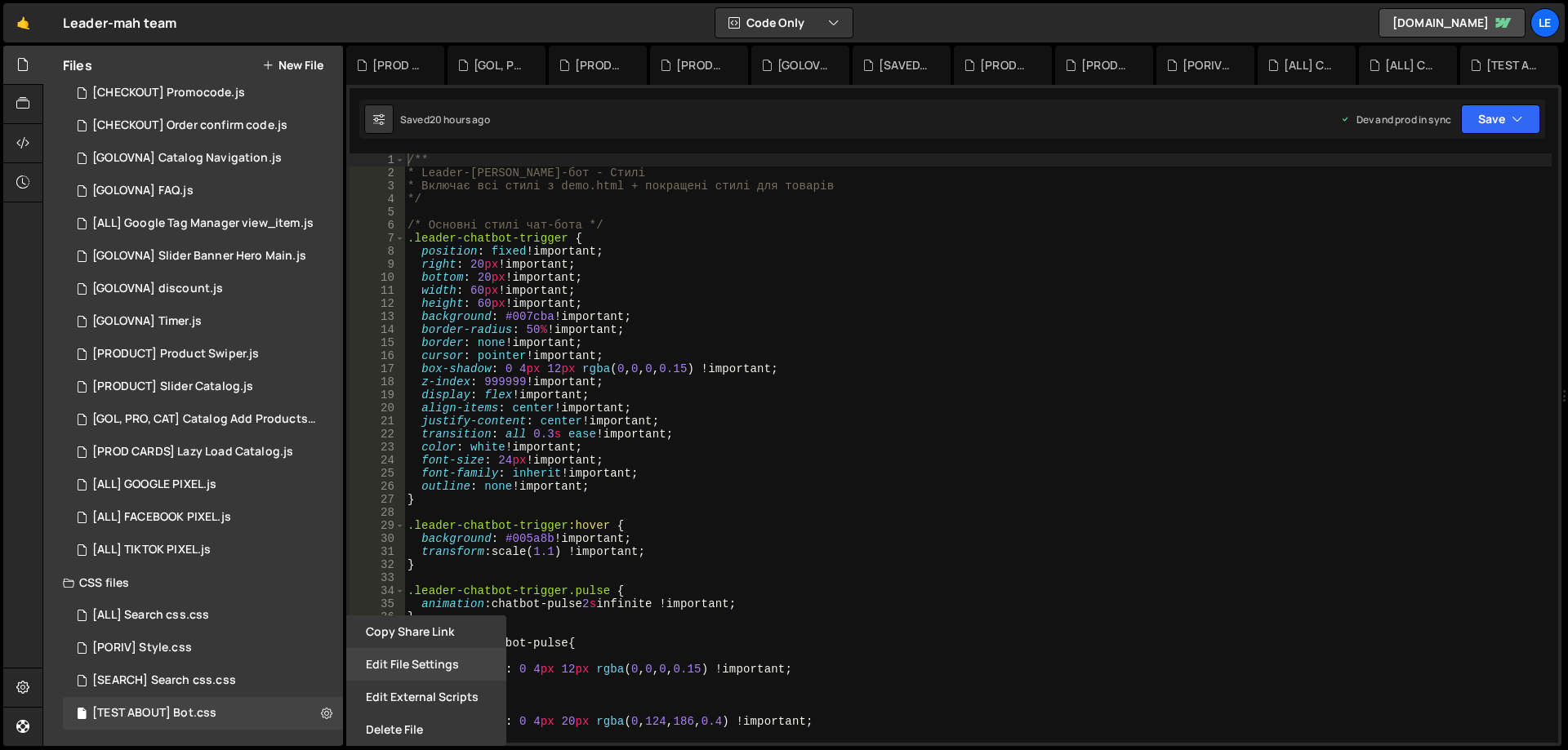
click at [408, 659] on button "Edit File Settings" at bounding box center [426, 664] width 160 height 32
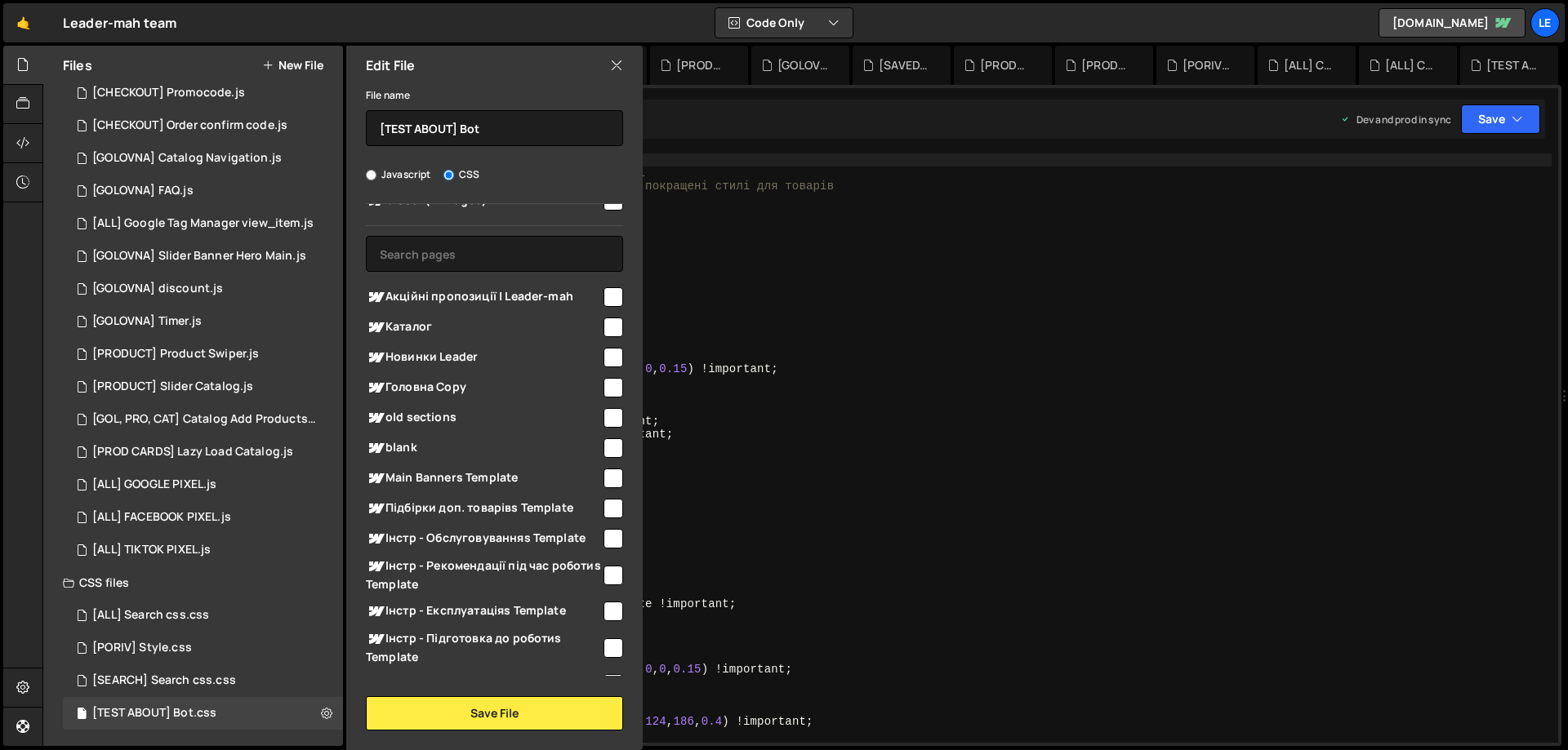
scroll to position [0, 0]
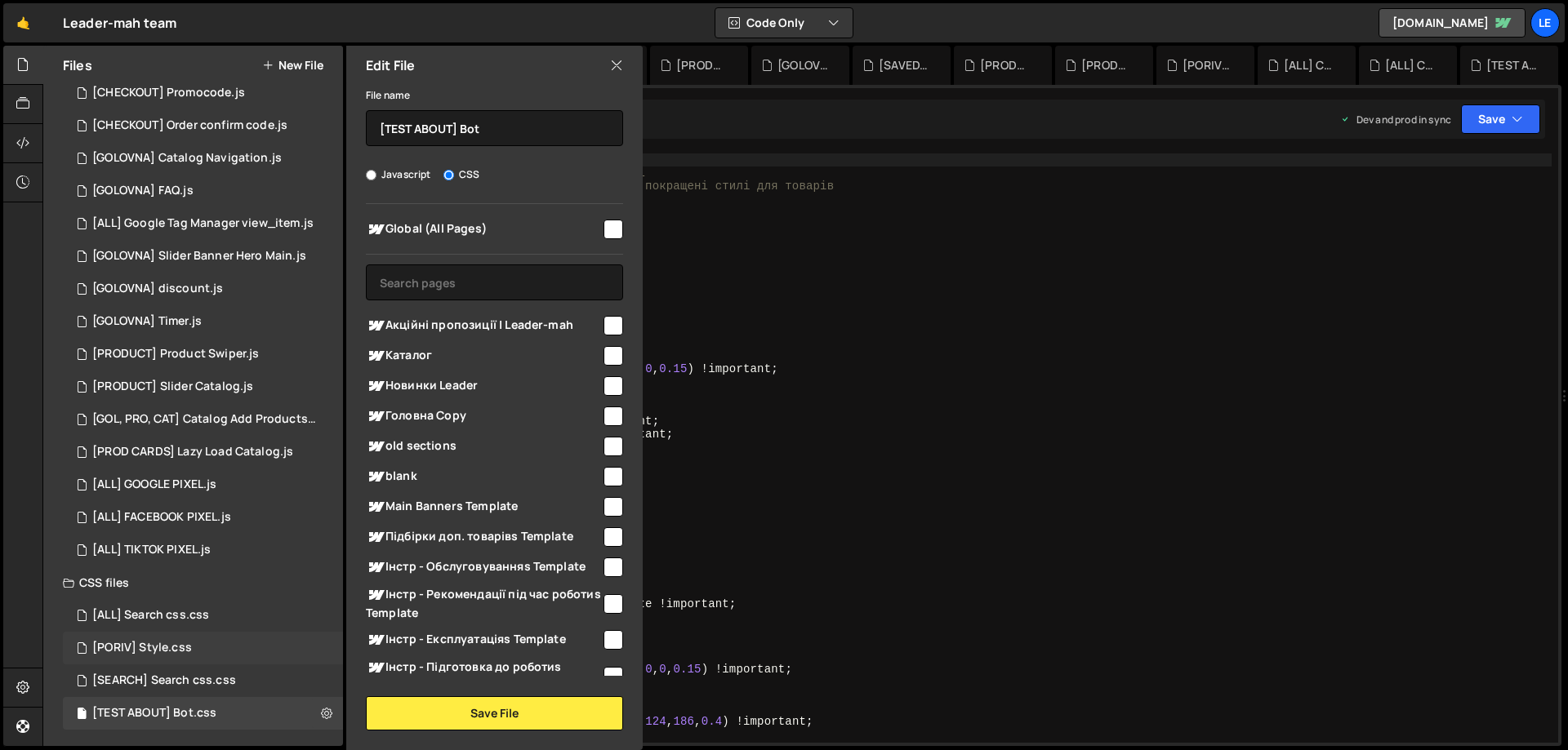
click at [301, 663] on div "[PORIV] Style.css 0" at bounding box center [203, 648] width 280 height 32
radio input "true"
checkbox input "false"
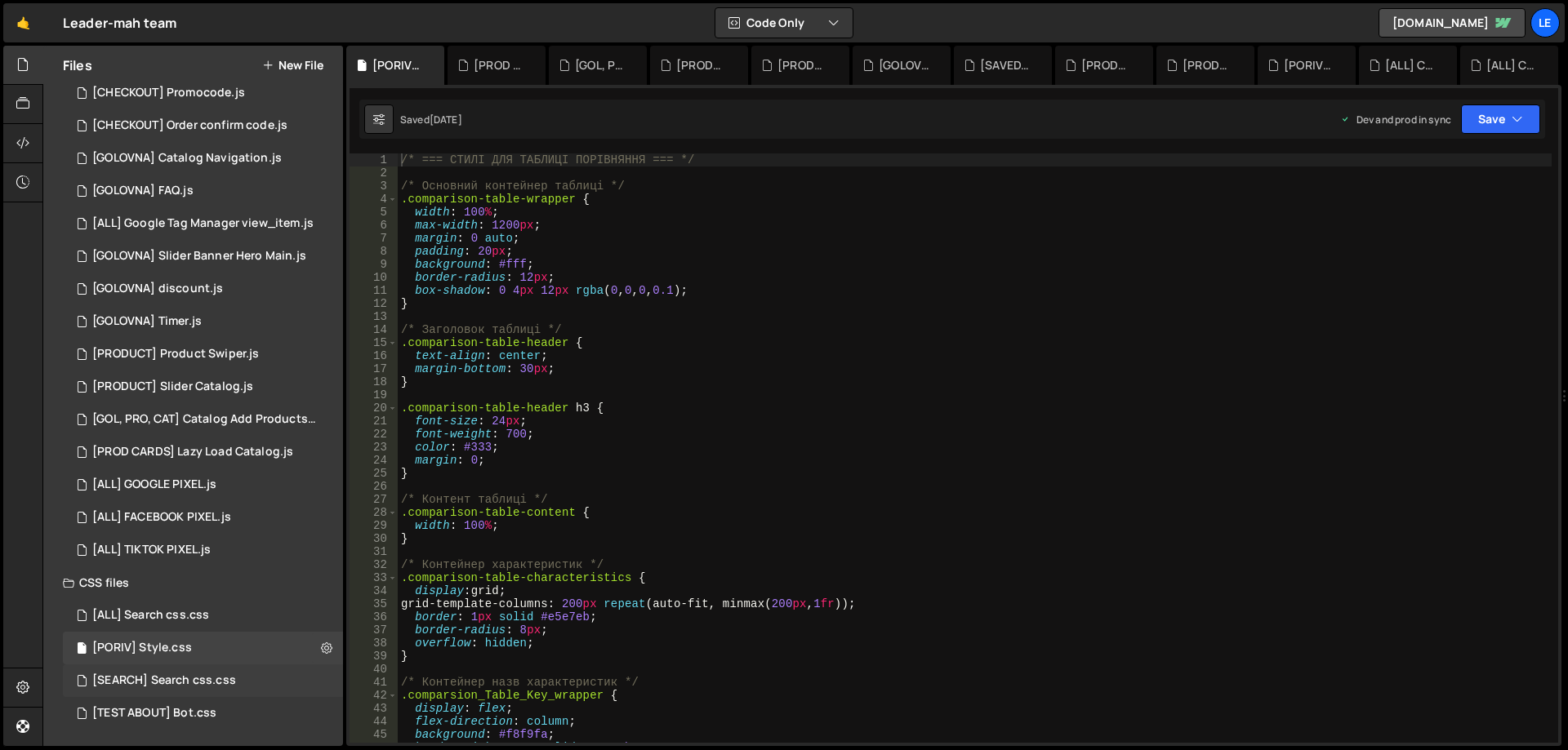
click at [315, 681] on div "[SEARCH] Search css.css 0" at bounding box center [203, 681] width 280 height 32
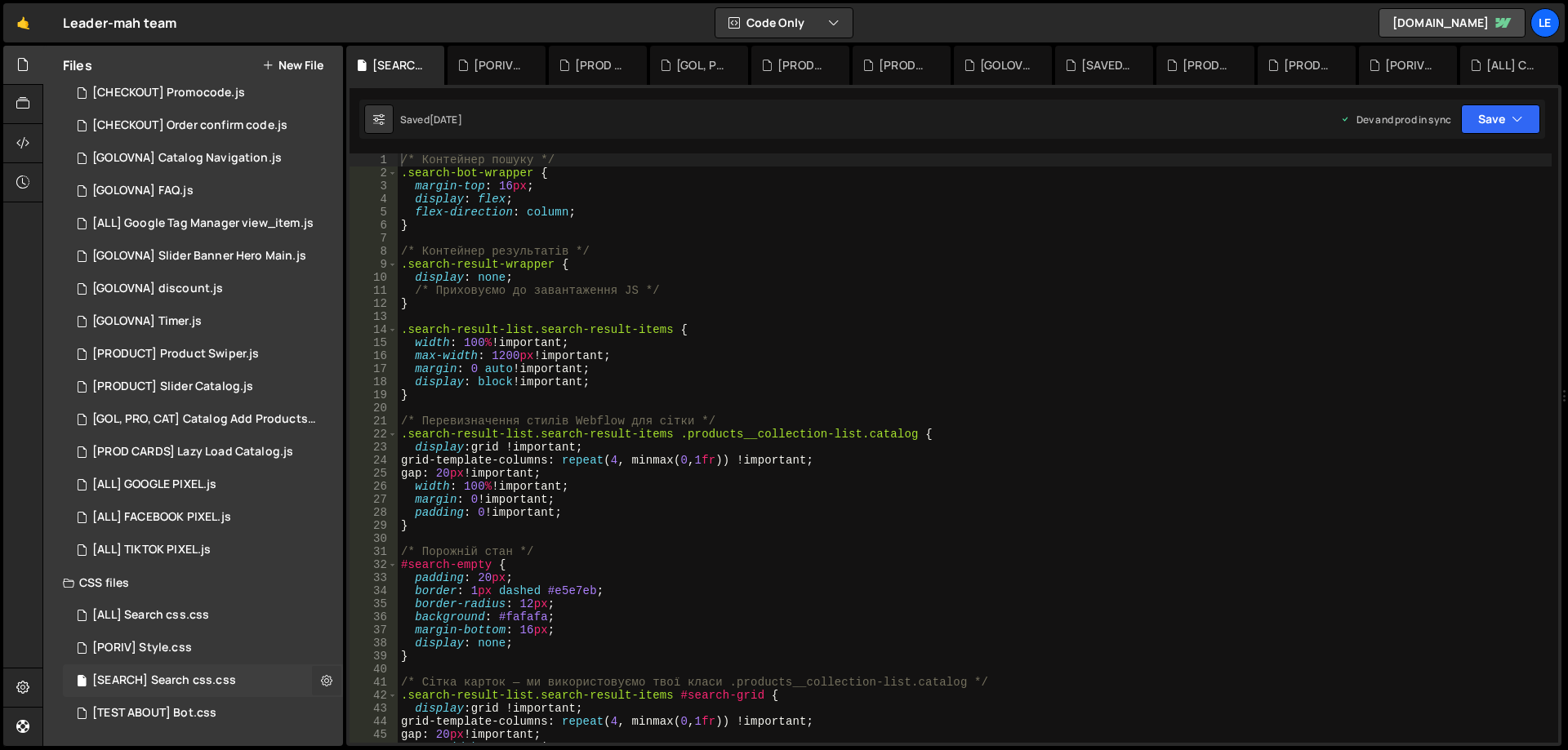
click at [321, 681] on icon at bounding box center [326, 680] width 12 height 15
type input "[SEARCH] Search css"
radio input "false"
radio input "true"
checkbox input "true"
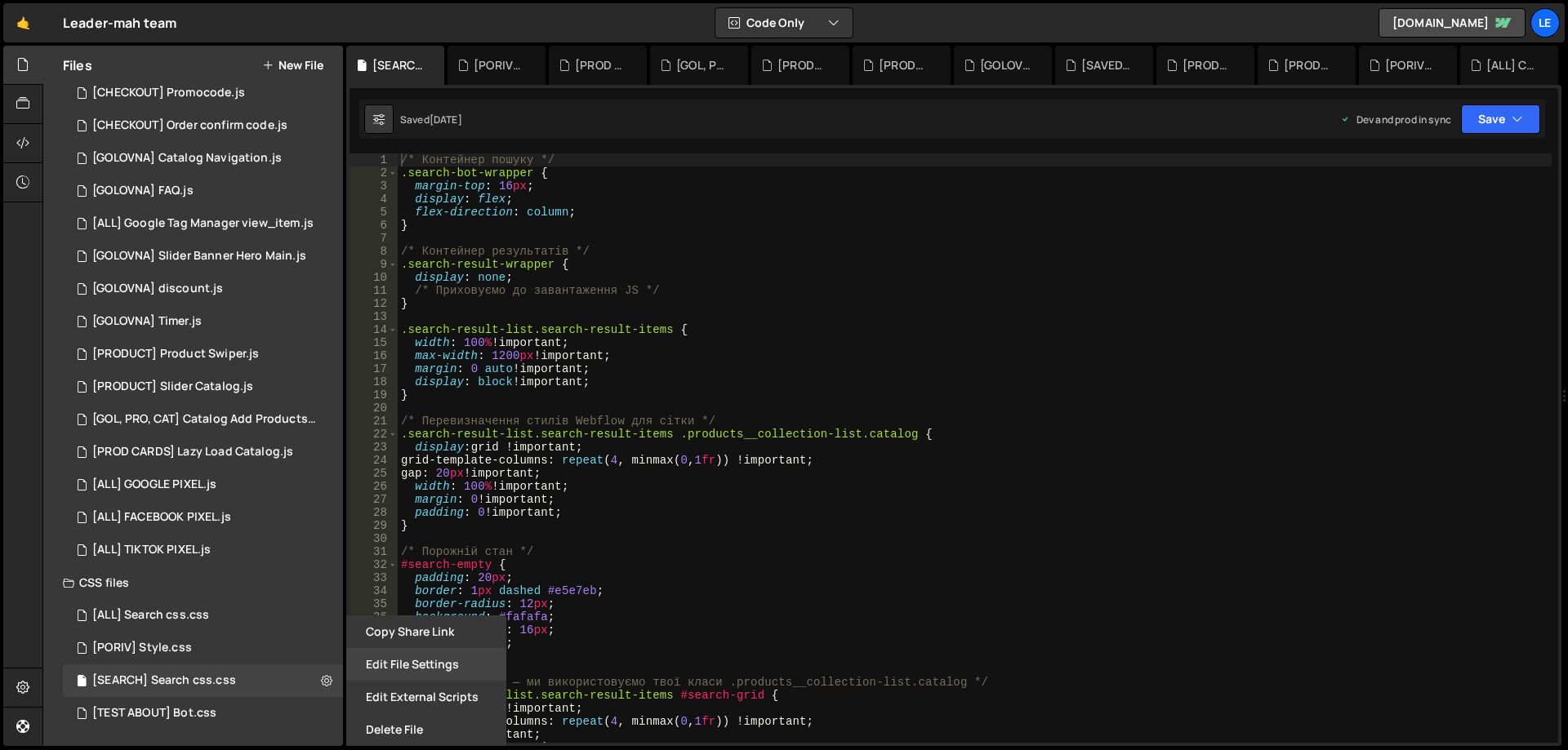
click at [399, 664] on button "Edit File Settings" at bounding box center [426, 664] width 160 height 32
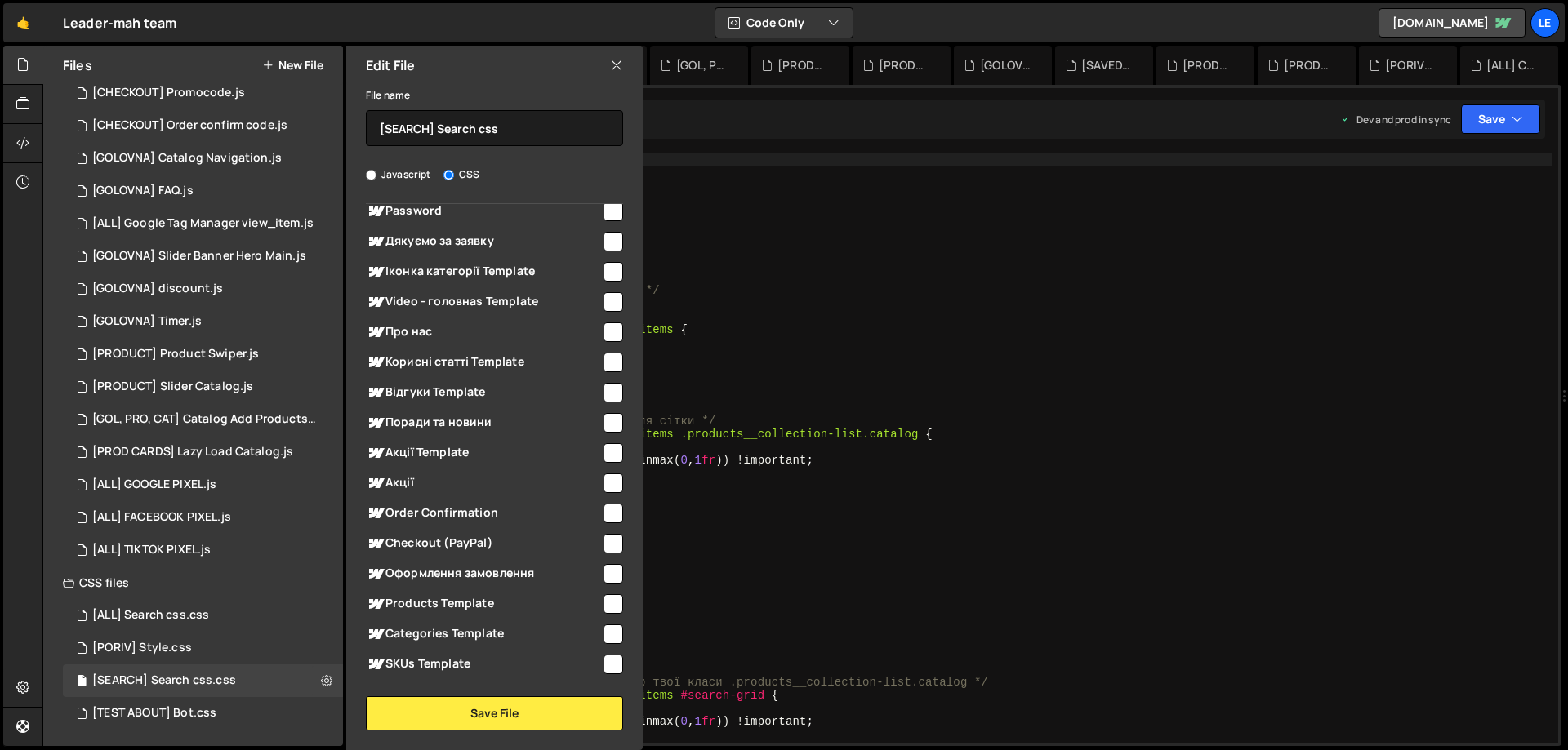
scroll to position [809, 0]
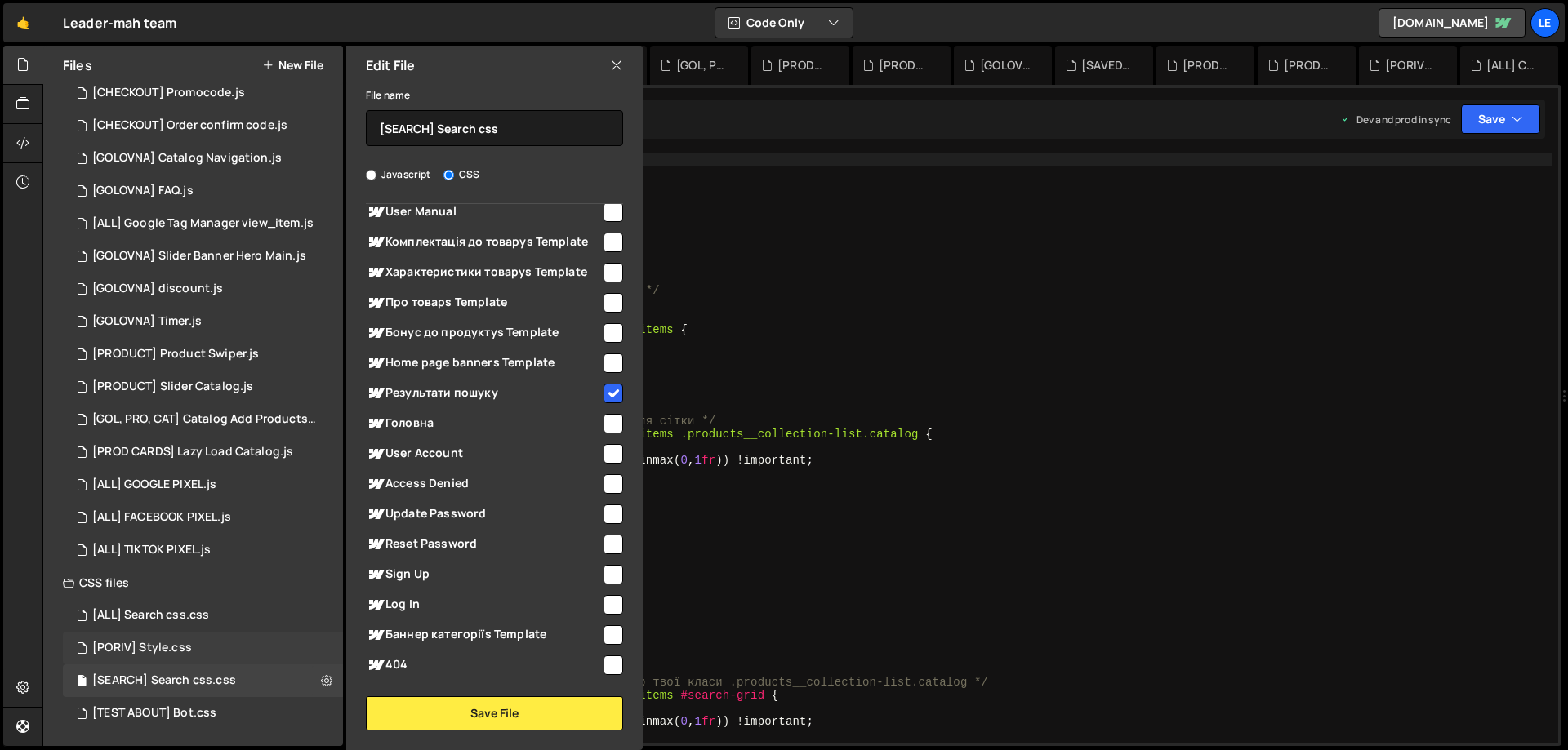
click at [318, 642] on div "[PORIV] Style.css 0" at bounding box center [203, 648] width 280 height 32
radio input "true"
checkbox input "false"
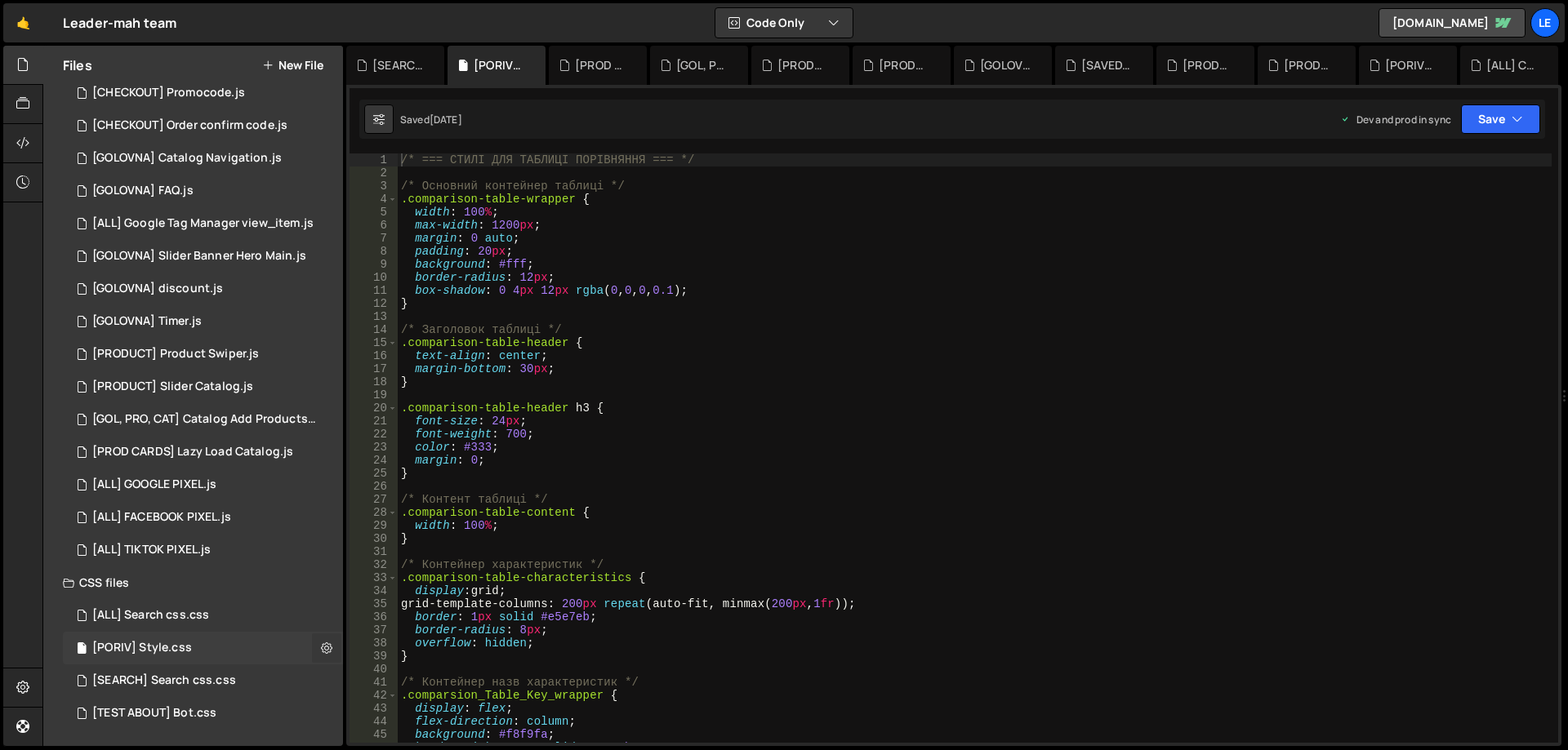
click at [329, 645] on button at bounding box center [326, 648] width 30 height 30
type input "[PORIV] Style"
radio input "false"
radio input "true"
checkbox input "true"
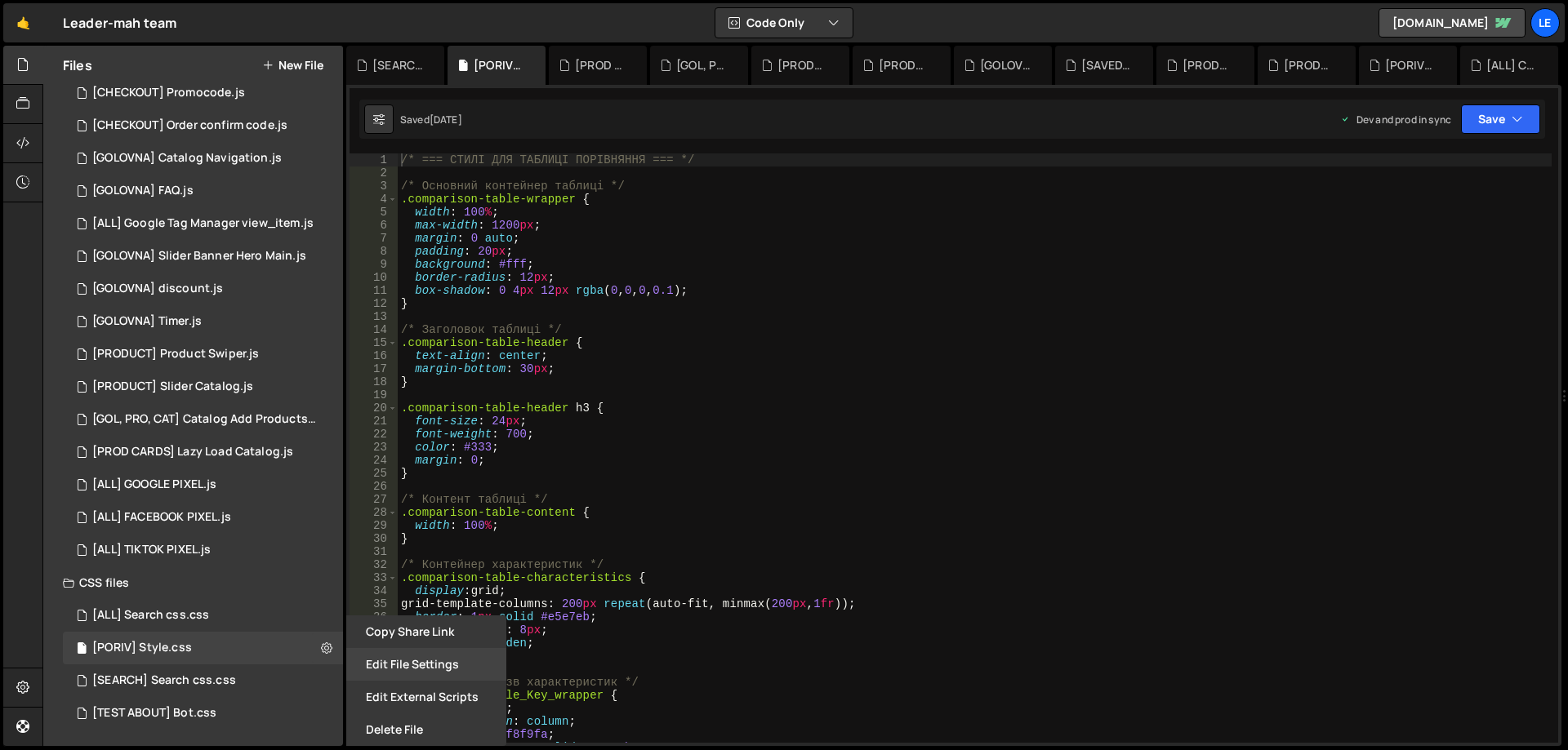
click at [381, 663] on button "Edit File Settings" at bounding box center [426, 664] width 160 height 32
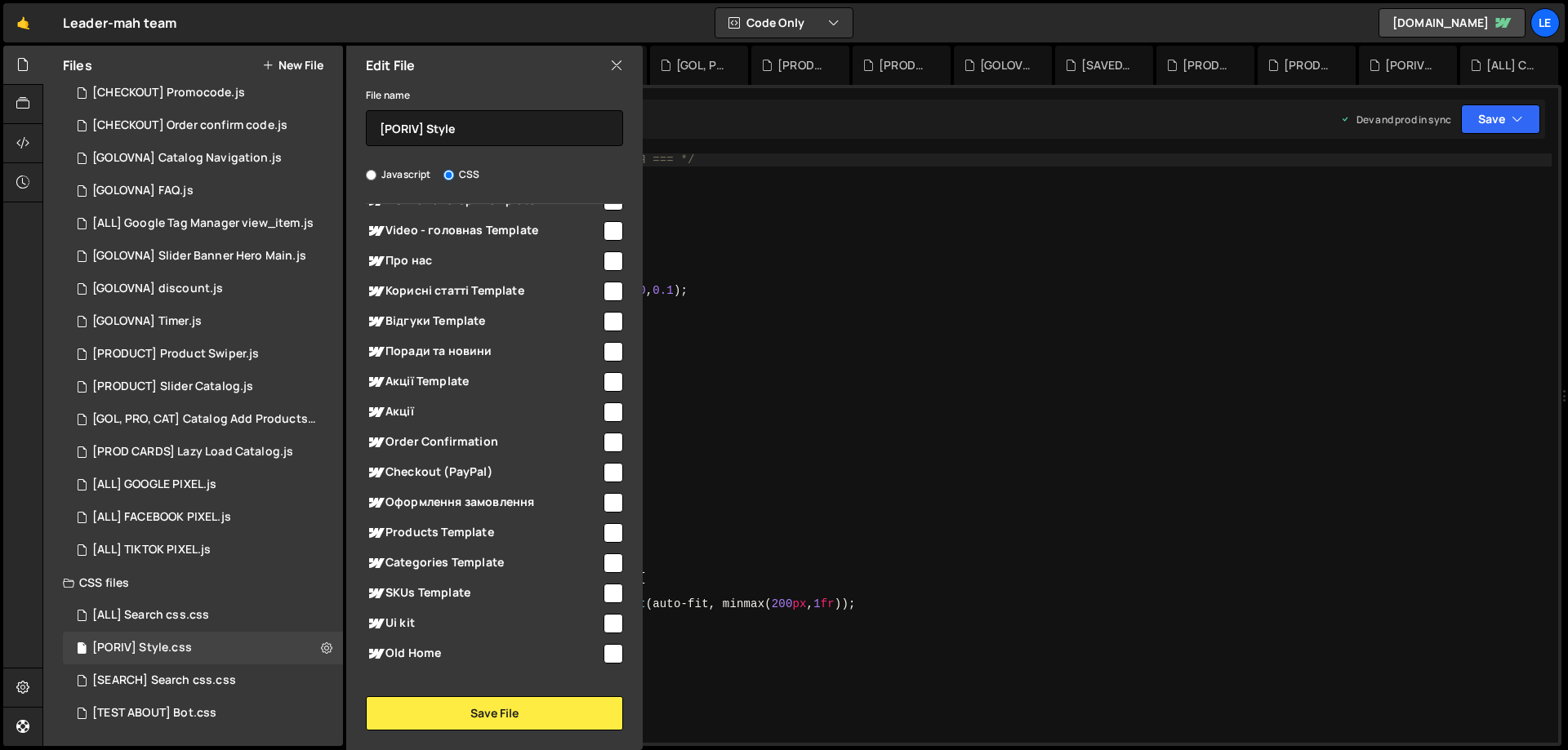
scroll to position [1381, 0]
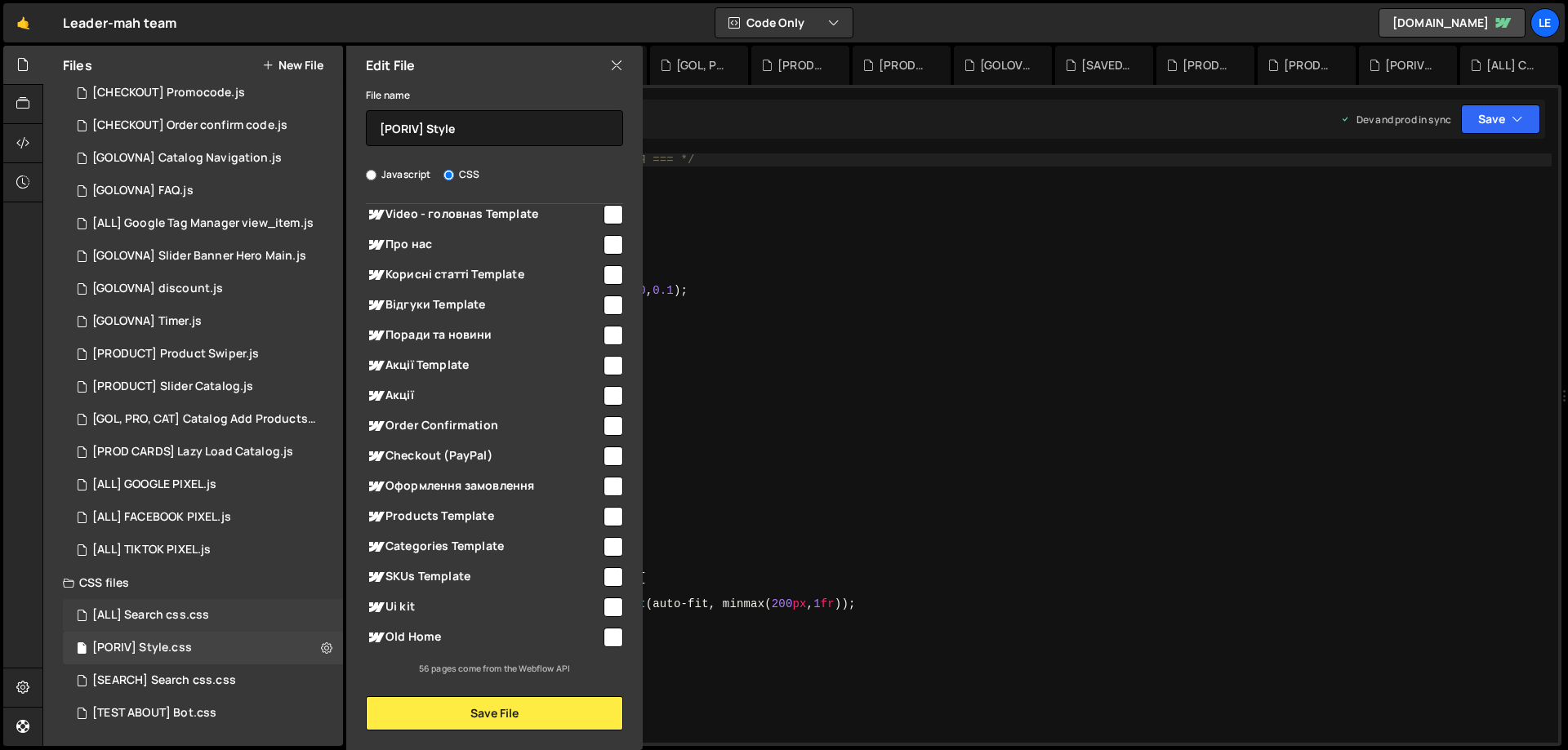
click at [306, 610] on div "[ALL] Search css.css 0" at bounding box center [203, 616] width 280 height 32
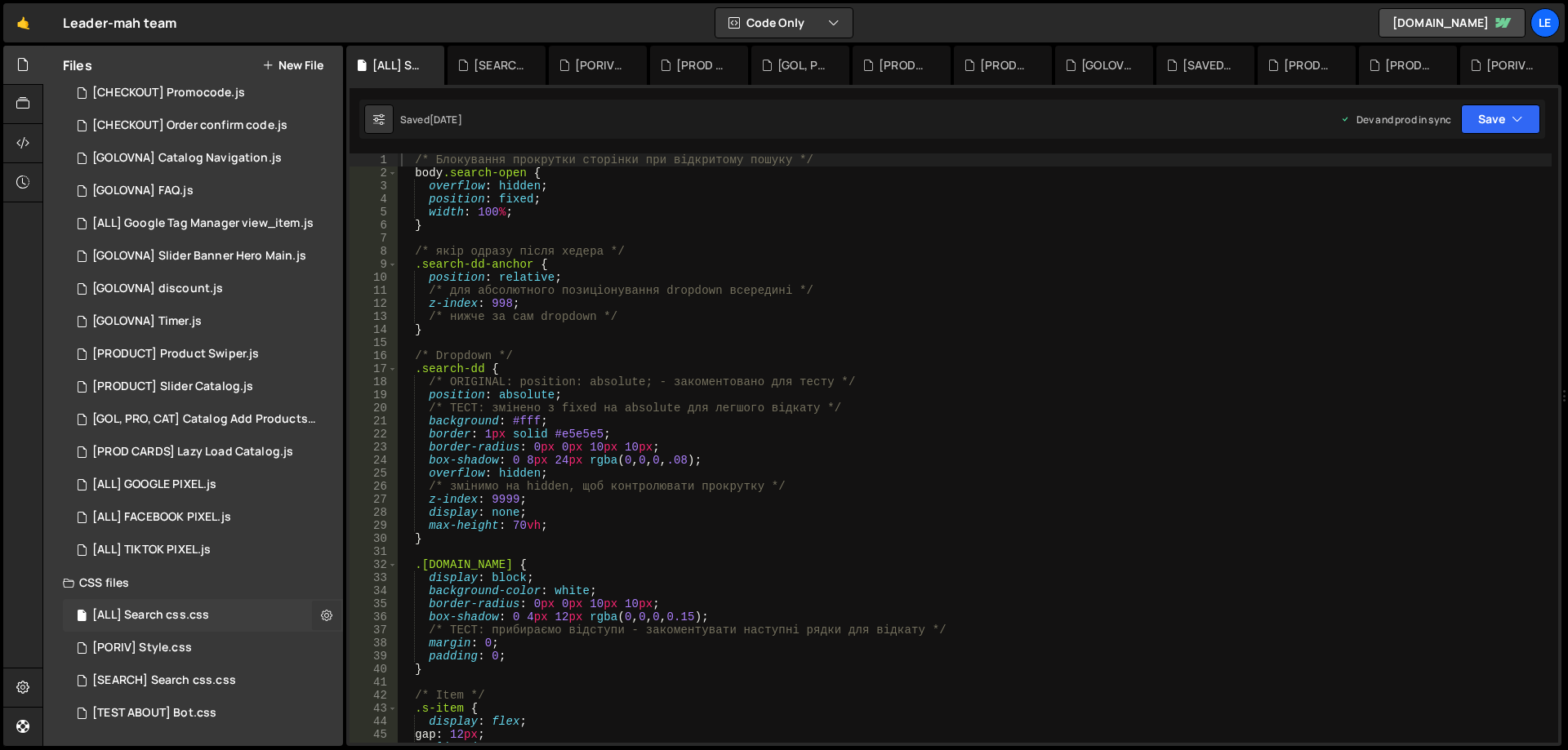
click at [321, 615] on icon at bounding box center [326, 615] width 12 height 15
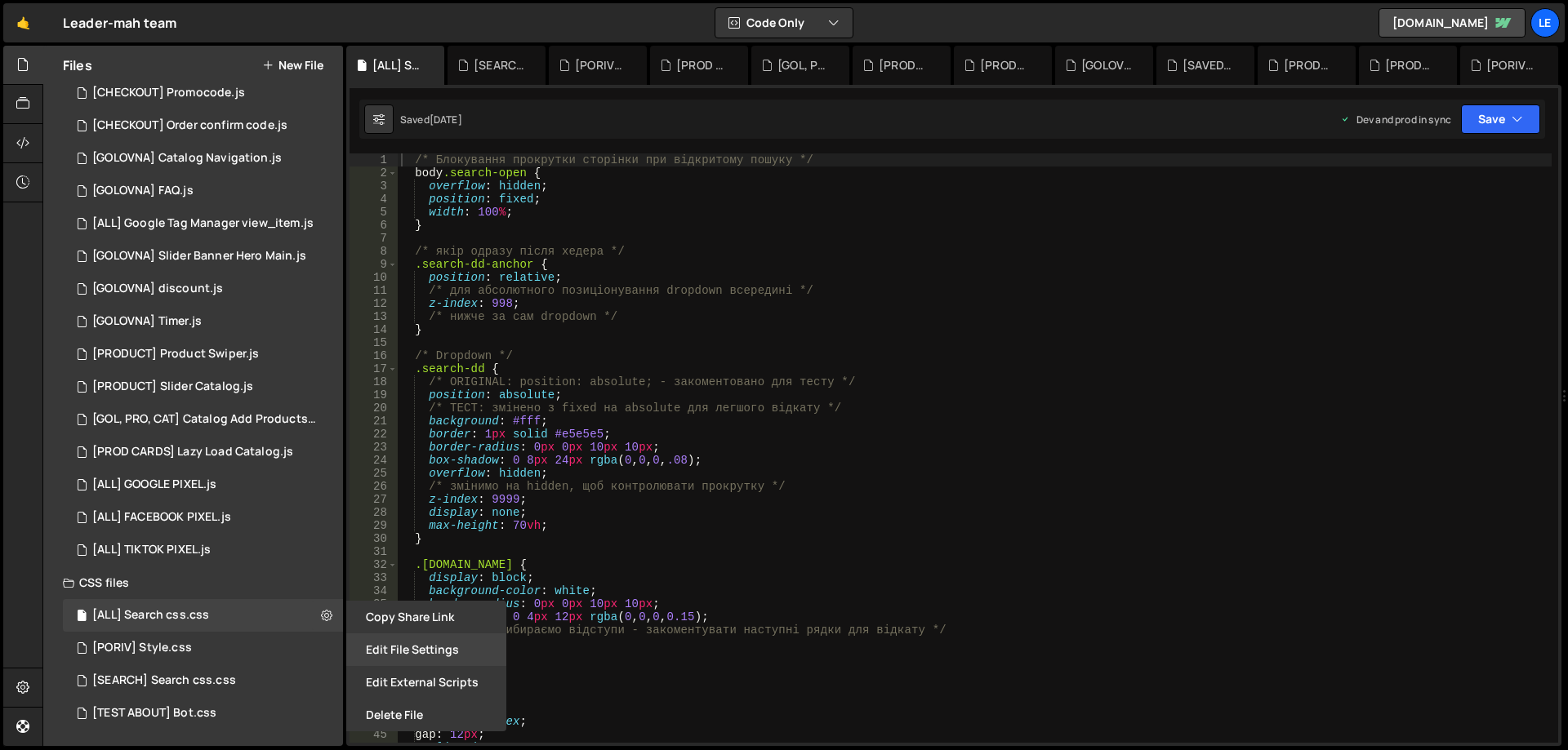
click at [383, 640] on button "Edit File Settings" at bounding box center [426, 650] width 160 height 32
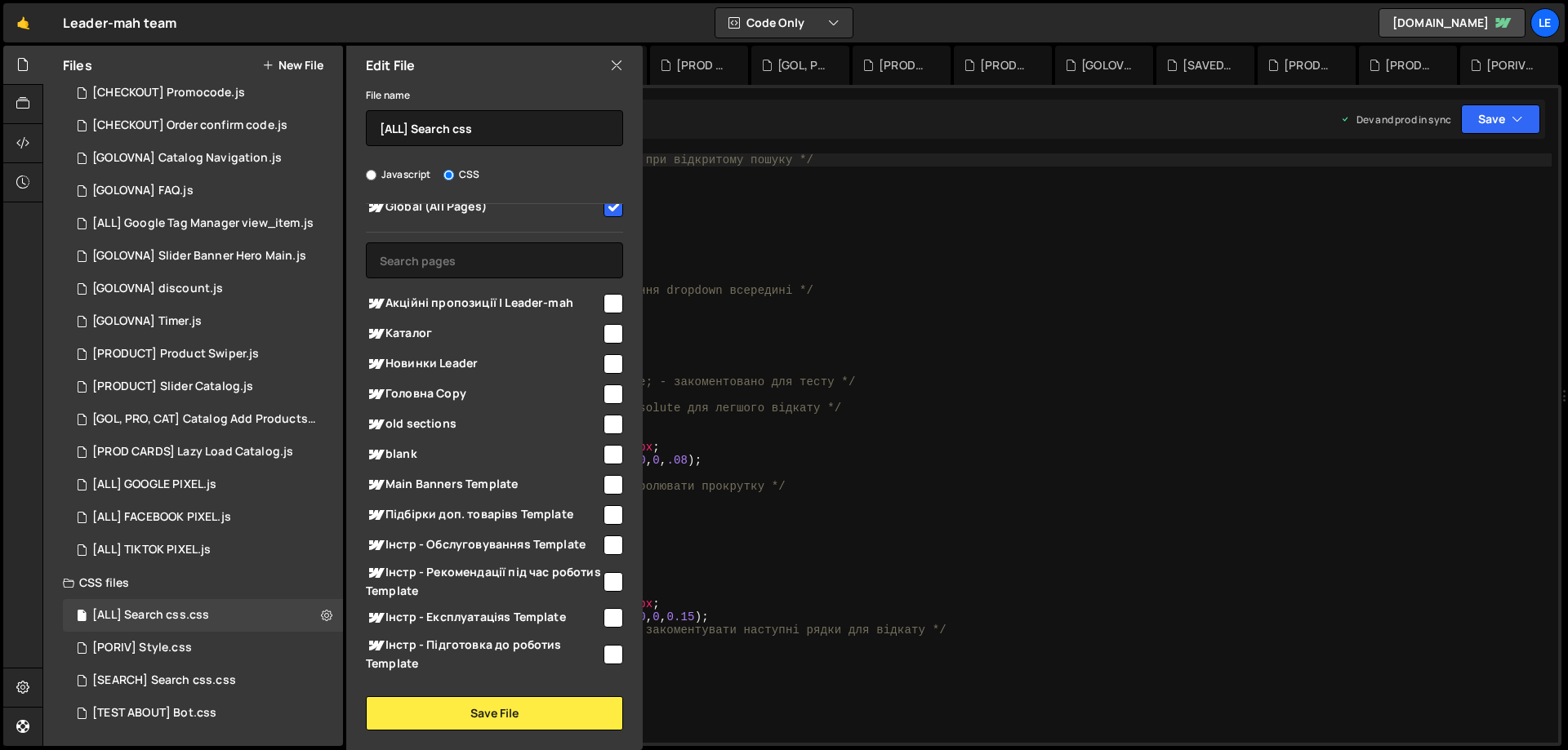
scroll to position [0, 0]
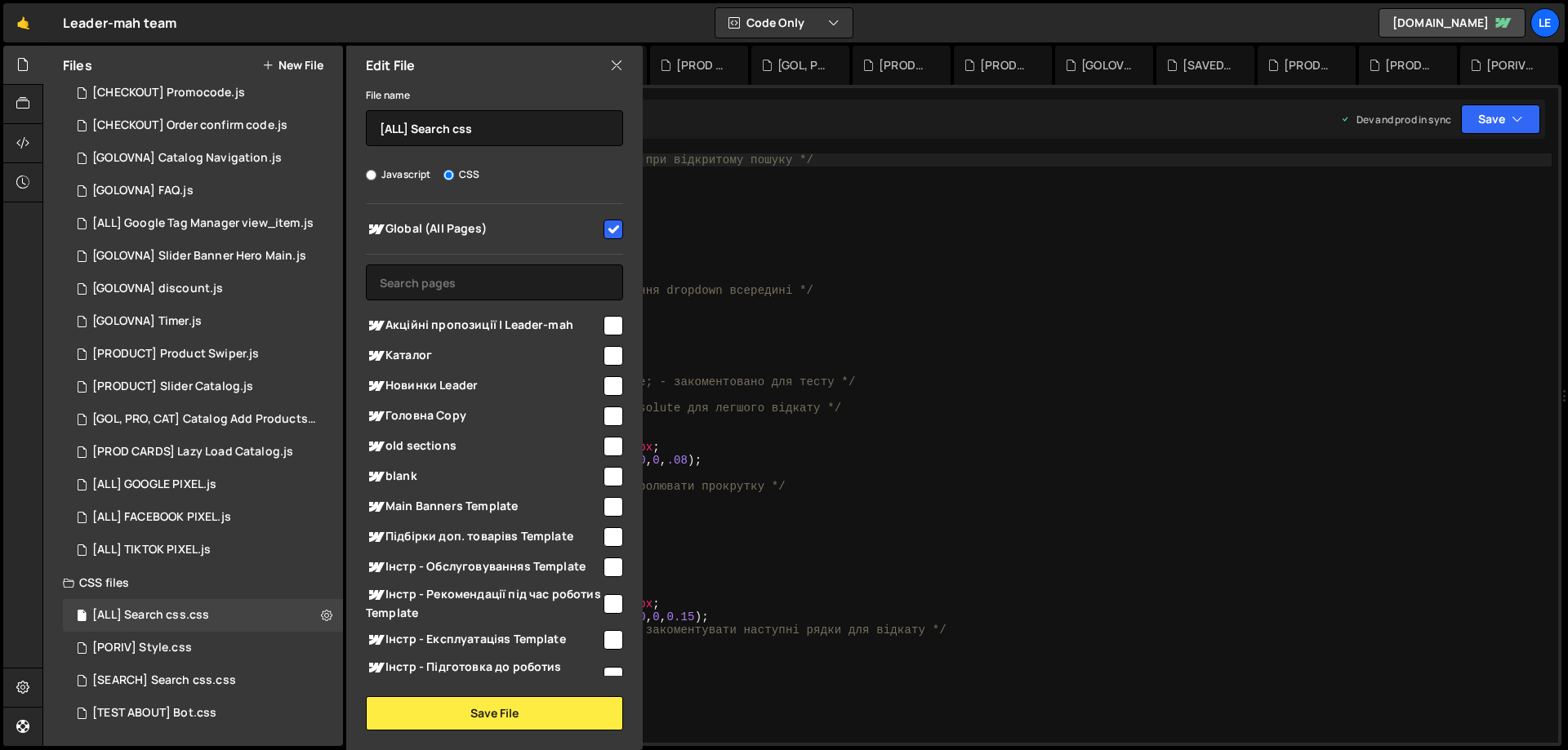
type textarea "/* ТЕСТ: змінено з fixed на absolute для легшого відкату */"
click at [801, 404] on div "/* Блокування прокрутки сторінки при відкритому пошуку */ body .search-open { o…" at bounding box center [975, 461] width 1154 height 616
